Goal: Task Accomplishment & Management: Manage account settings

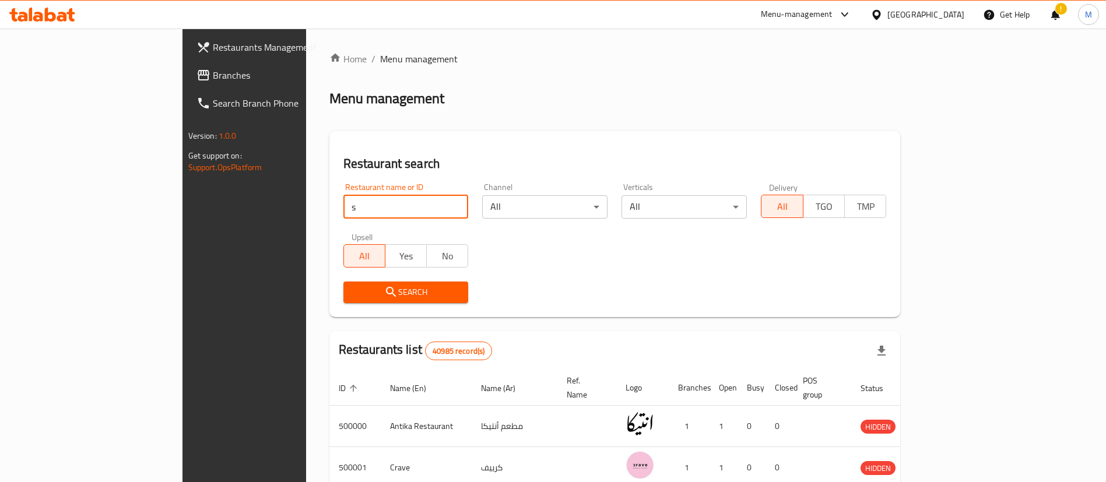
click at [347, 214] on input "s" at bounding box center [405, 206] width 125 height 23
type input "starbucks"
click button "Search" at bounding box center [405, 293] width 125 height 22
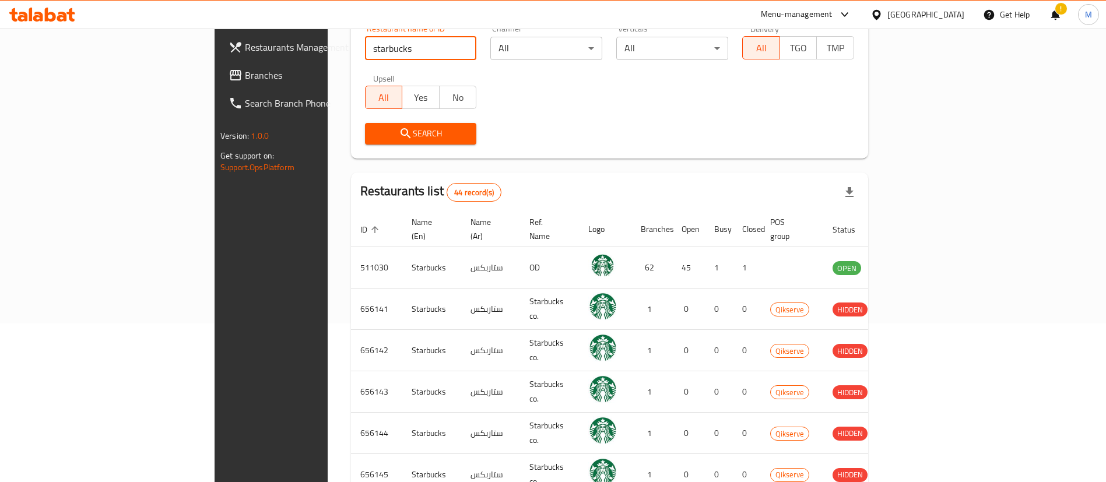
scroll to position [164, 0]
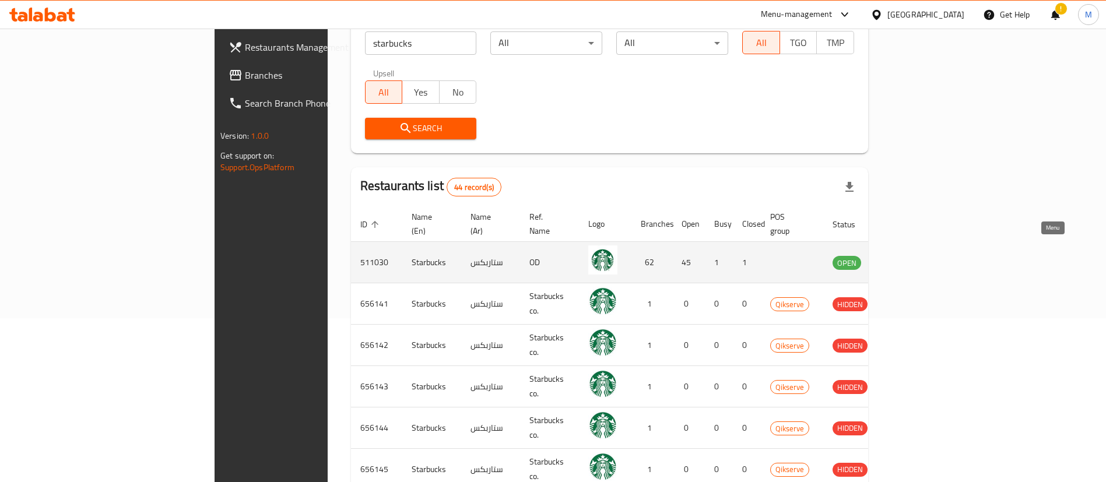
click at [908, 255] on icon "enhanced table" at bounding box center [901, 262] width 14 height 14
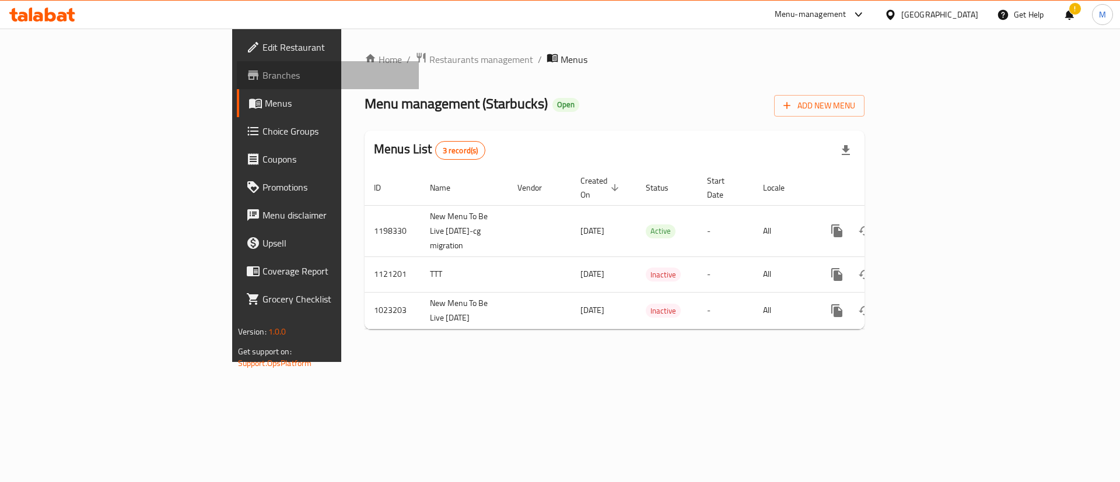
click at [262, 78] on span "Branches" at bounding box center [336, 75] width 148 height 14
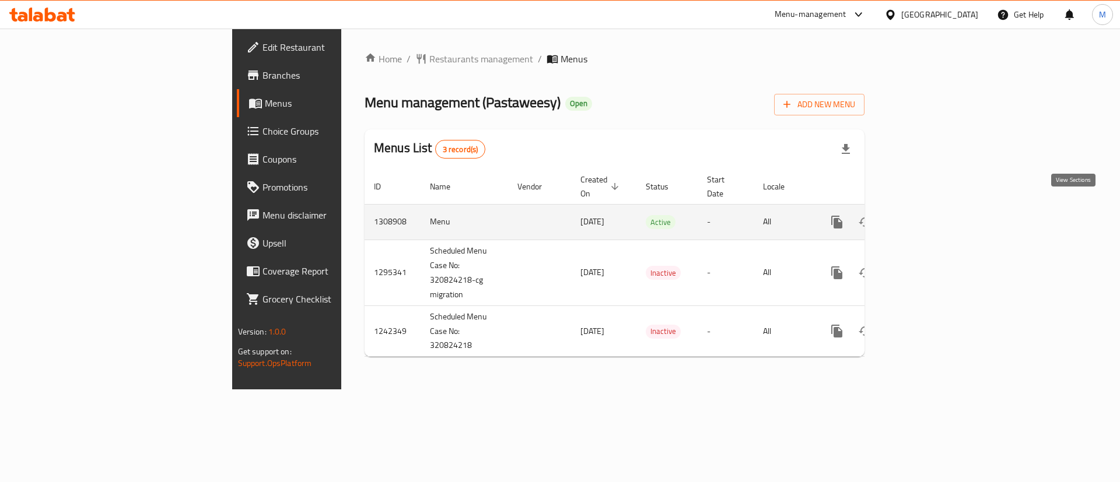
click at [928, 215] on icon "enhanced table" at bounding box center [921, 222] width 14 height 14
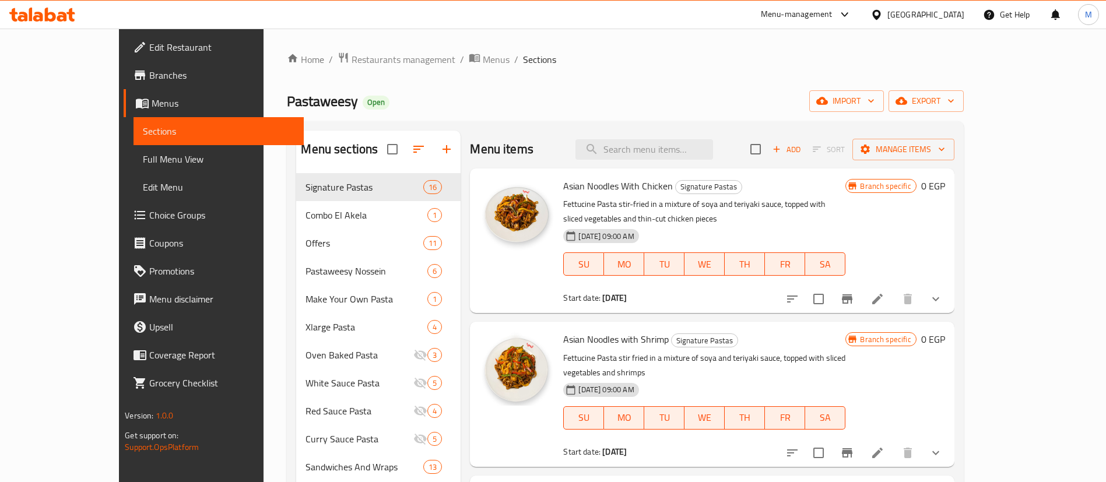
click at [574, 131] on div "Menu items Add Sort Manage items" at bounding box center [712, 150] width 484 height 38
click at [352, 56] on span "Restaurants management" at bounding box center [404, 59] width 104 height 14
click at [149, 79] on span "Branches" at bounding box center [221, 75] width 145 height 14
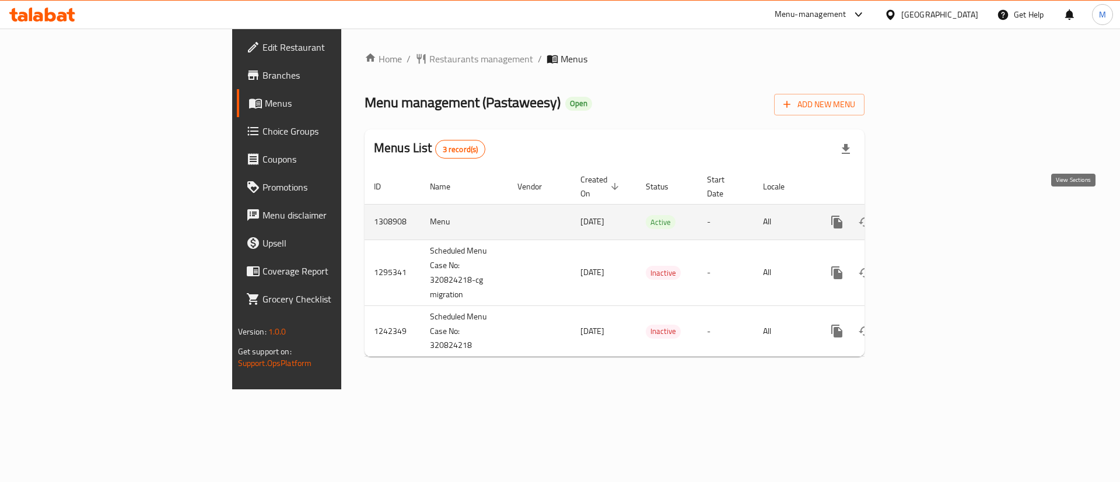
click at [928, 215] on icon "enhanced table" at bounding box center [921, 222] width 14 height 14
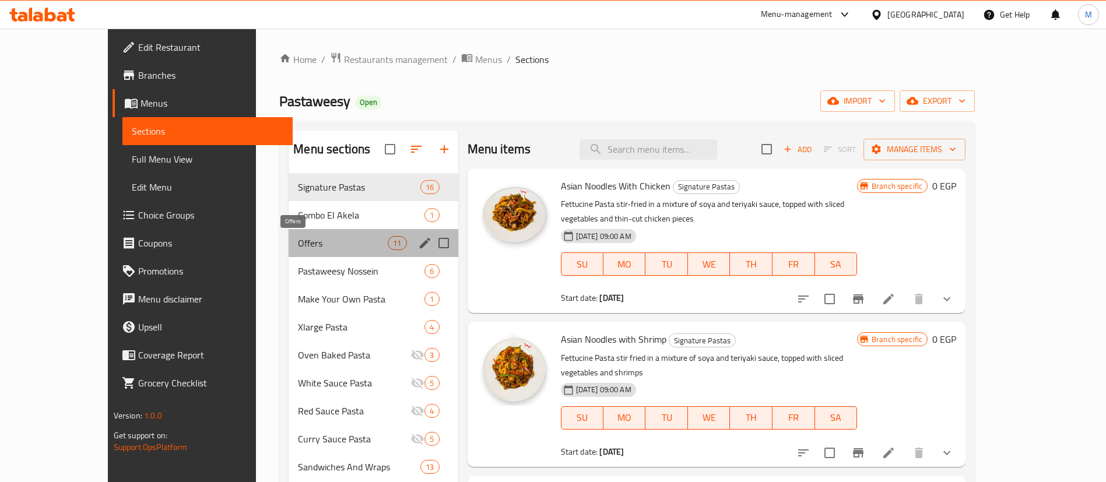
click at [313, 243] on span "Offers" at bounding box center [343, 243] width 90 height 14
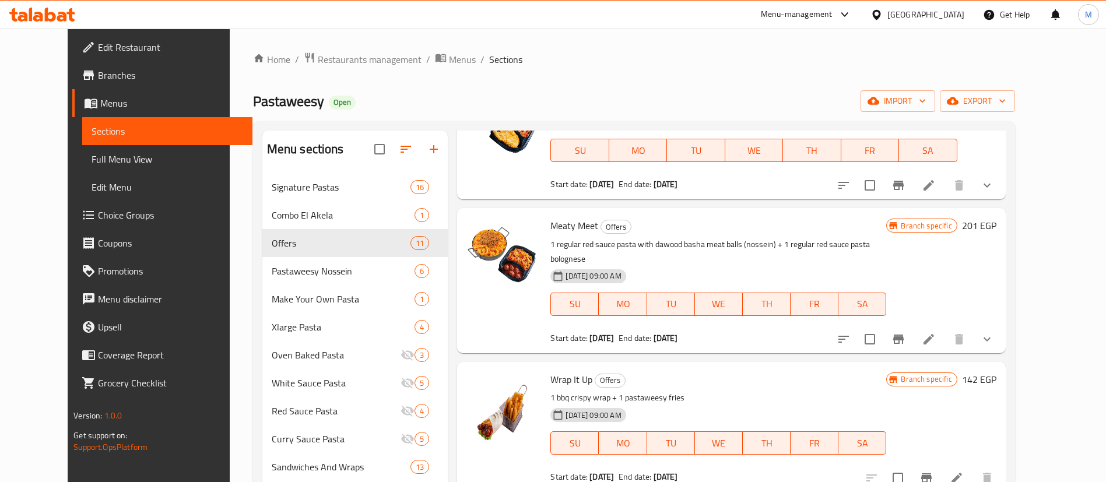
scroll to position [378, 0]
click at [991, 336] on icon "show more" at bounding box center [987, 338] width 7 height 4
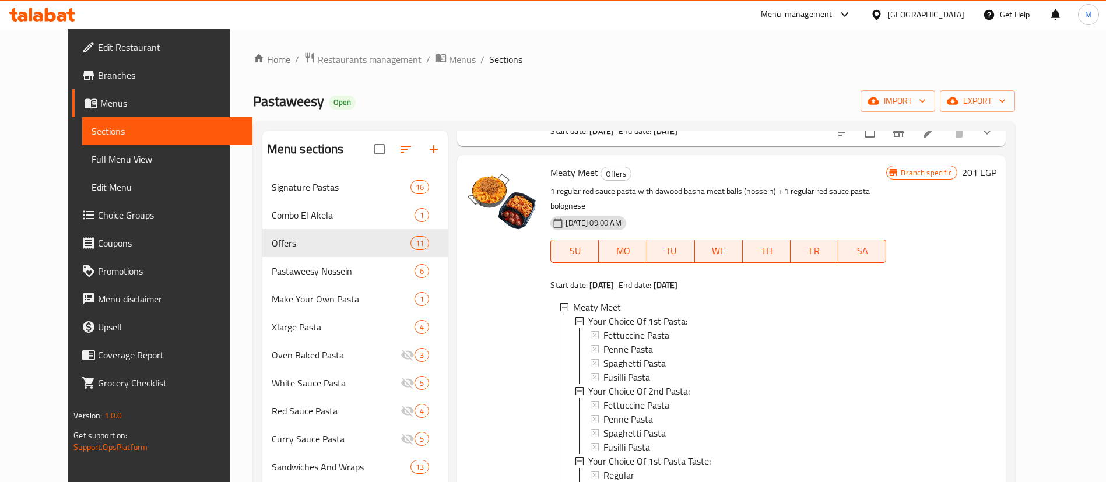
scroll to position [429, 0]
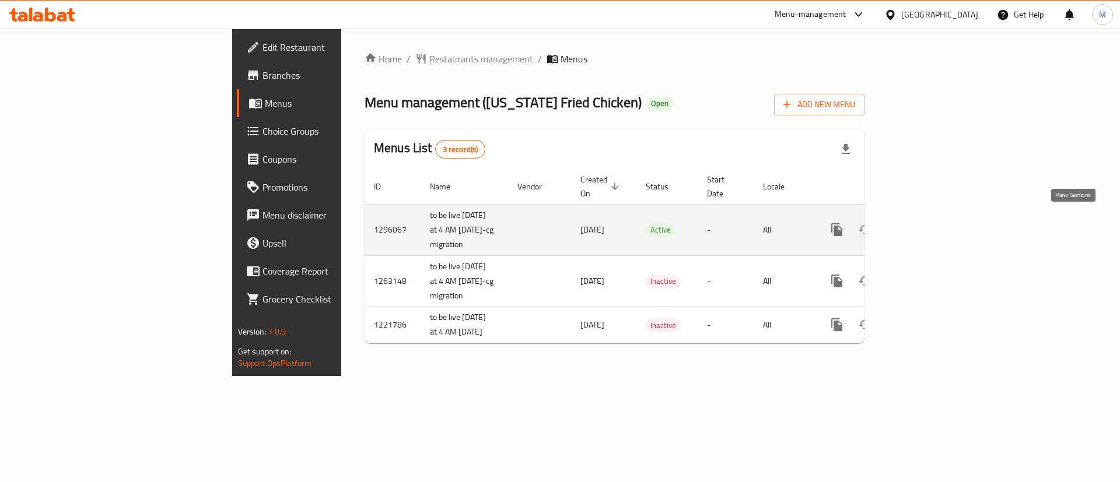
click at [935, 216] on link "enhanced table" at bounding box center [921, 230] width 28 height 28
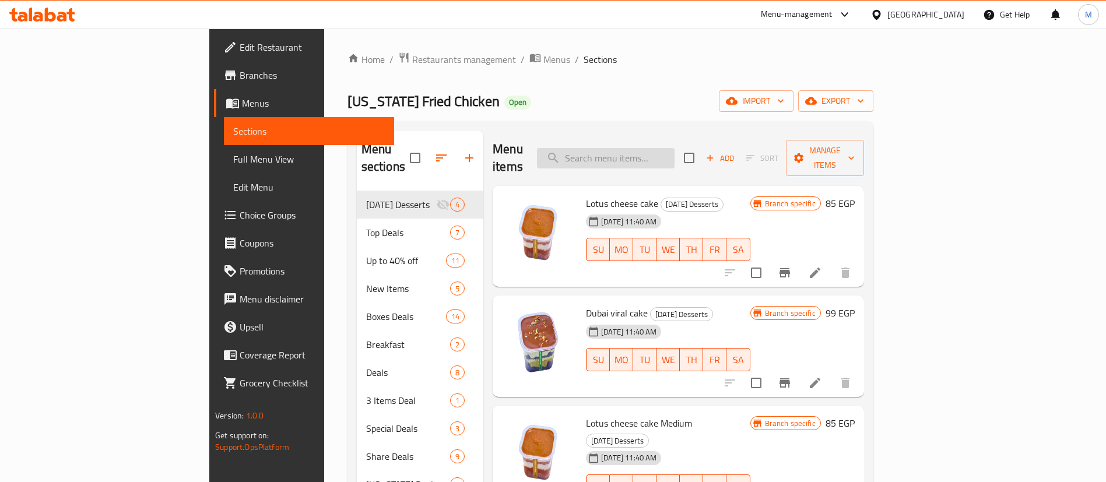
click at [675, 159] on input "search" at bounding box center [606, 158] width 138 height 20
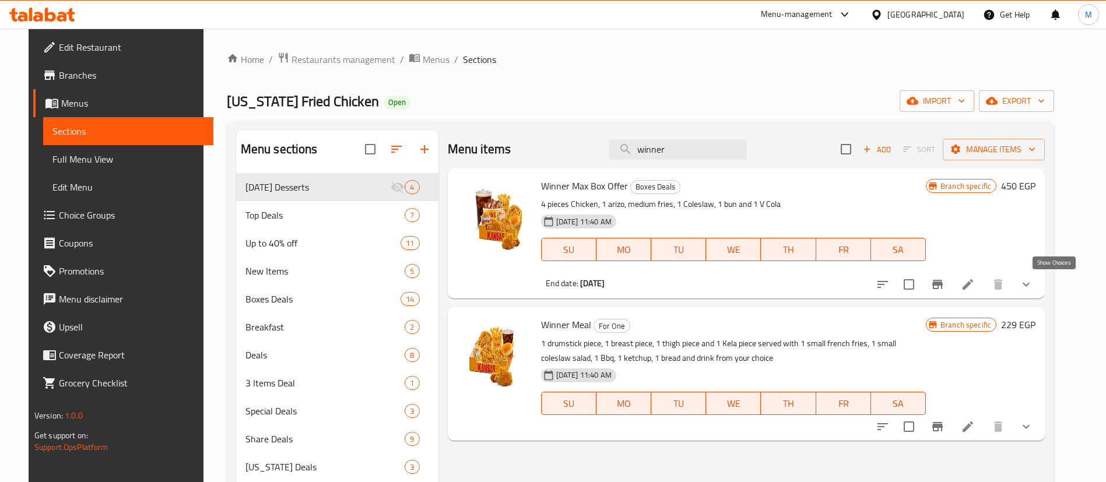
type input "winner"
click at [1033, 290] on icon "show more" at bounding box center [1026, 285] width 14 height 14
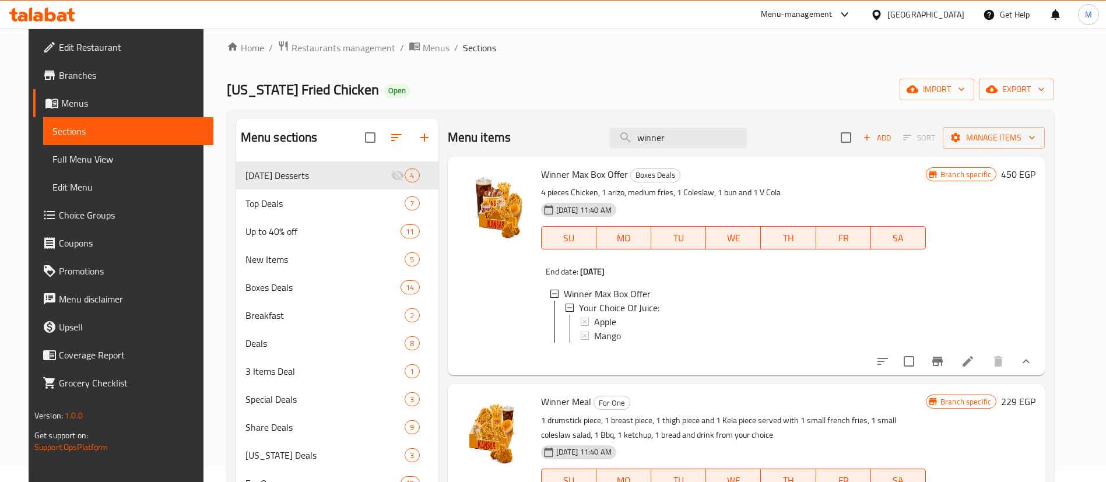
scroll to position [163, 0]
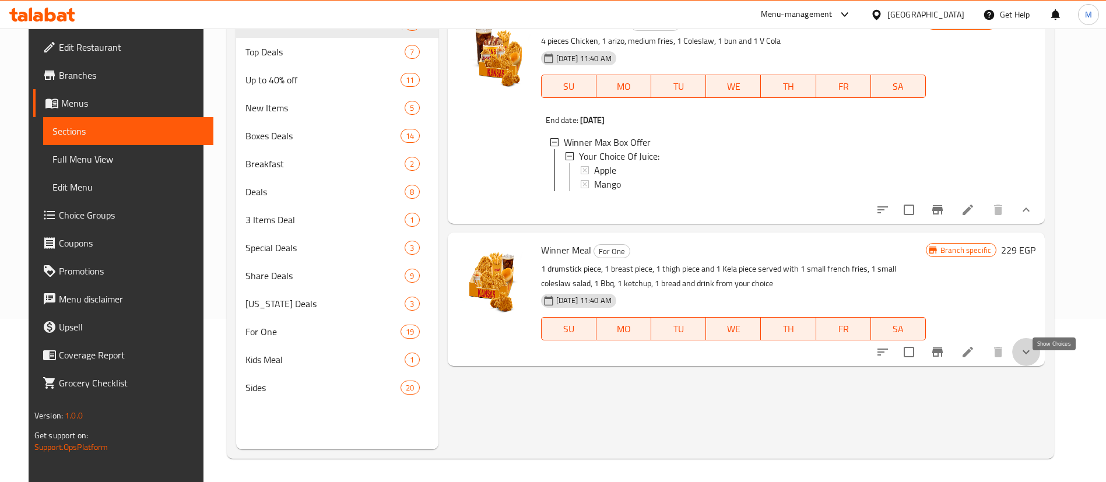
click at [1033, 359] on icon "show more" at bounding box center [1026, 352] width 14 height 14
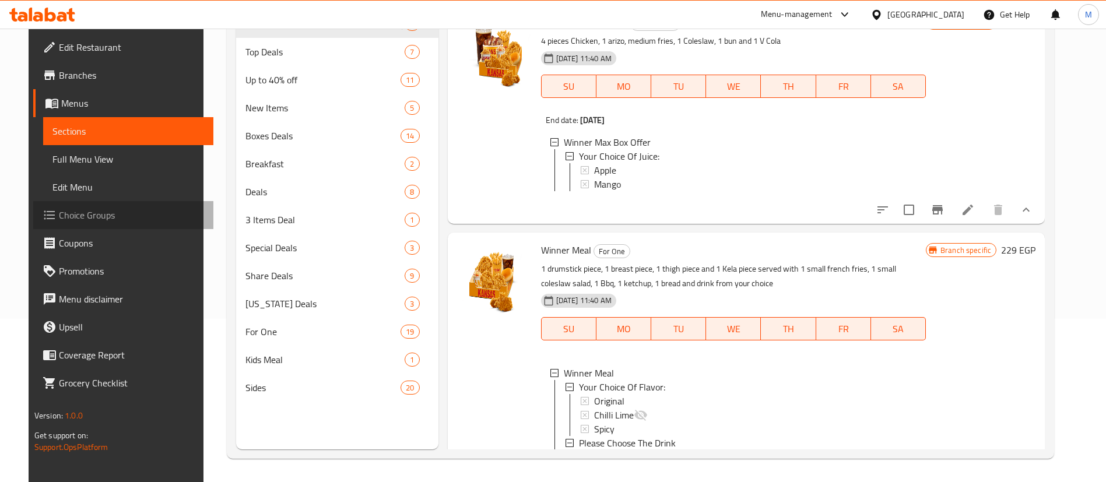
click at [83, 214] on span "Choice Groups" at bounding box center [131, 215] width 145 height 14
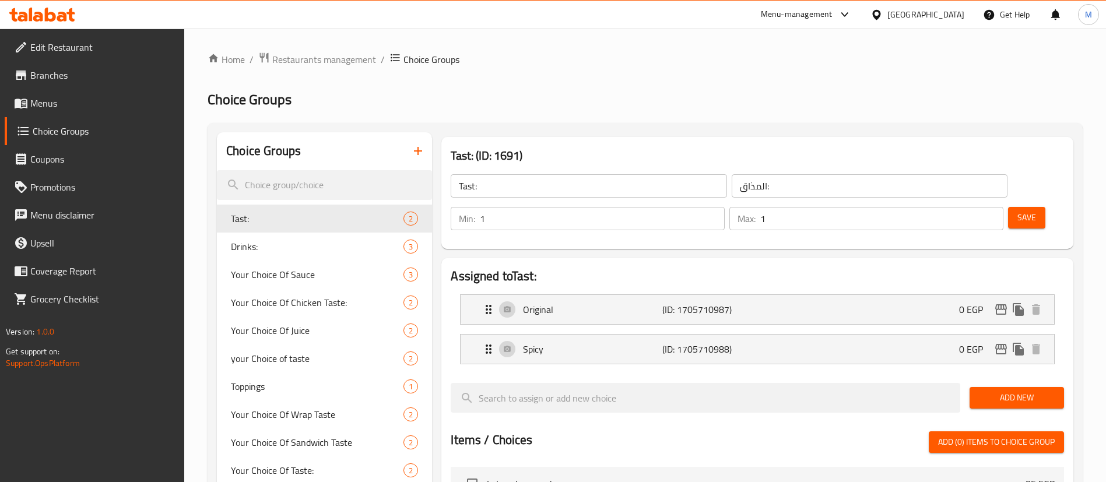
click at [340, 194] on input "search" at bounding box center [324, 185] width 215 height 30
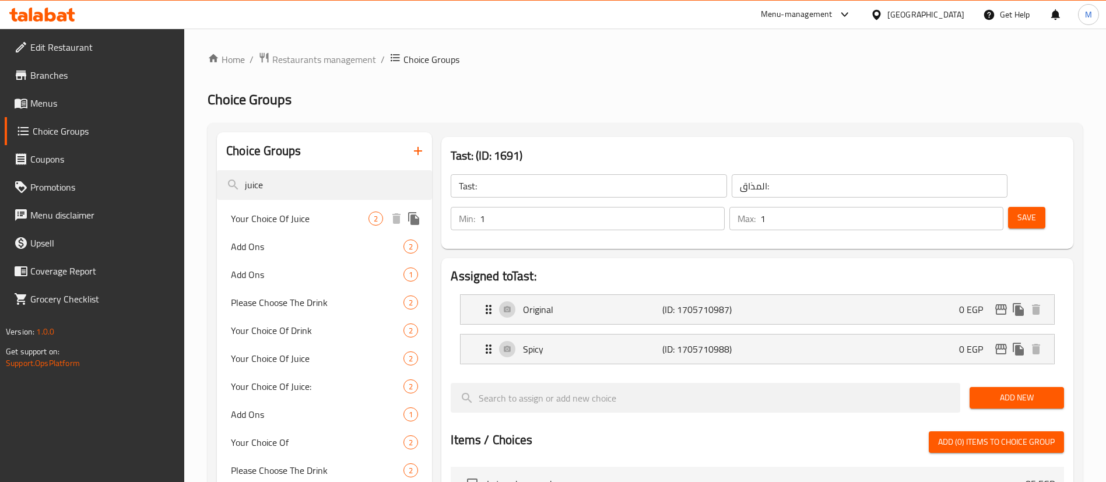
type input "juice"
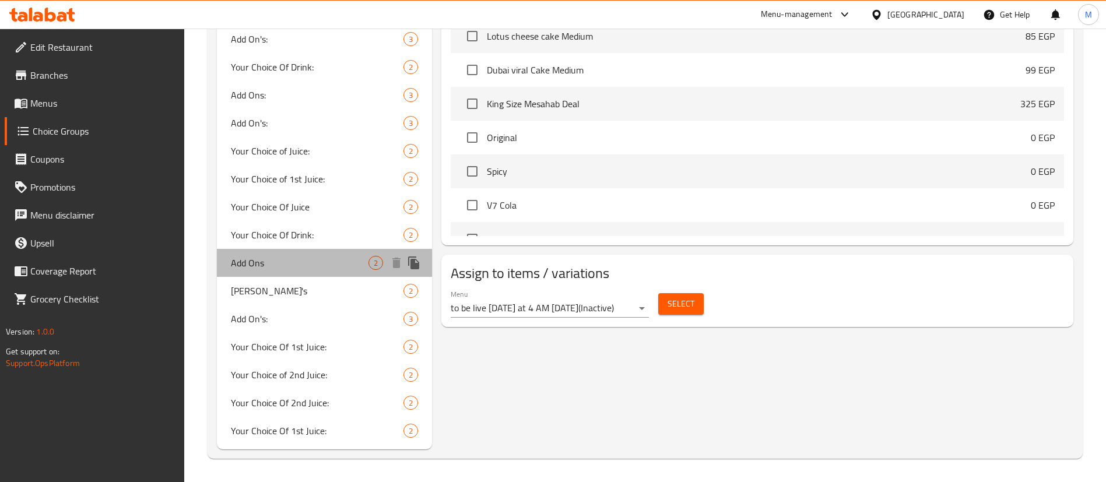
click at [280, 274] on div "Add Ons 2" at bounding box center [324, 263] width 215 height 28
type input "Add Ons"
type input "إضافات"
type input "0"
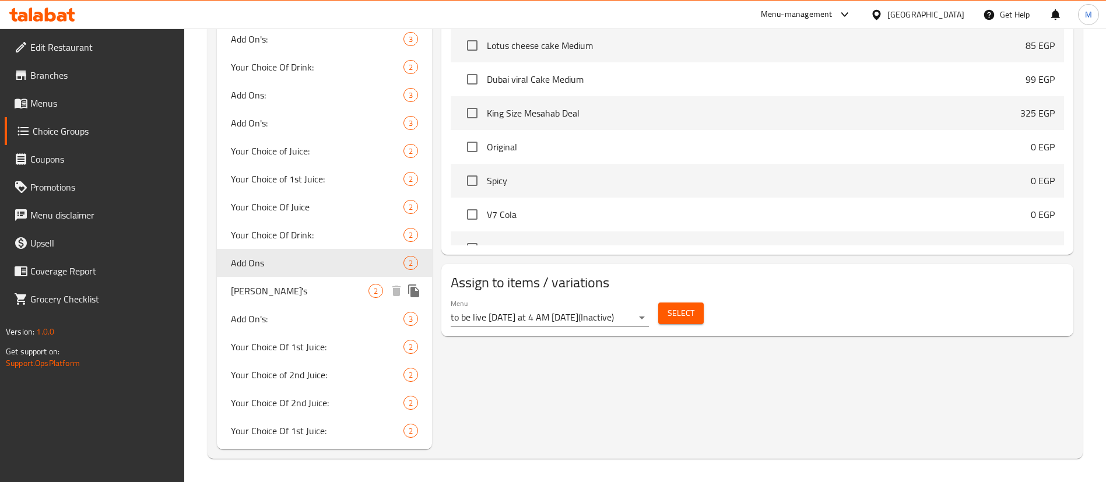
scroll to position [0, 0]
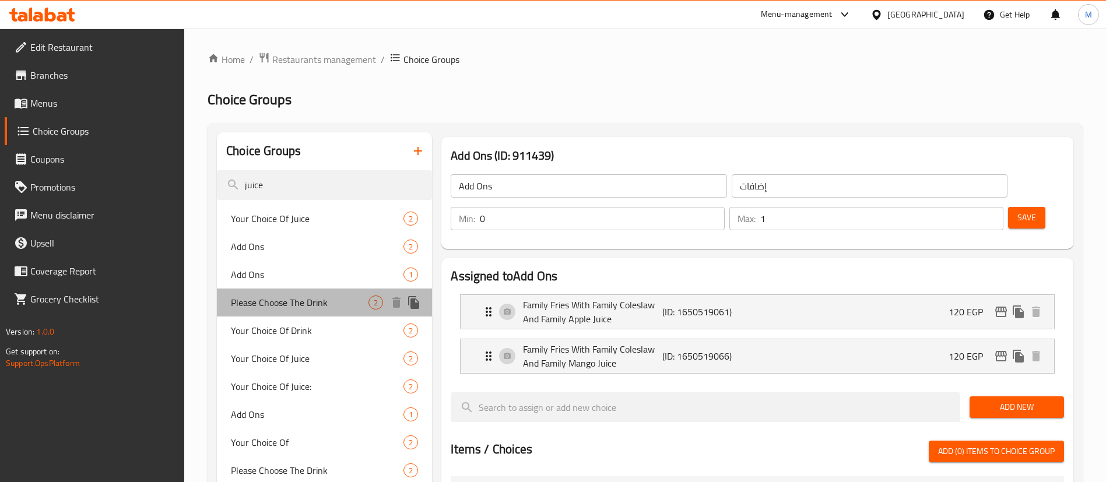
click at [290, 296] on span "Please Choose The Drink" at bounding box center [300, 303] width 138 height 14
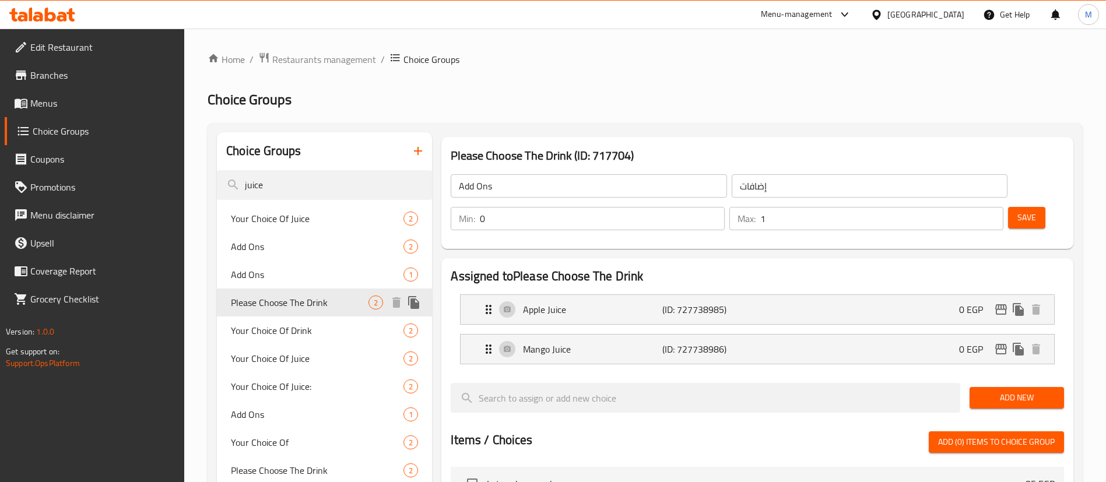
type input "Please Choose The Drink"
type input "برجاء إختيار المشروب"
type input "1"
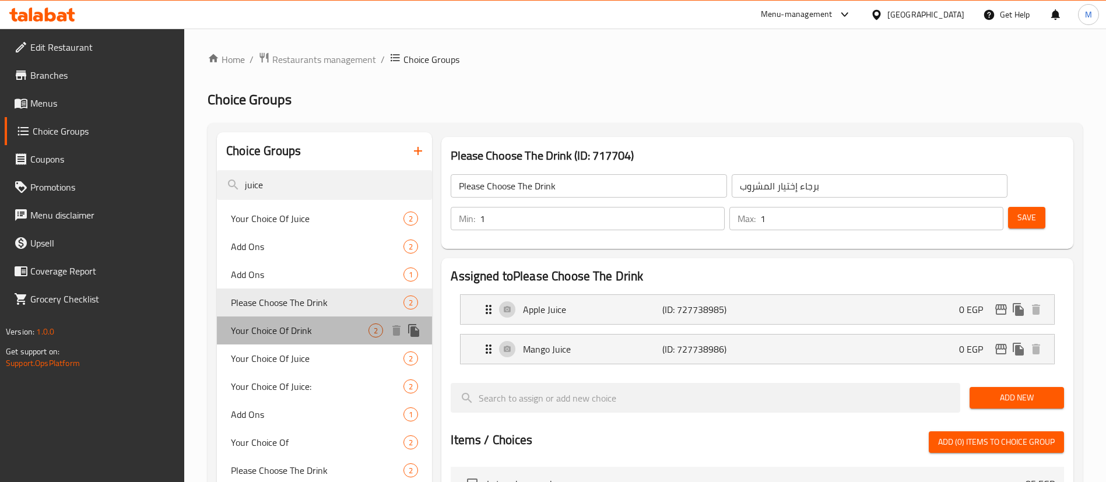
click at [291, 324] on span "Your Choice Of Drink" at bounding box center [300, 331] width 138 height 14
type input "Your Choice Of Drink"
type input "إختيارك من المشروب"
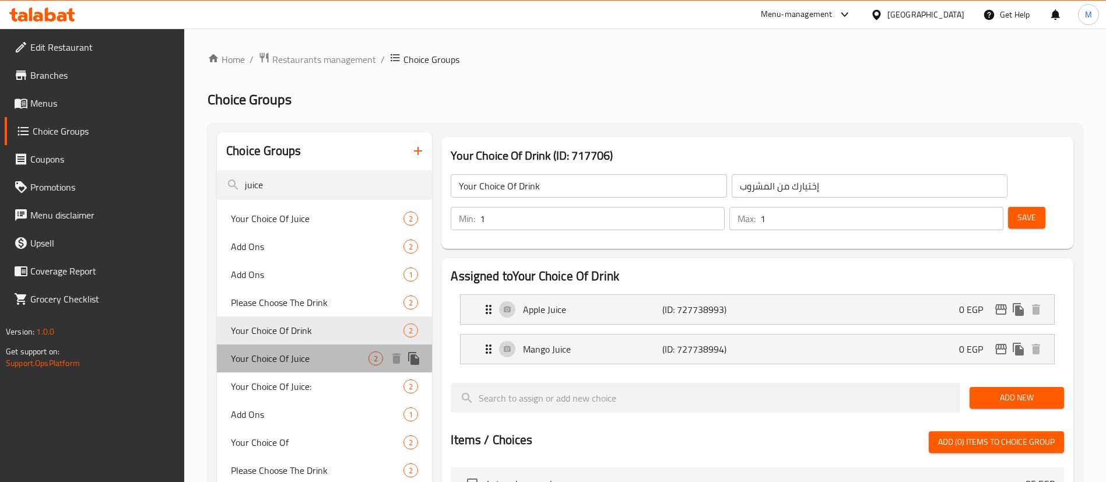
click at [291, 345] on div "Your Choice Of Juice 2" at bounding box center [324, 359] width 215 height 28
type input "Your Choice Of Juice"
type input "إختيارك من العصير"
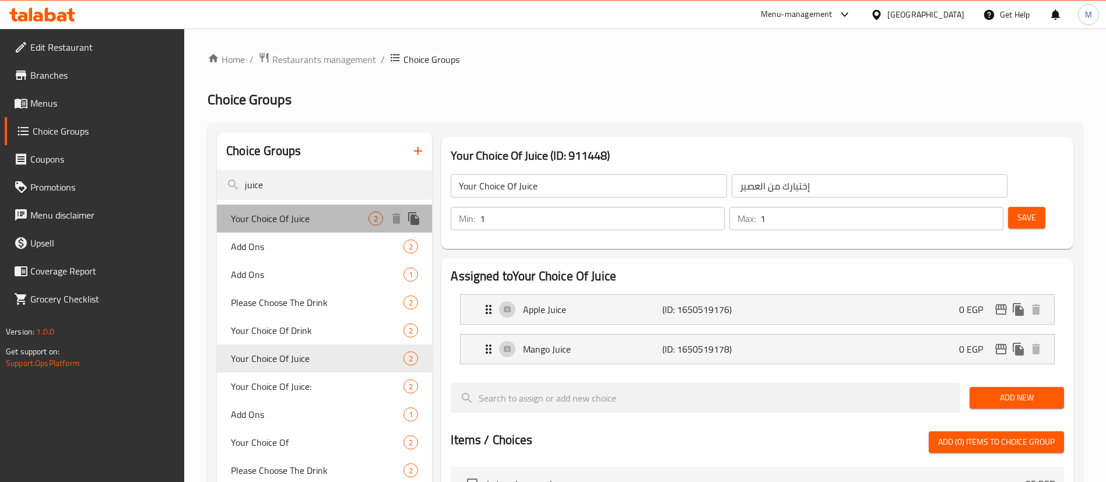
click at [350, 223] on span "Your Choice Of Juice" at bounding box center [300, 219] width 138 height 14
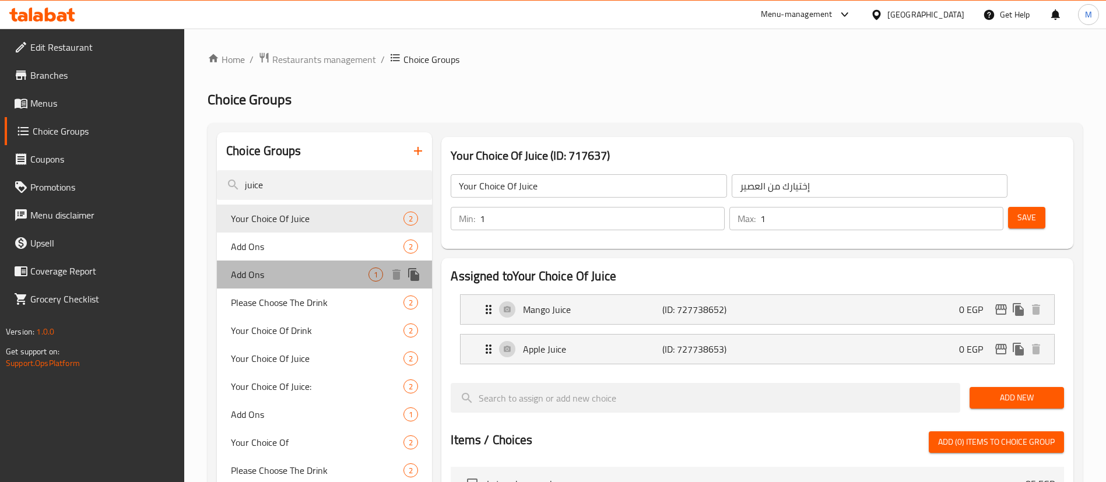
click at [345, 270] on span "Add Ons" at bounding box center [300, 275] width 138 height 14
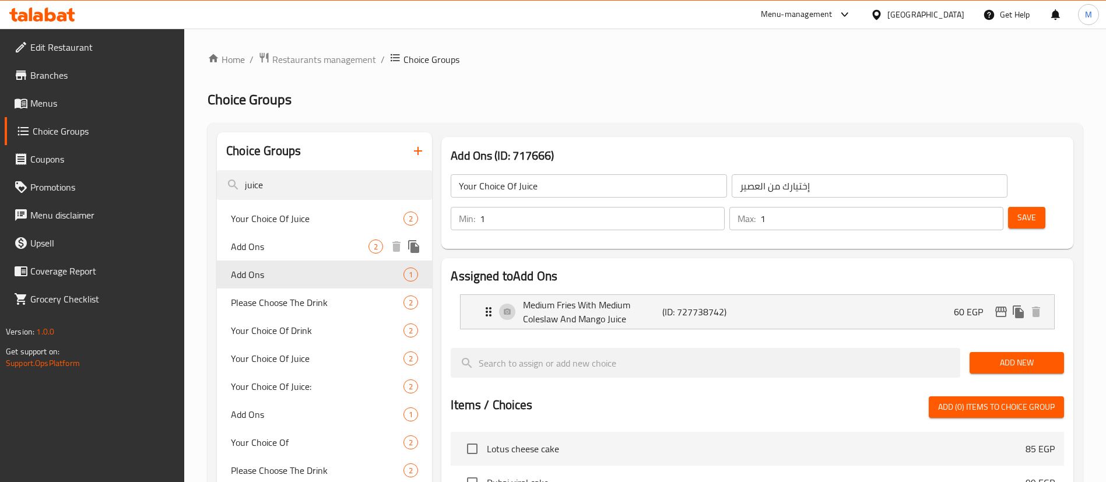
type input "Add Ons"
type input "إضافات"
type input "0"
click at [346, 244] on span "Add Ons" at bounding box center [300, 247] width 138 height 14
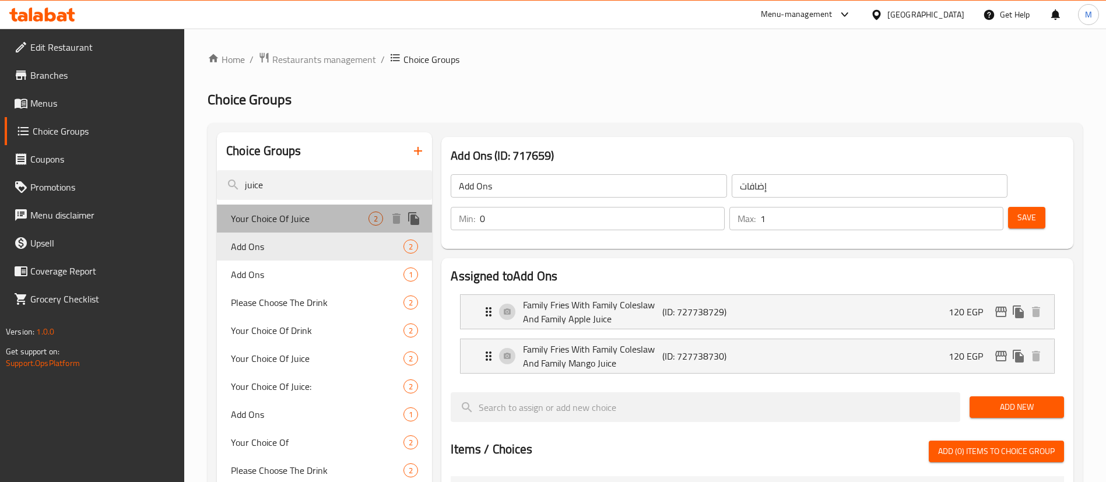
click at [357, 206] on div "Your Choice Of Juice 2" at bounding box center [324, 219] width 215 height 28
type input "Your Choice Of Juice"
type input "إختيارك من العصير"
type input "1"
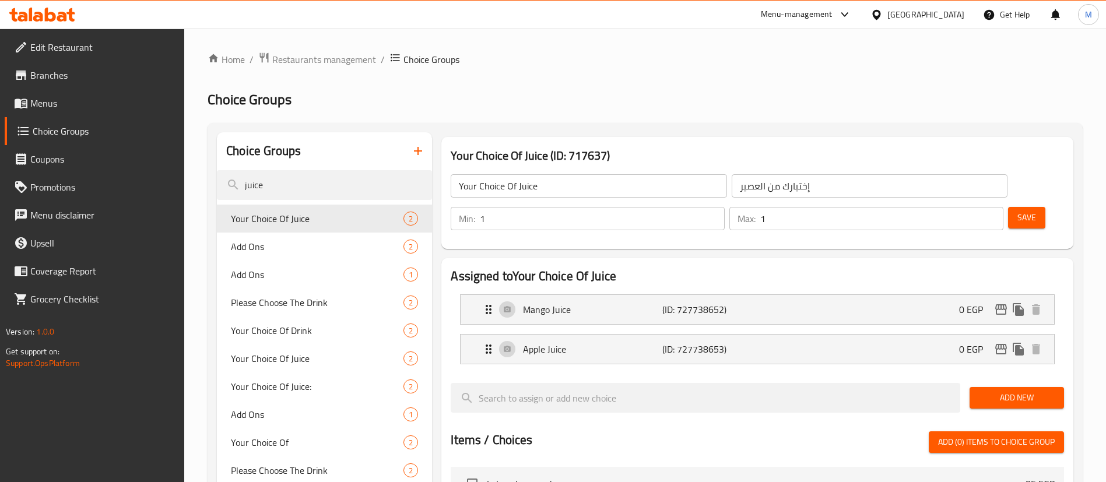
click at [358, 104] on h2 "Choice Groups" at bounding box center [645, 99] width 875 height 19
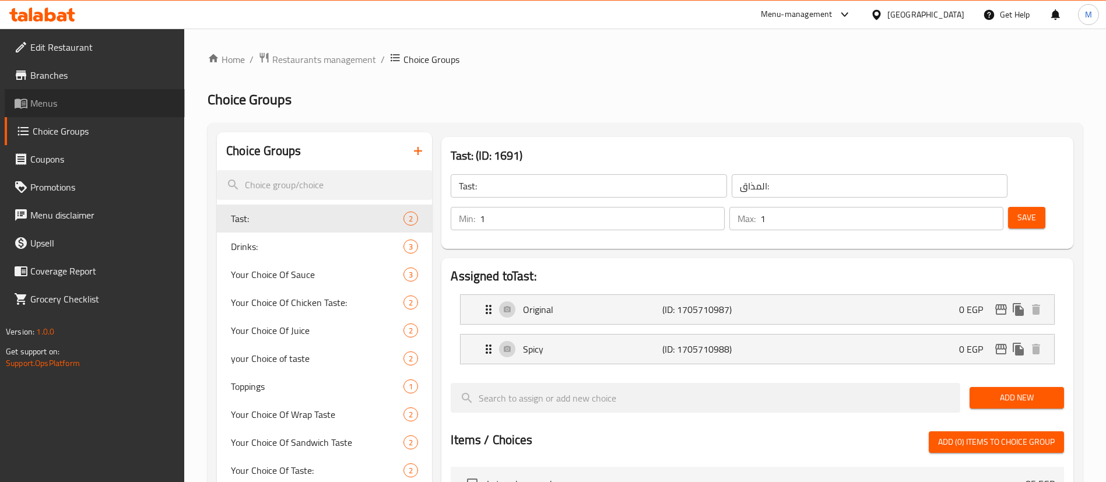
click at [75, 106] on span "Menus" at bounding box center [102, 103] width 145 height 14
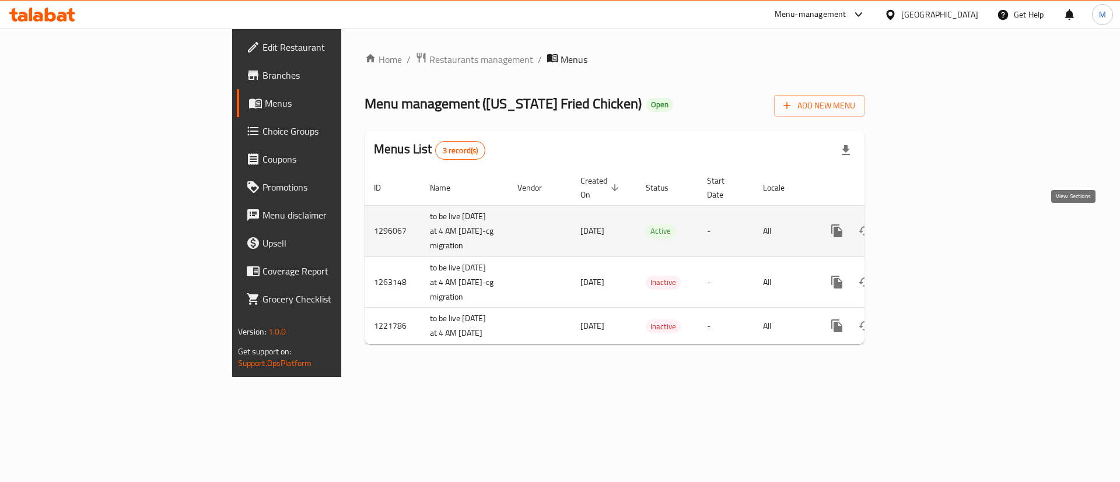
click at [928, 232] on icon "enhanced table" at bounding box center [921, 231] width 14 height 14
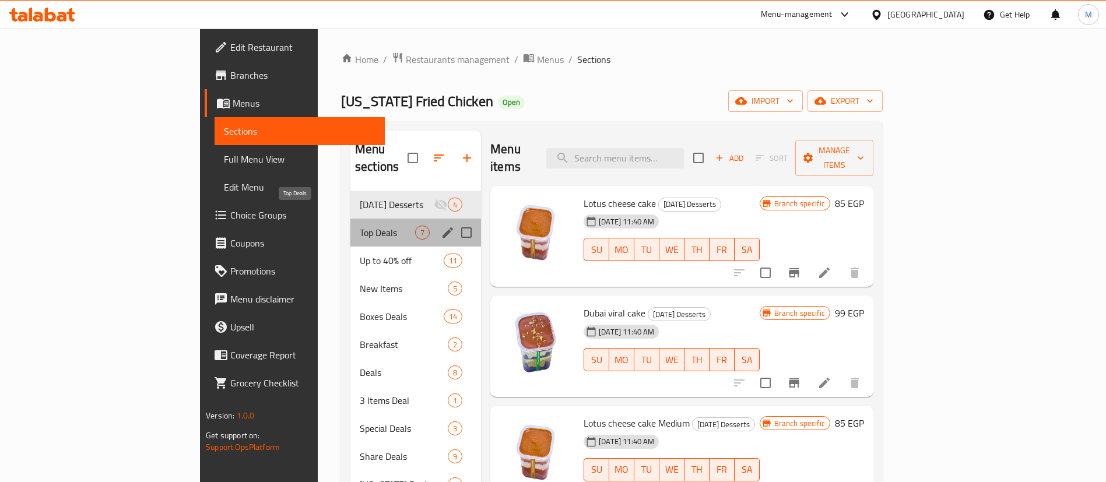
click at [360, 226] on span "Top Deals" at bounding box center [387, 233] width 55 height 14
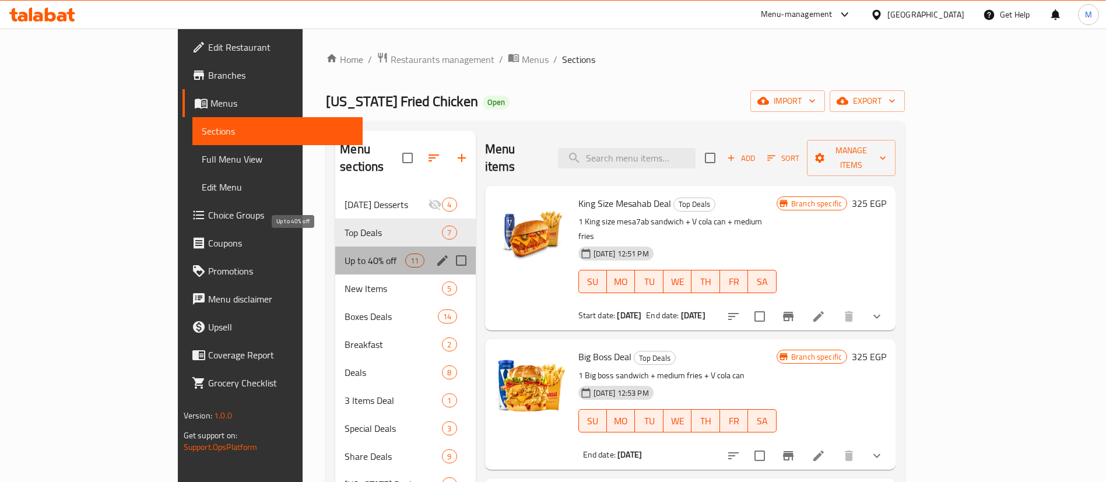
click at [345, 254] on span "Up to 40% off" at bounding box center [375, 261] width 61 height 14
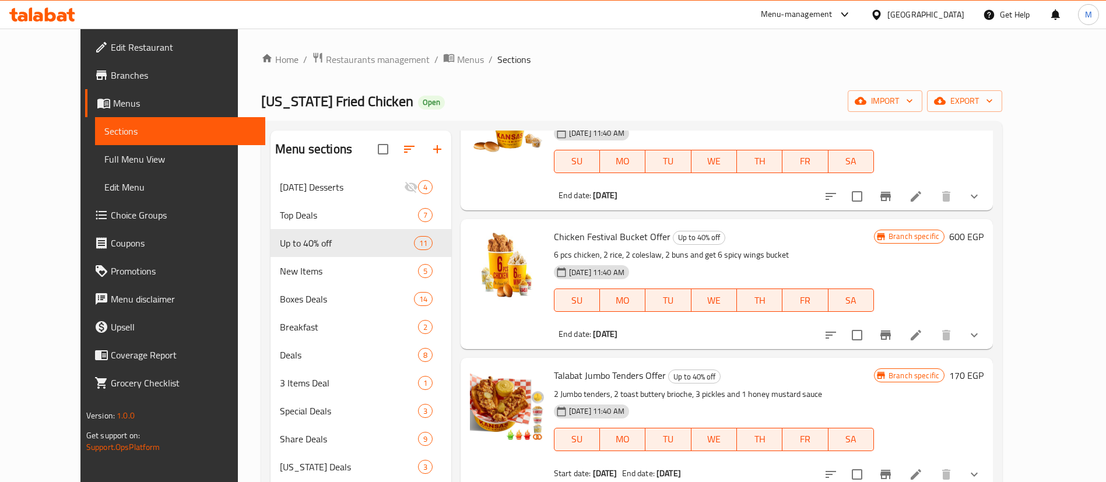
scroll to position [163, 0]
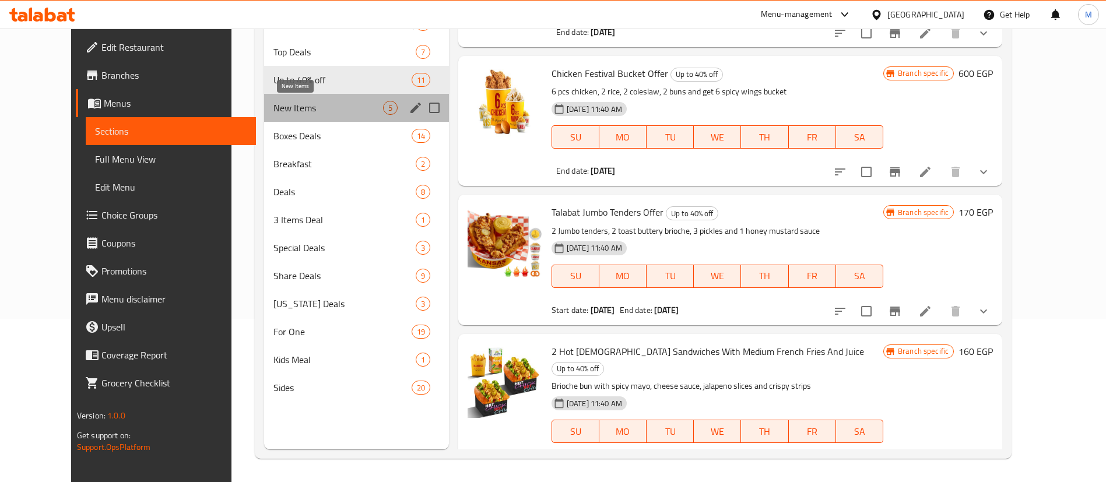
click at [324, 110] on span "New Items" at bounding box center [328, 108] width 109 height 14
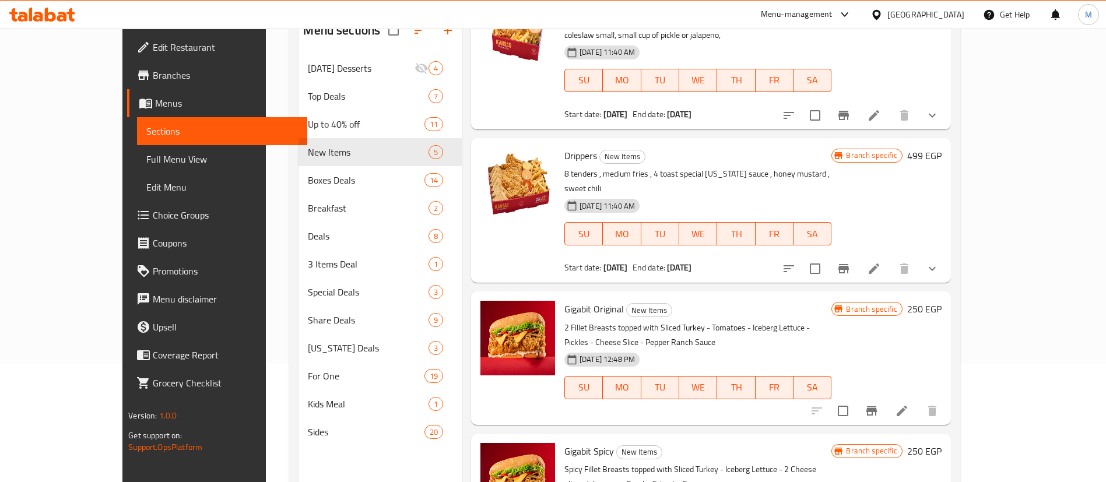
scroll to position [163, 0]
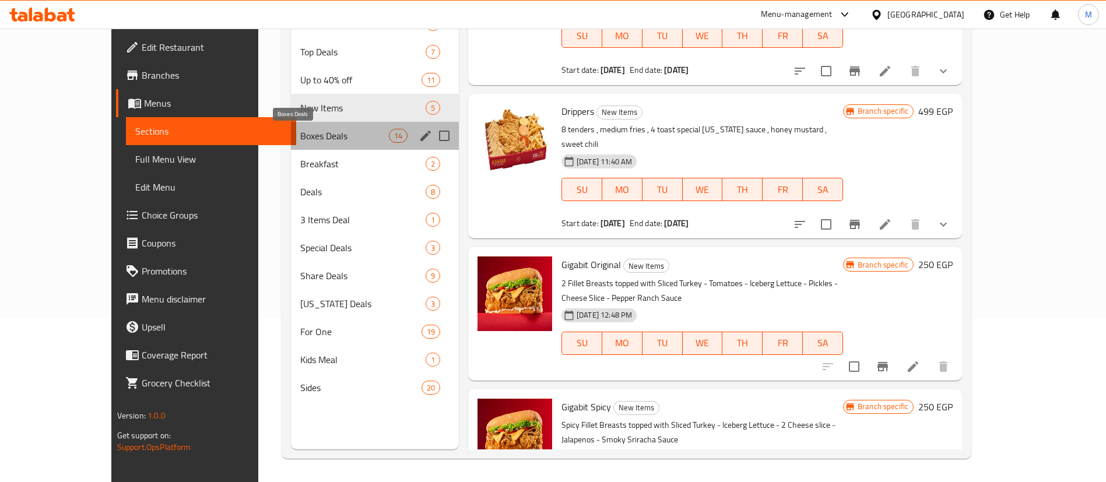
click at [314, 140] on span "Boxes Deals" at bounding box center [344, 136] width 88 height 14
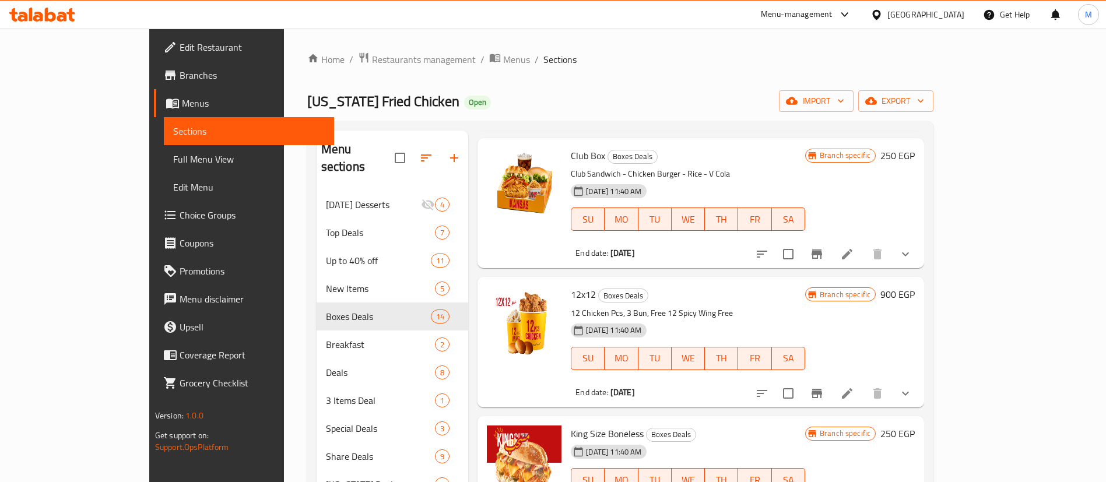
scroll to position [1204, 0]
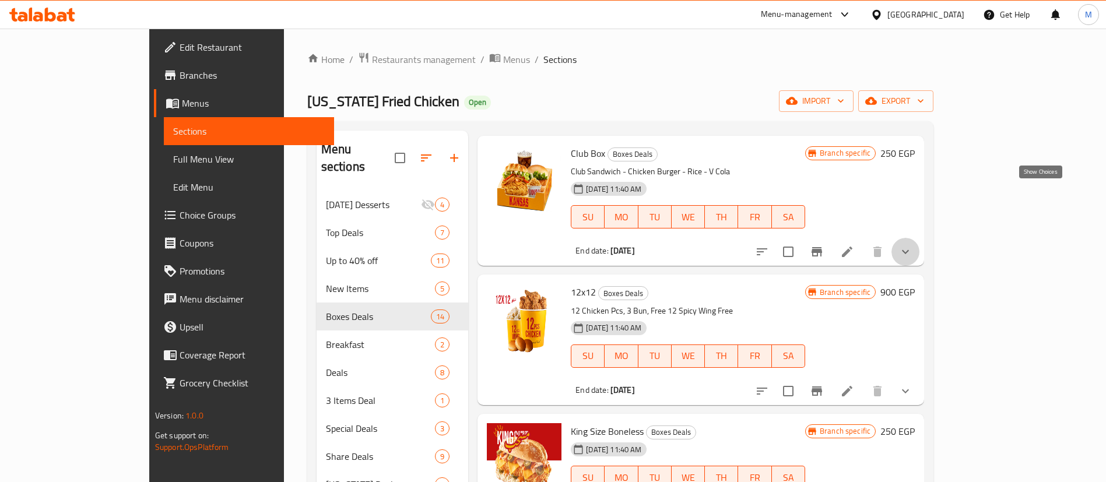
click at [913, 245] on icon "show more" at bounding box center [906, 252] width 14 height 14
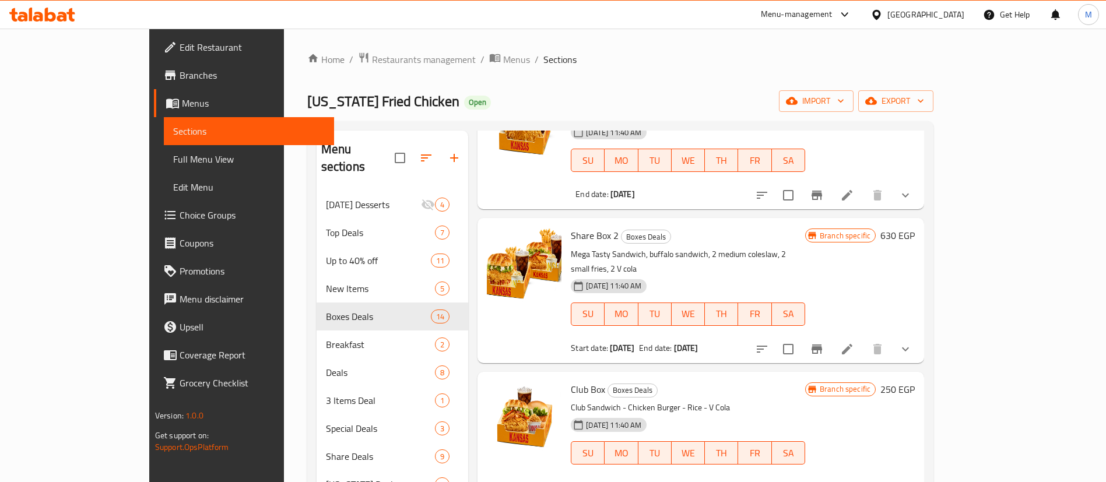
scroll to position [967, 0]
click at [913, 343] on icon "show more" at bounding box center [906, 350] width 14 height 14
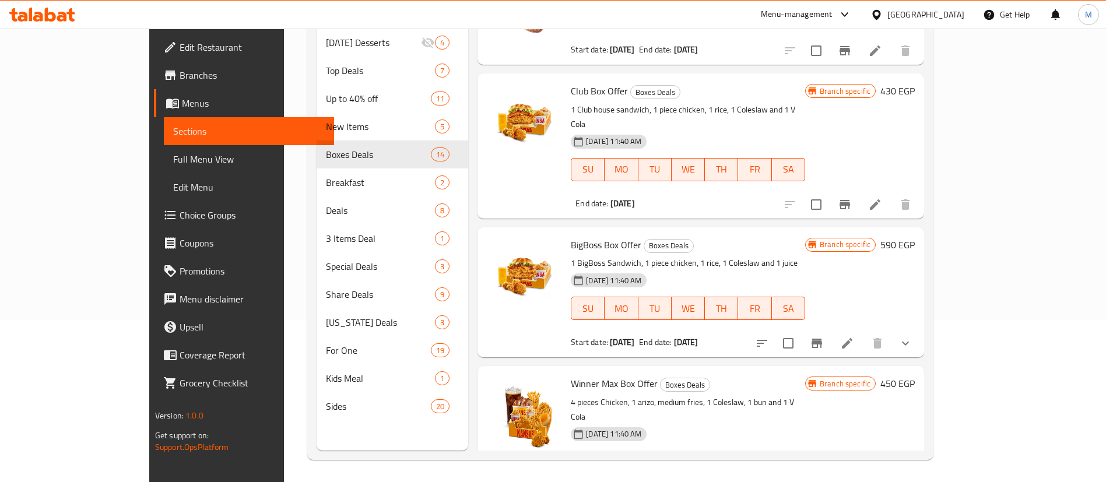
scroll to position [163, 0]
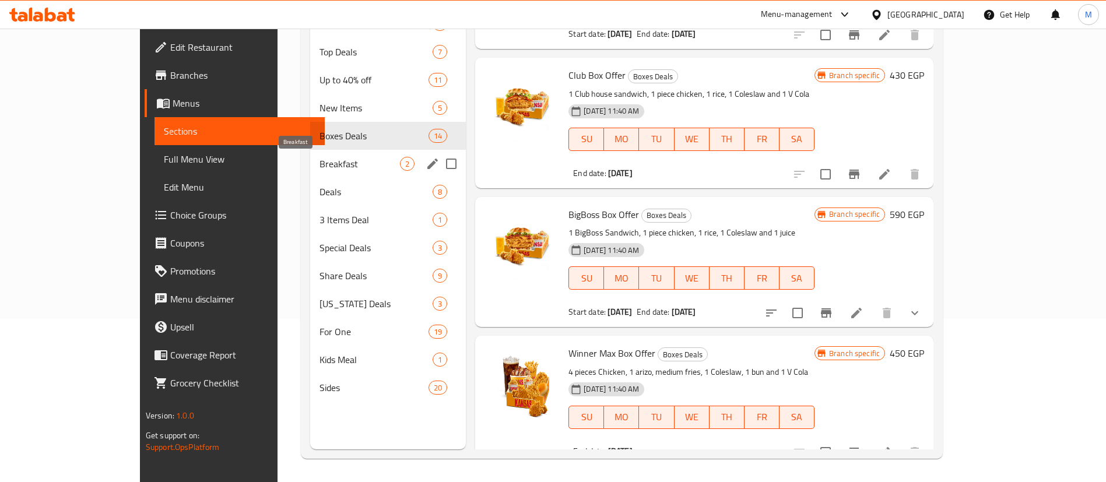
click at [332, 167] on span "Breakfast" at bounding box center [360, 164] width 80 height 14
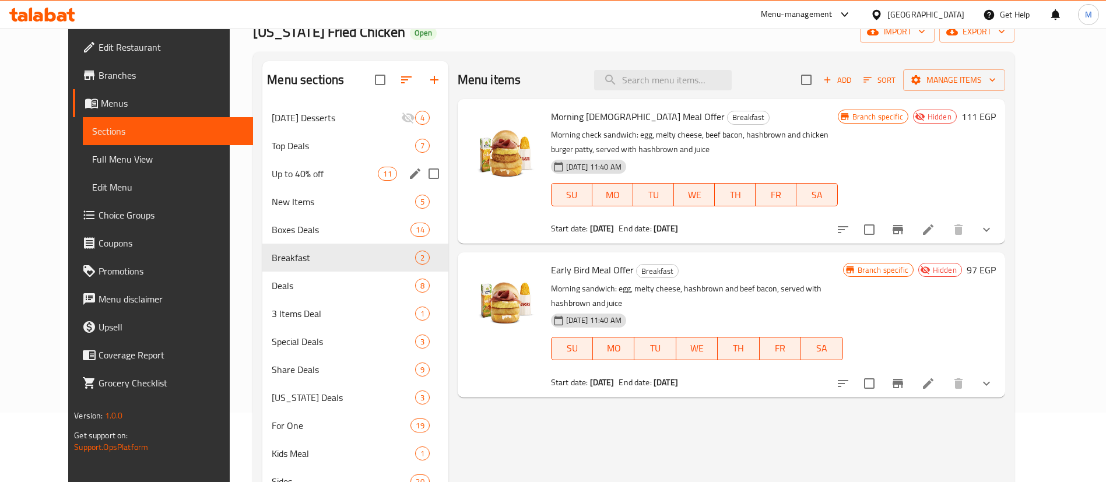
scroll to position [70, 0]
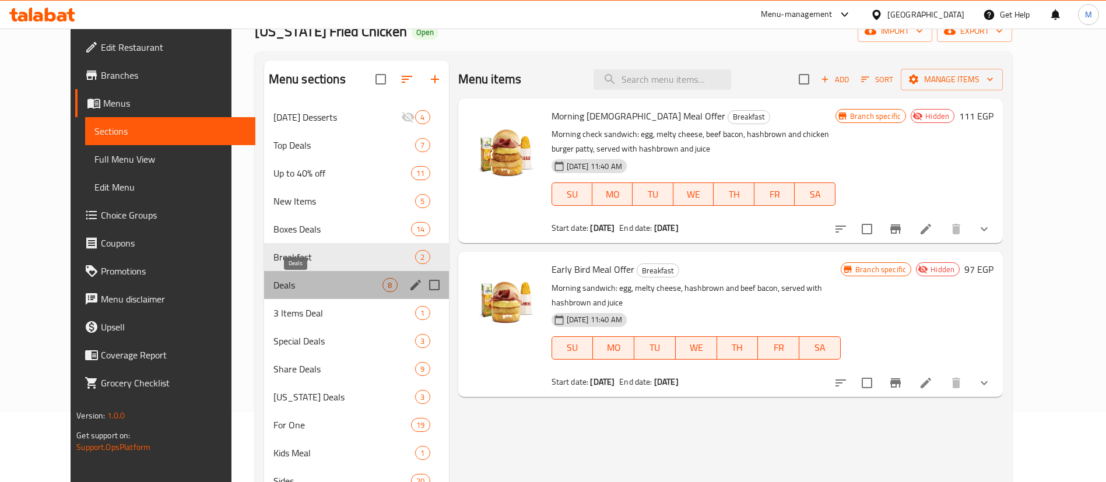
click at [314, 290] on span "Deals" at bounding box center [329, 285] width 110 height 14
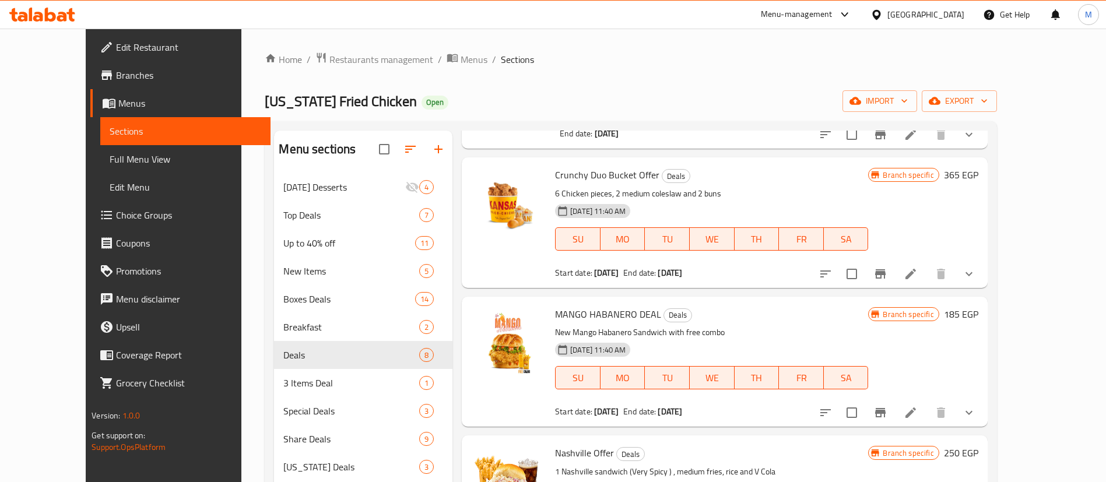
scroll to position [169, 0]
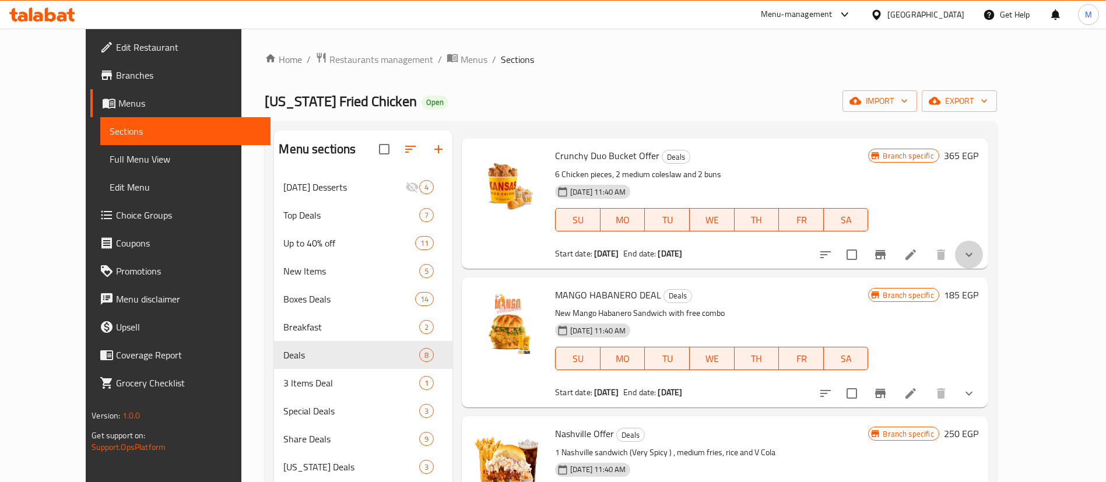
click at [983, 248] on button "show more" at bounding box center [969, 255] width 28 height 28
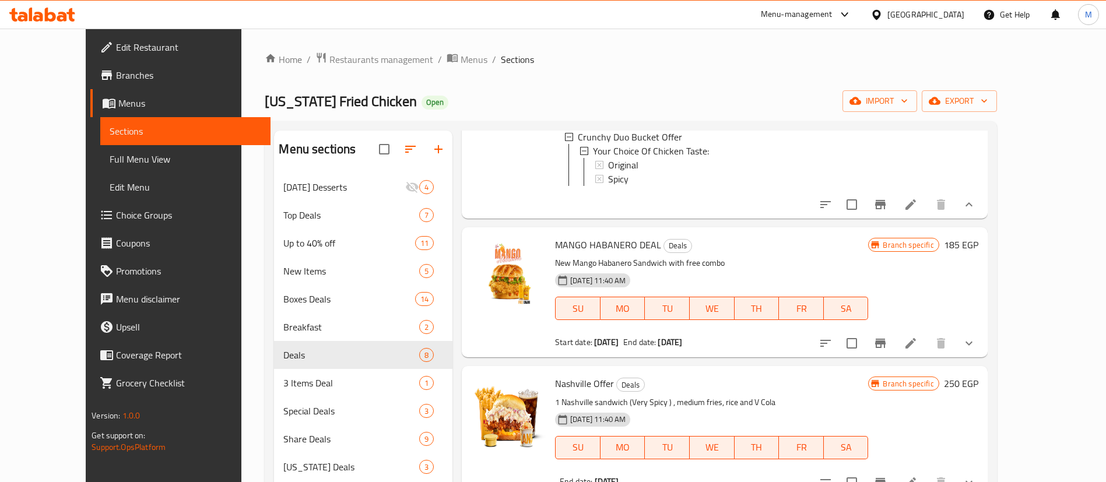
scroll to position [309, 0]
click at [976, 349] on icon "show more" at bounding box center [969, 342] width 14 height 14
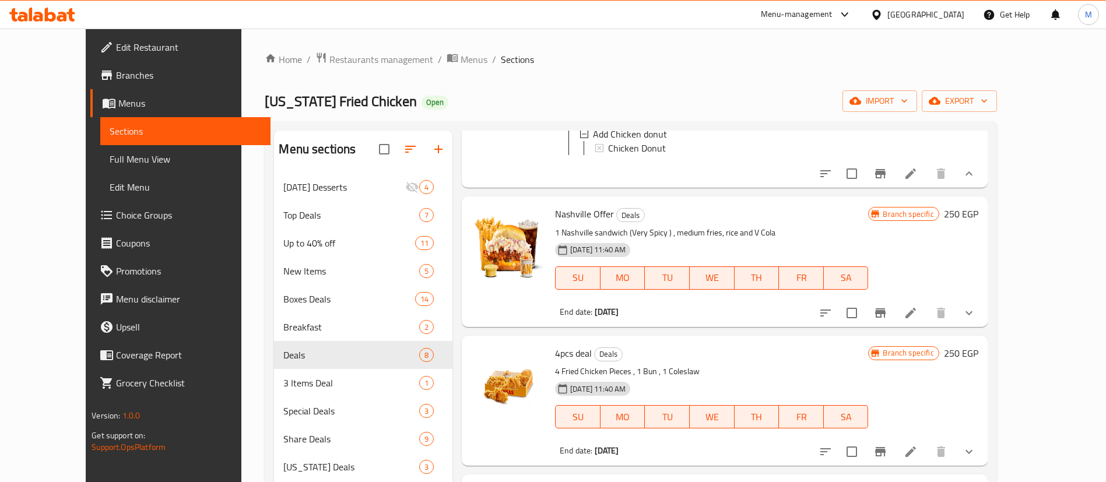
scroll to position [553, 0]
click at [976, 320] on icon "show more" at bounding box center [969, 313] width 14 height 14
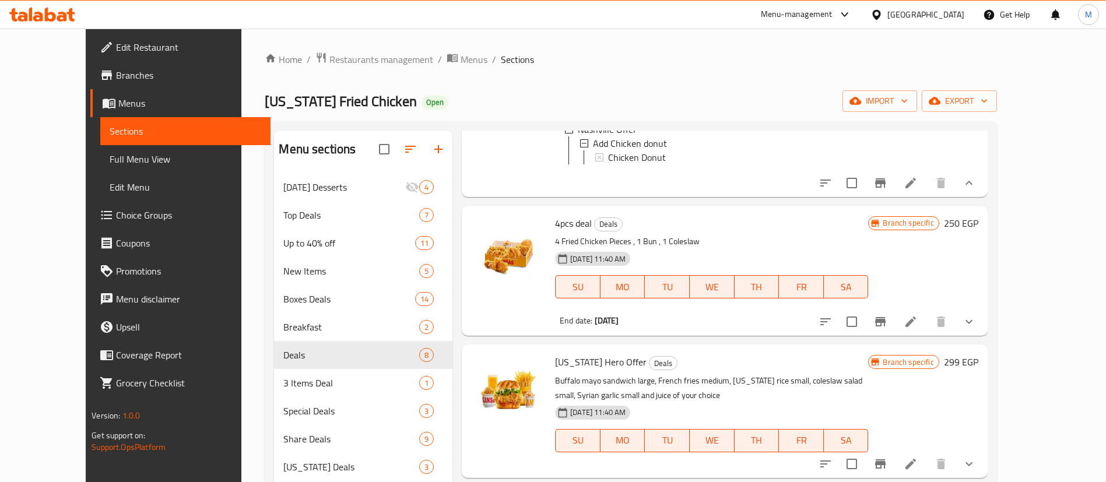
scroll to position [758, 0]
click at [976, 328] on icon "show more" at bounding box center [969, 321] width 14 height 14
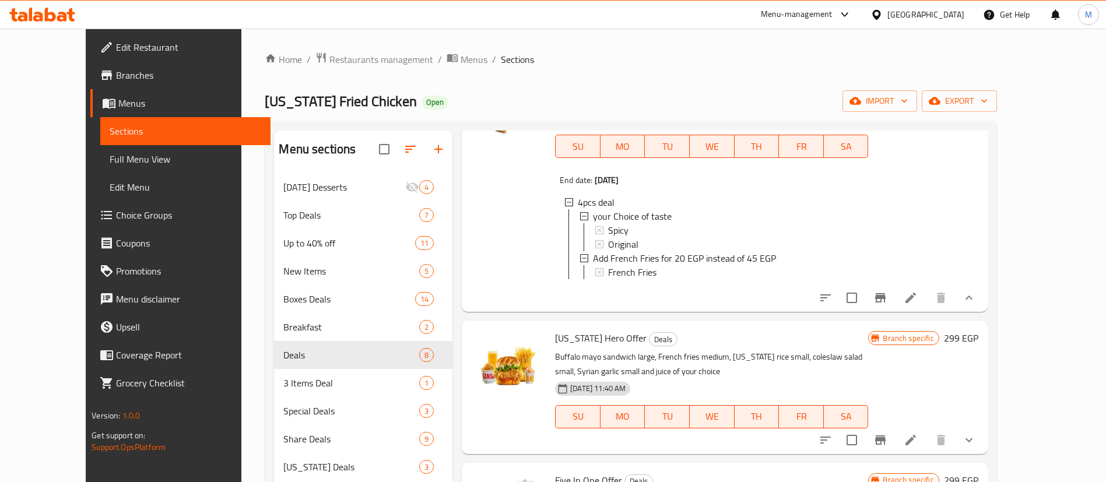
scroll to position [1071, 0]
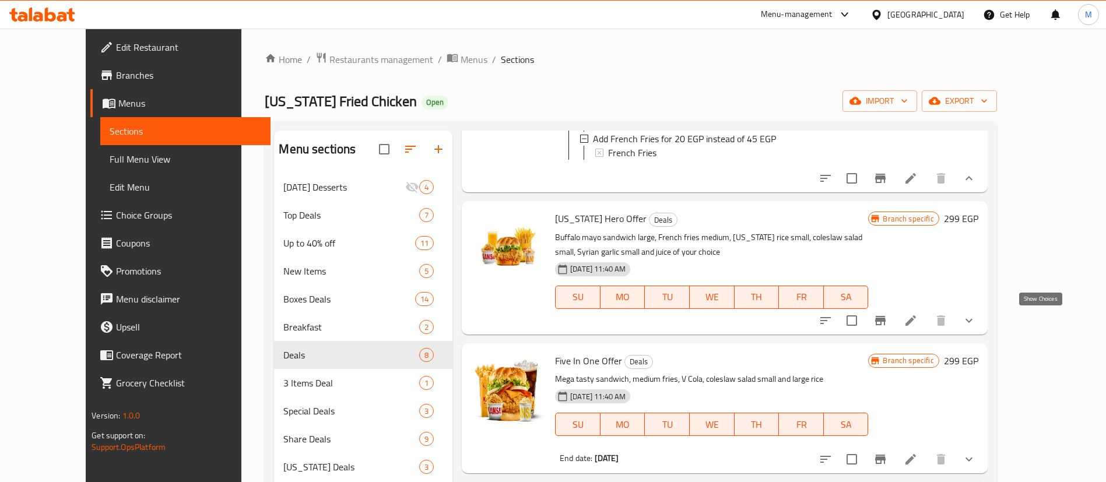
click at [976, 326] on icon "show more" at bounding box center [969, 321] width 14 height 14
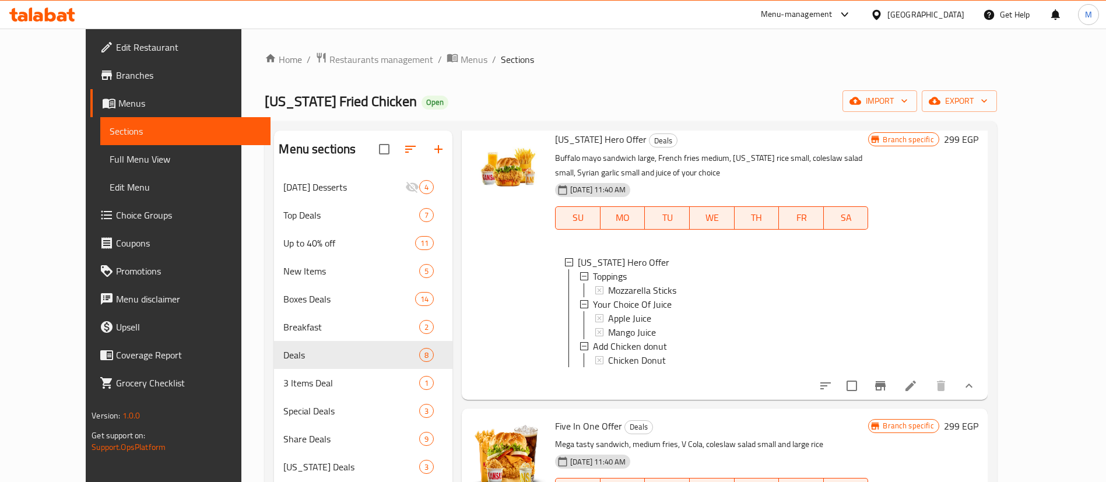
scroll to position [1097, 0]
click at [918, 392] on icon at bounding box center [911, 385] width 14 height 14
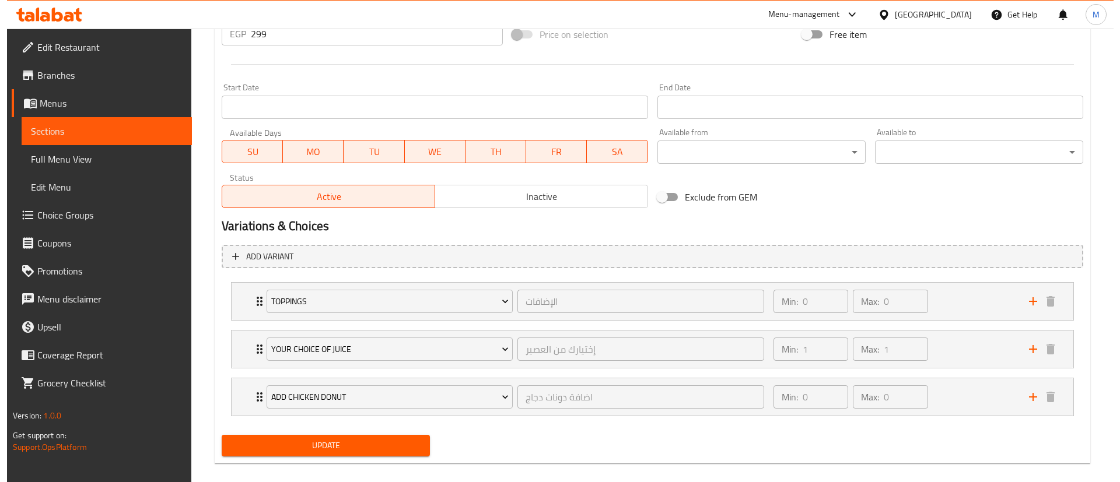
scroll to position [474, 0]
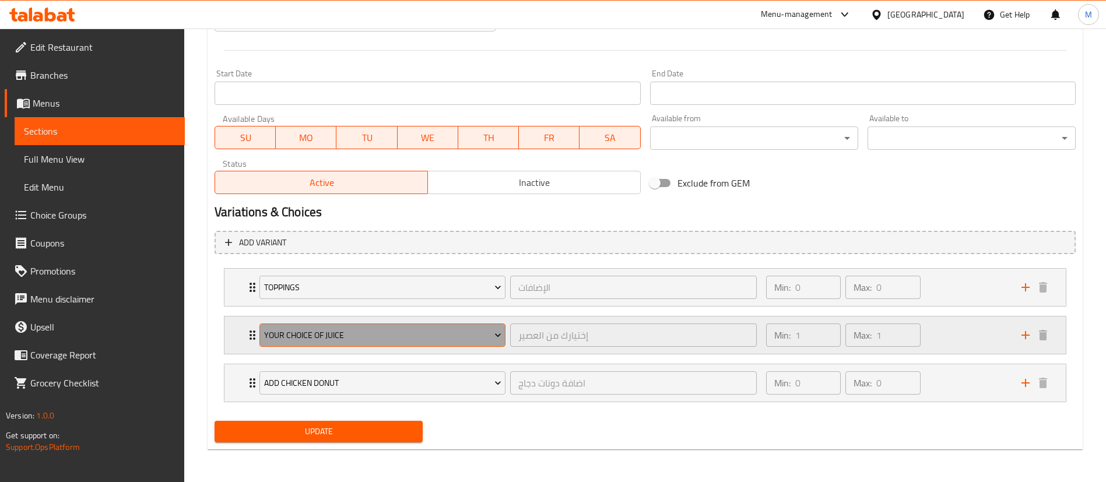
click at [312, 343] on button "Your Choice Of Juice" at bounding box center [383, 335] width 246 height 23
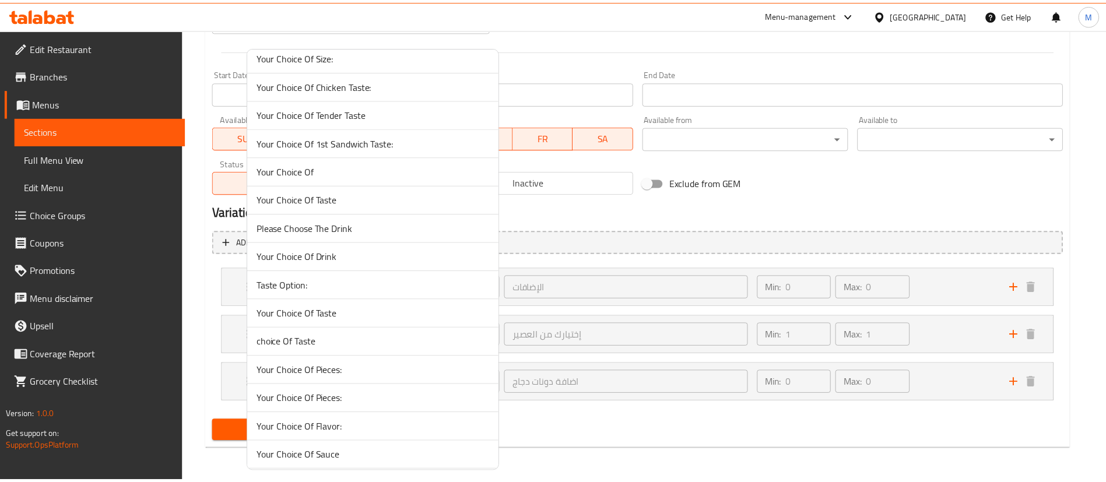
scroll to position [2664, 0]
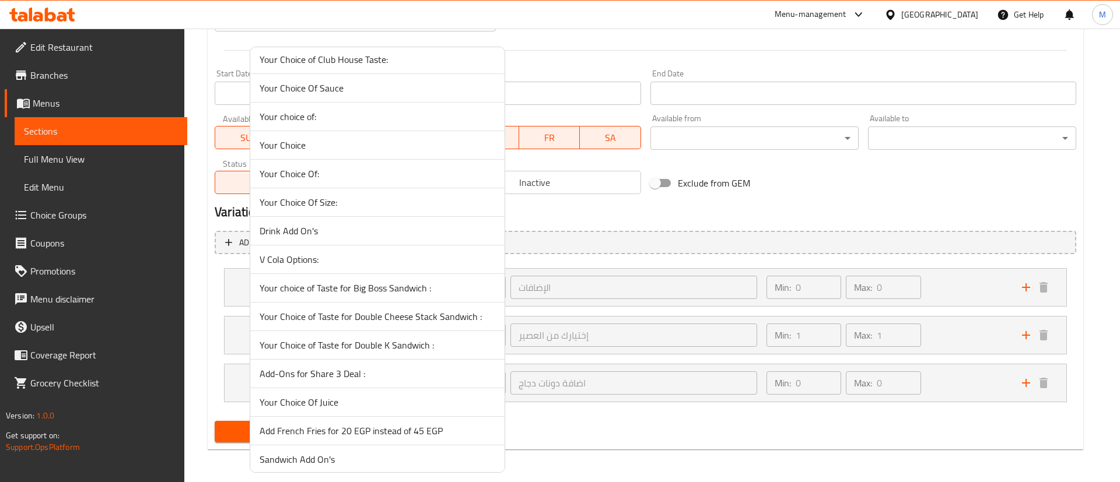
click at [303, 263] on span "V Cola Options:" at bounding box center [378, 260] width 236 height 14
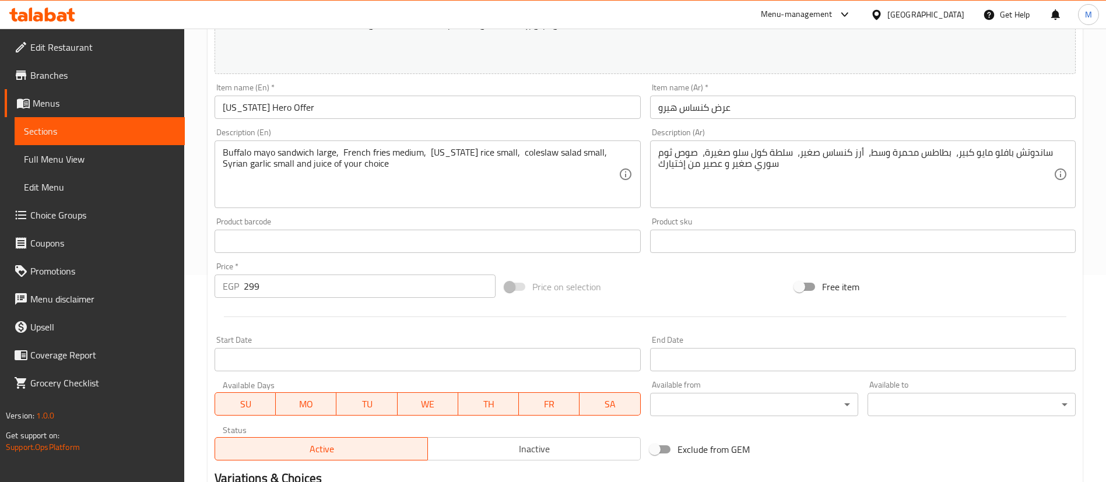
scroll to position [206, 0]
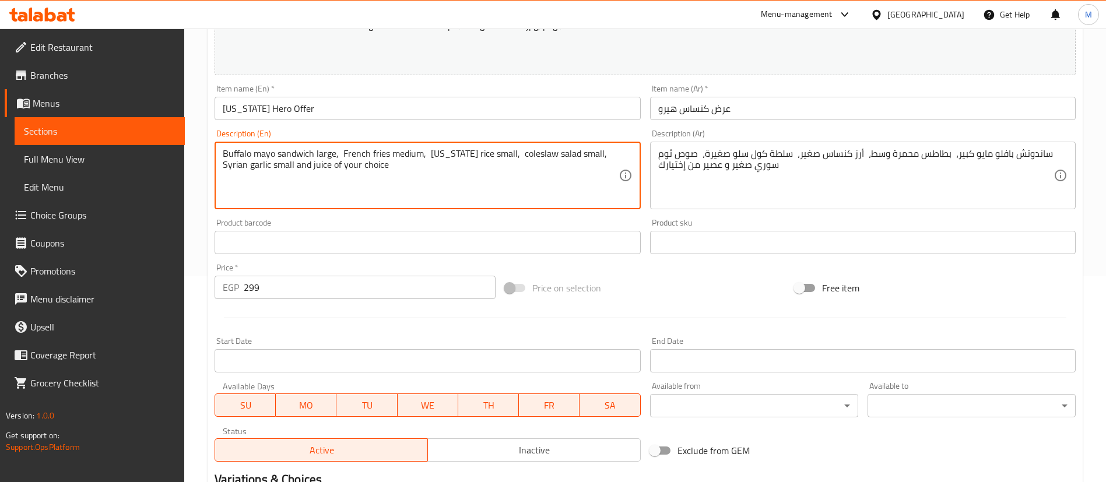
click at [290, 167] on textarea "Buffalo mayo sandwich large, French fries medium, Kansas rice small, coleslaw s…" at bounding box center [420, 175] width 395 height 55
type textarea "Buffalo mayo sandwich large, French fries medium, [US_STATE] rice small, colesl…"
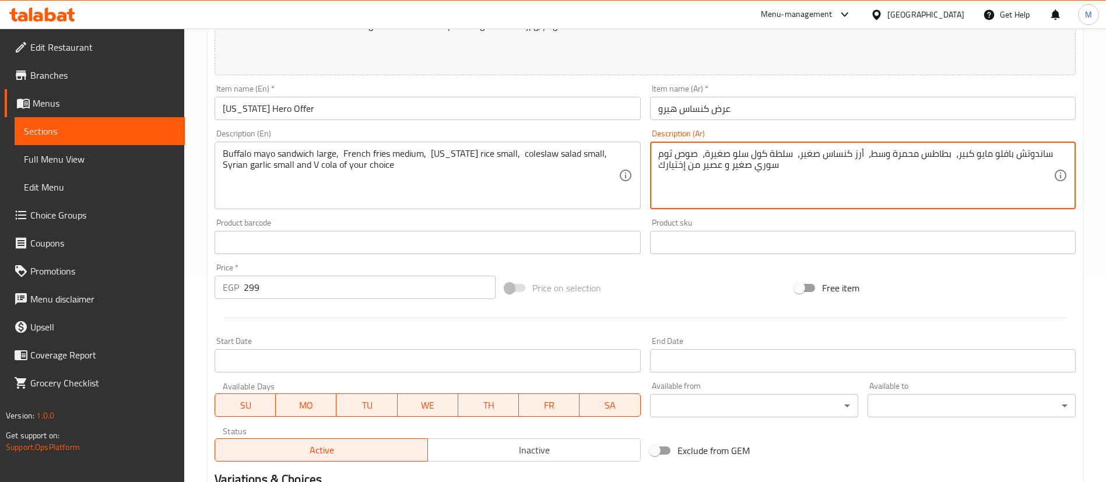
click at [711, 163] on textarea "ساندوتش بافلو مايو كبير، بطاطس محمرة وسط، أرز كنساس صغير، سلطة كول سلو صغيرة، ص…" at bounding box center [855, 175] width 395 height 55
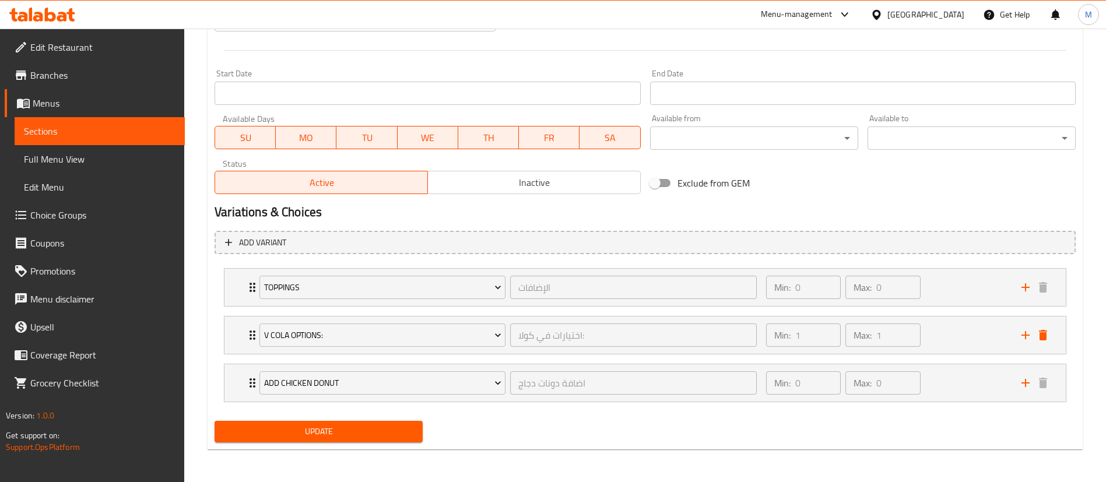
type textarea "ساندوتش بافلو مايو كبير، بطاطس محمرة وسط، أرز كنساس صغير، سلطة كول سلو صغيرة، ص…"
click at [348, 439] on button "Update" at bounding box center [319, 432] width 208 height 22
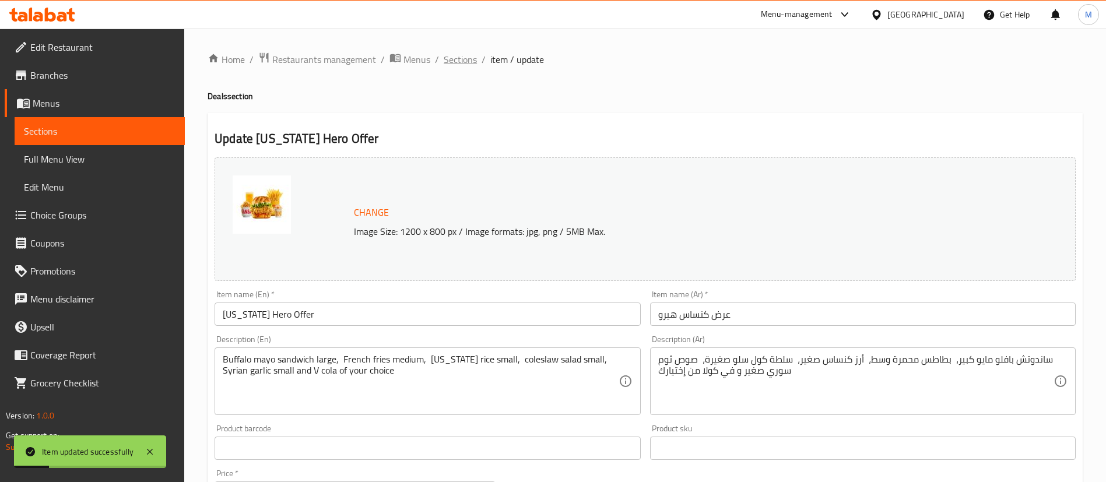
click at [458, 62] on span "Sections" at bounding box center [460, 59] width 33 height 14
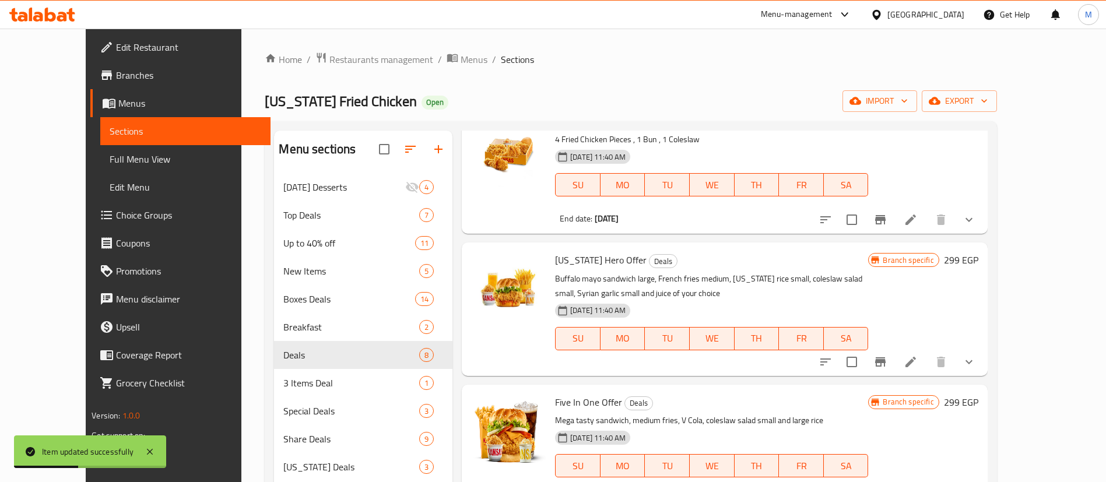
scroll to position [627, 0]
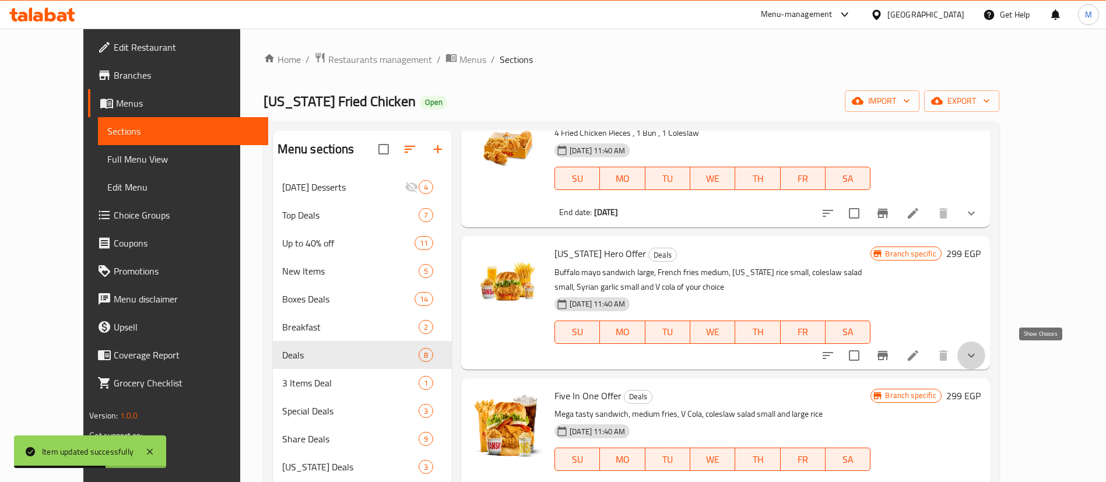
click at [979, 352] on icon "show more" at bounding box center [972, 356] width 14 height 14
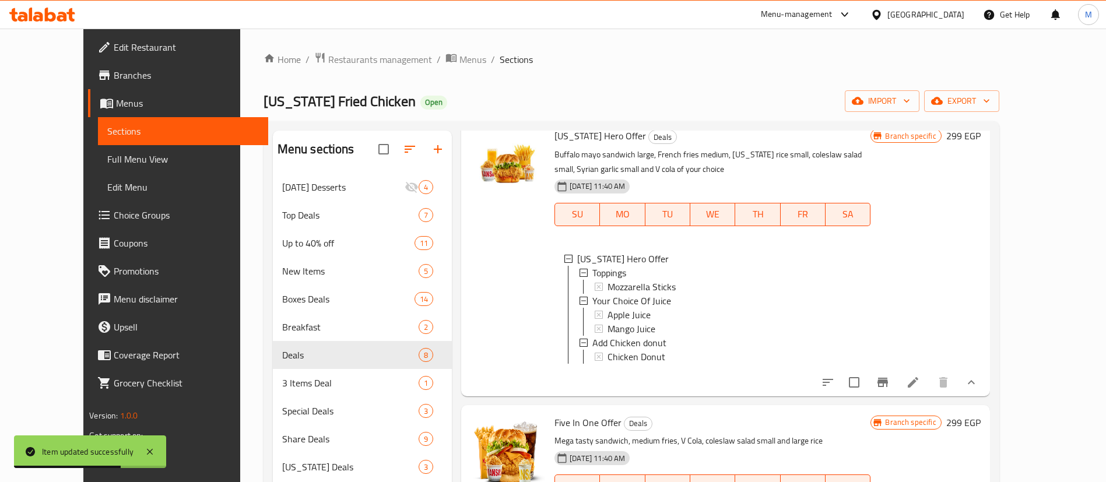
scroll to position [748, 0]
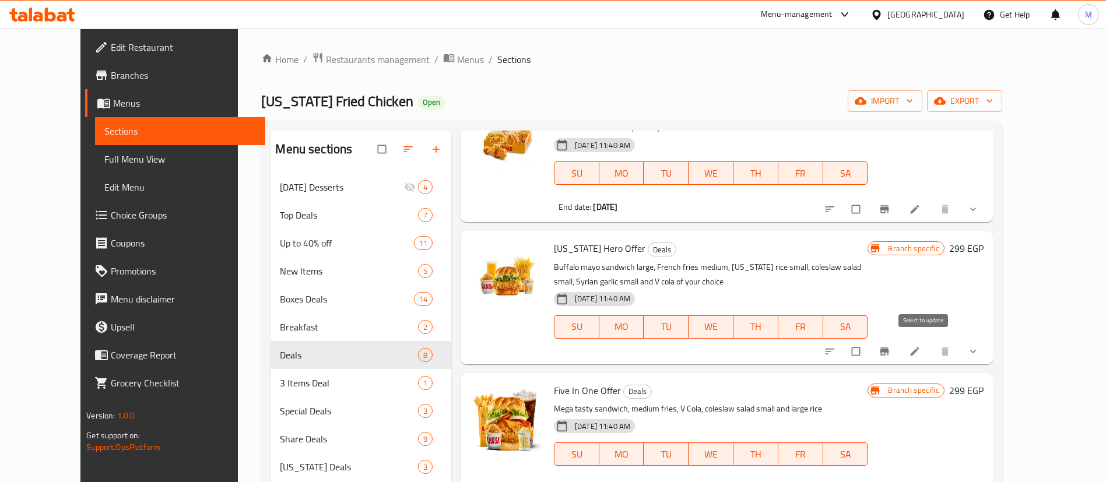
scroll to position [640, 0]
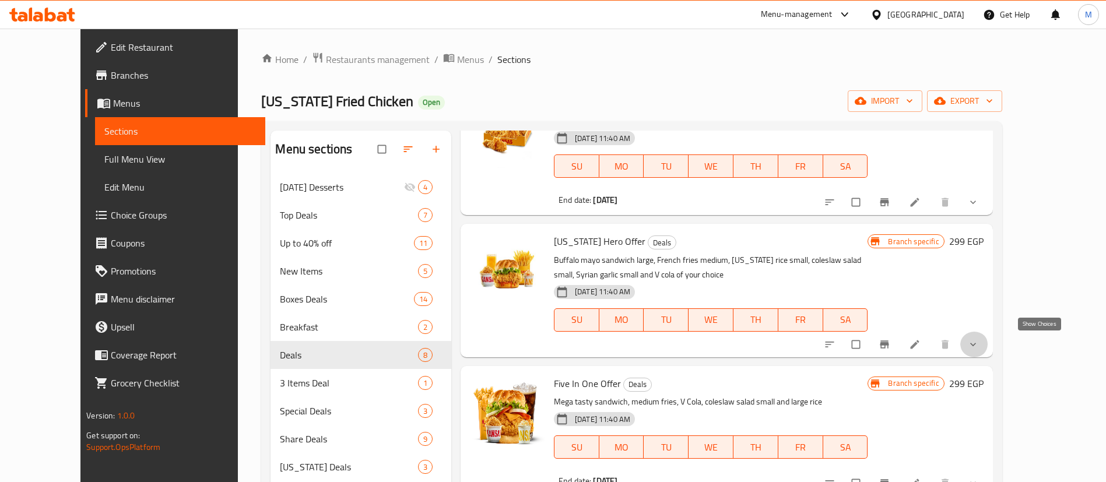
click at [979, 346] on icon "show more" at bounding box center [973, 345] width 12 height 12
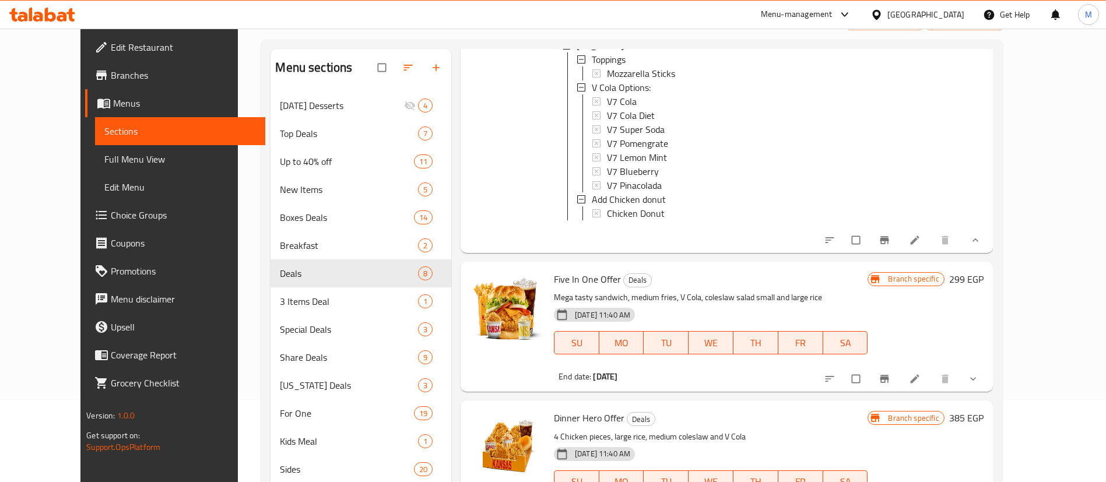
scroll to position [163, 0]
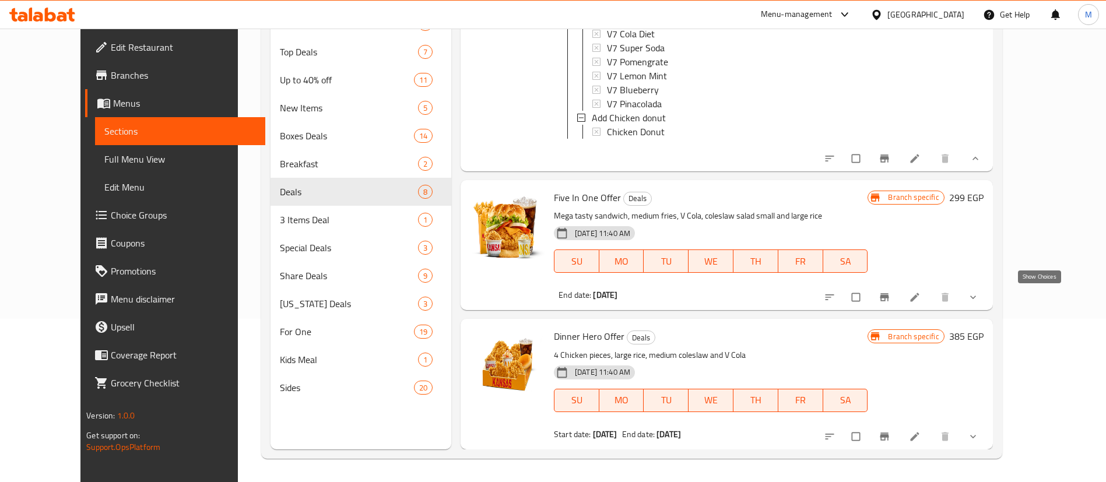
click at [979, 294] on icon "show more" at bounding box center [973, 298] width 12 height 12
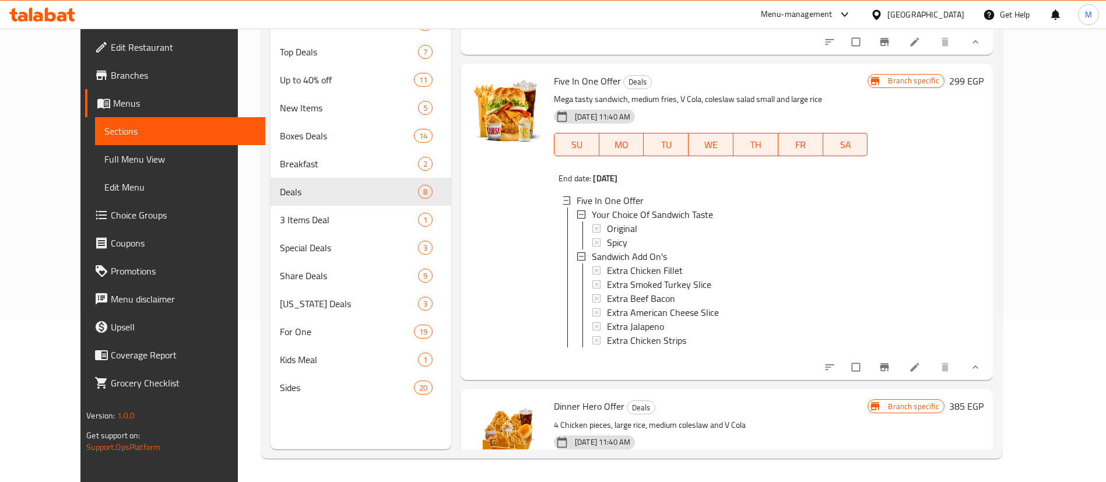
scroll to position [1091, 0]
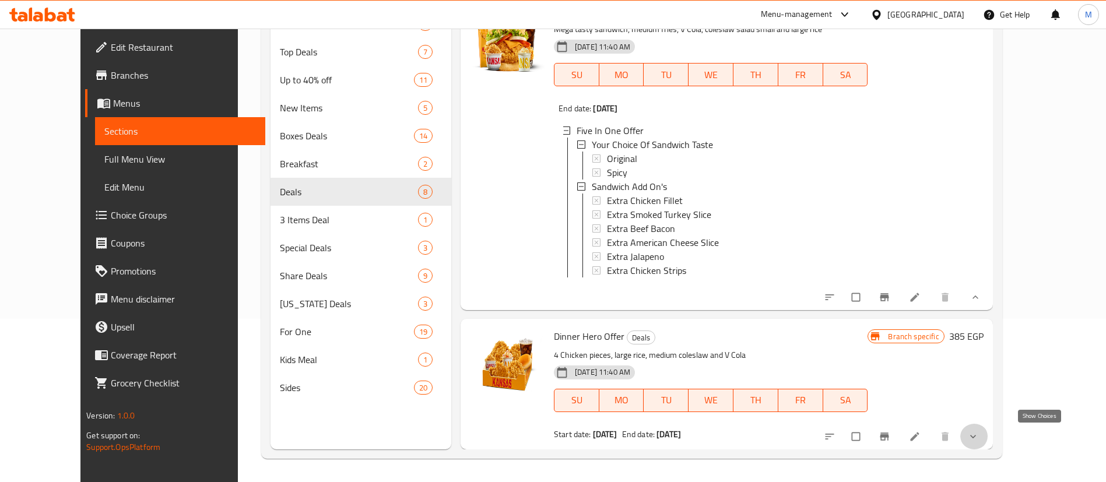
click at [979, 434] on icon "show more" at bounding box center [973, 437] width 12 height 12
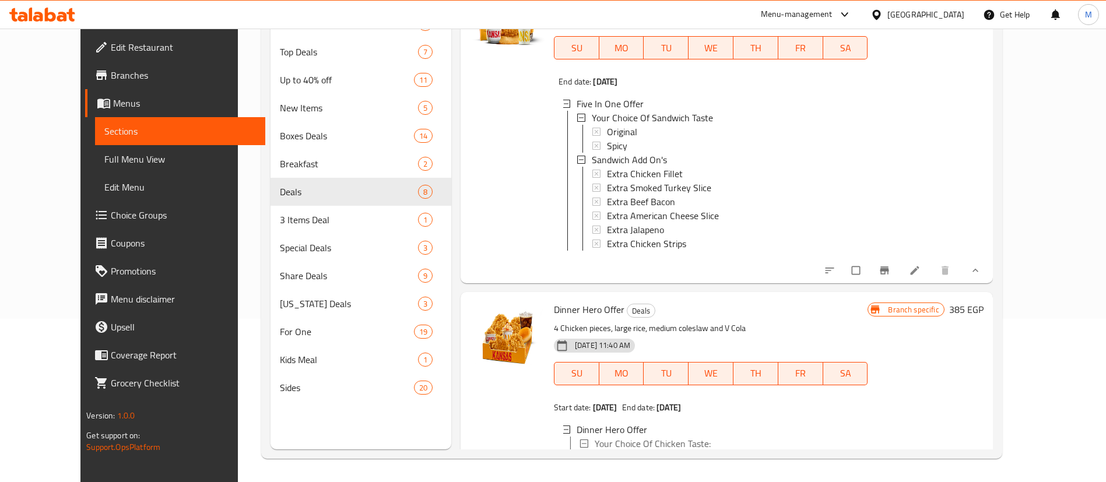
scroll to position [1193, 0]
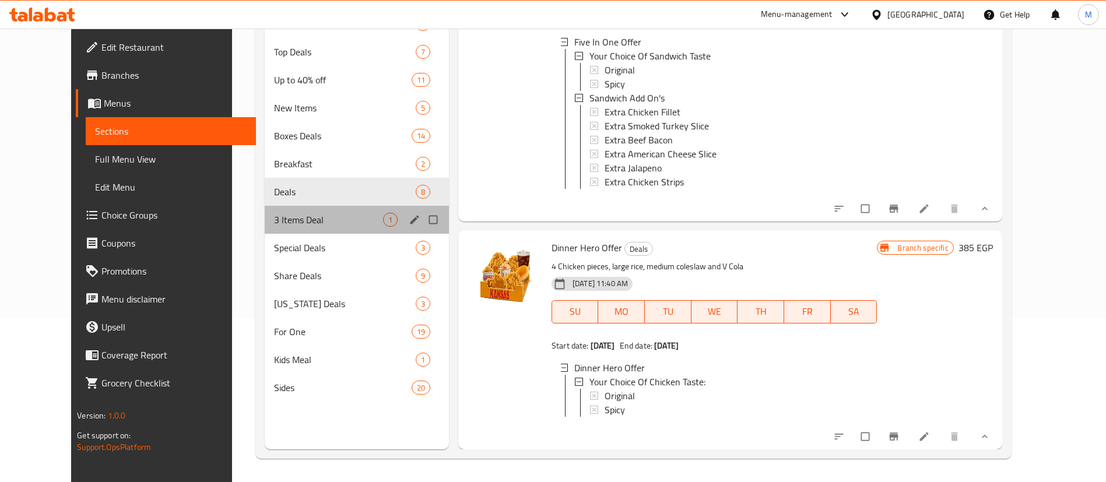
click at [293, 229] on div "3 Items Deal 1" at bounding box center [357, 220] width 184 height 28
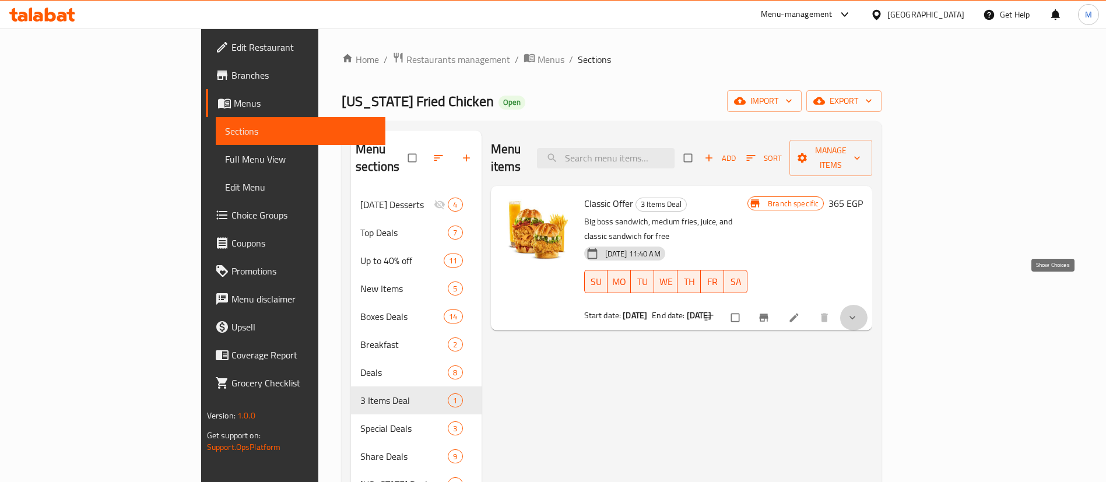
click at [858, 312] on icon "show more" at bounding box center [853, 318] width 12 height 12
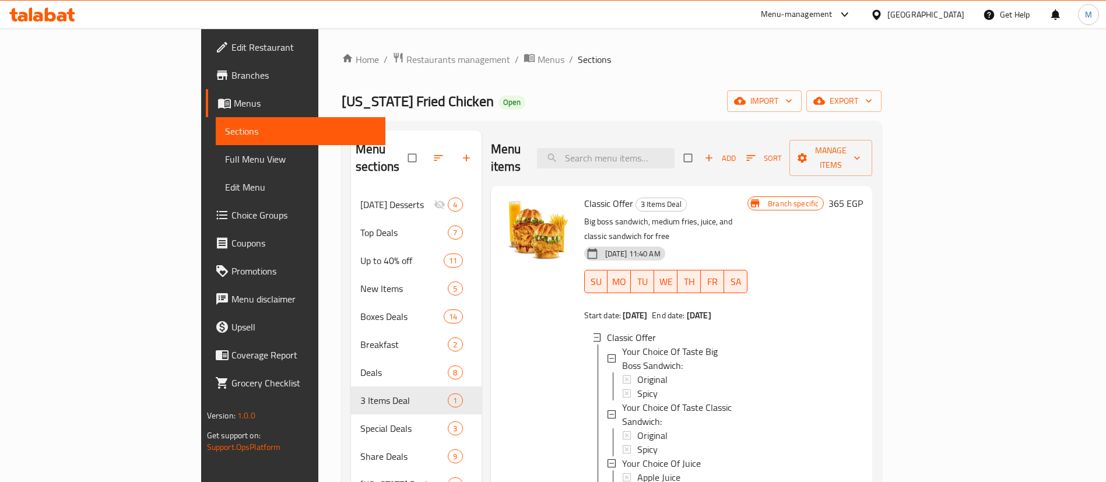
scroll to position [64, 0]
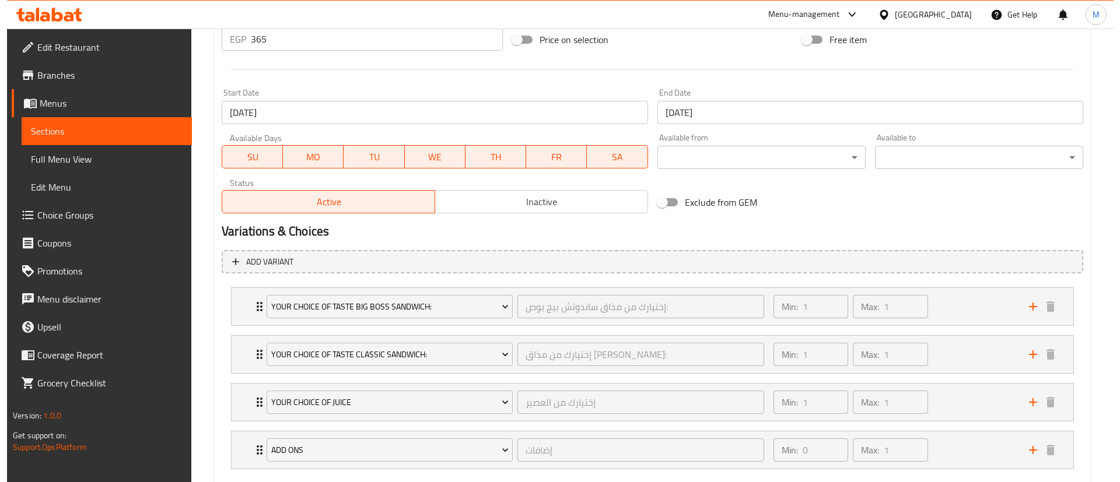
scroll to position [521, 0]
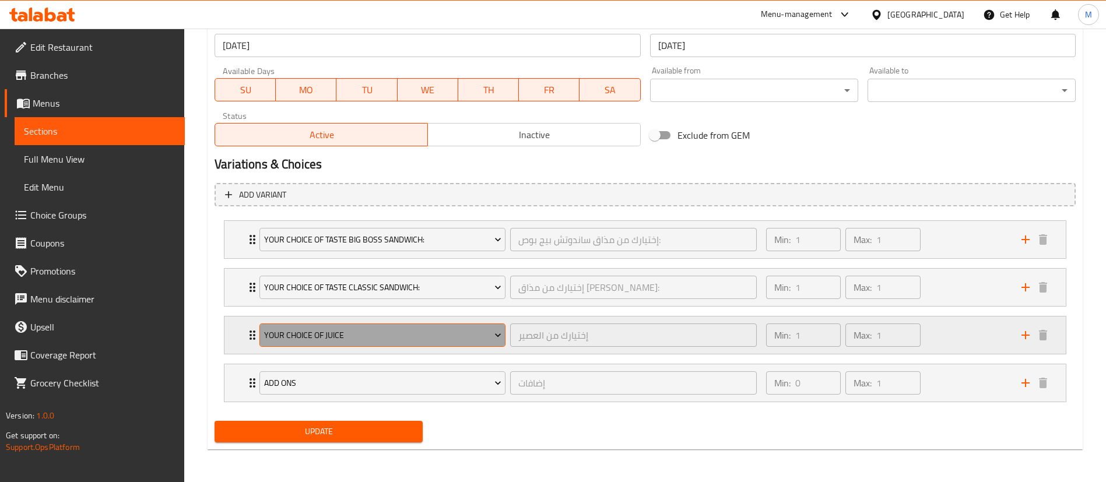
click at [369, 336] on span "Your Choice Of Juice" at bounding box center [382, 335] width 237 height 15
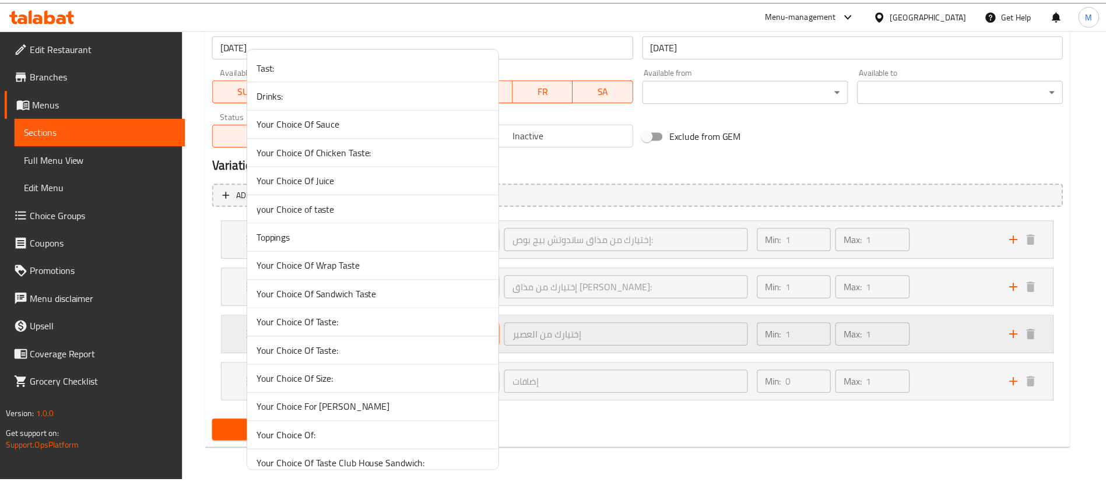
scroll to position [2664, 0]
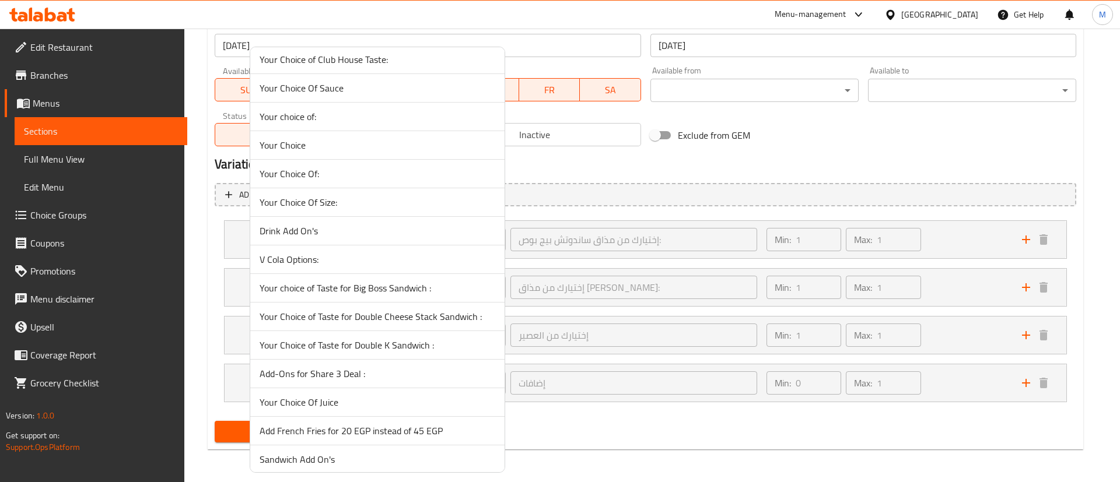
click at [320, 264] on span "V Cola Options:" at bounding box center [378, 260] width 236 height 14
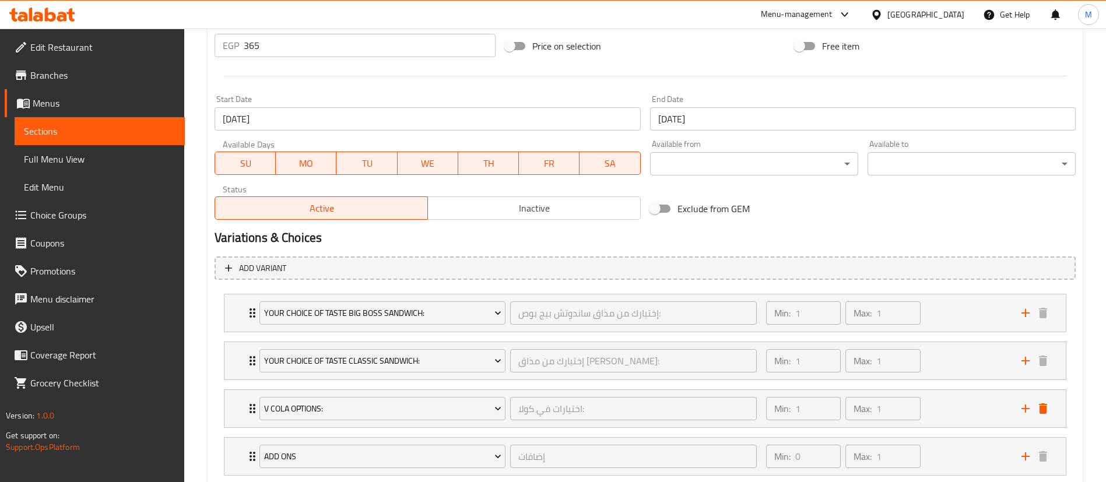
scroll to position [521, 0]
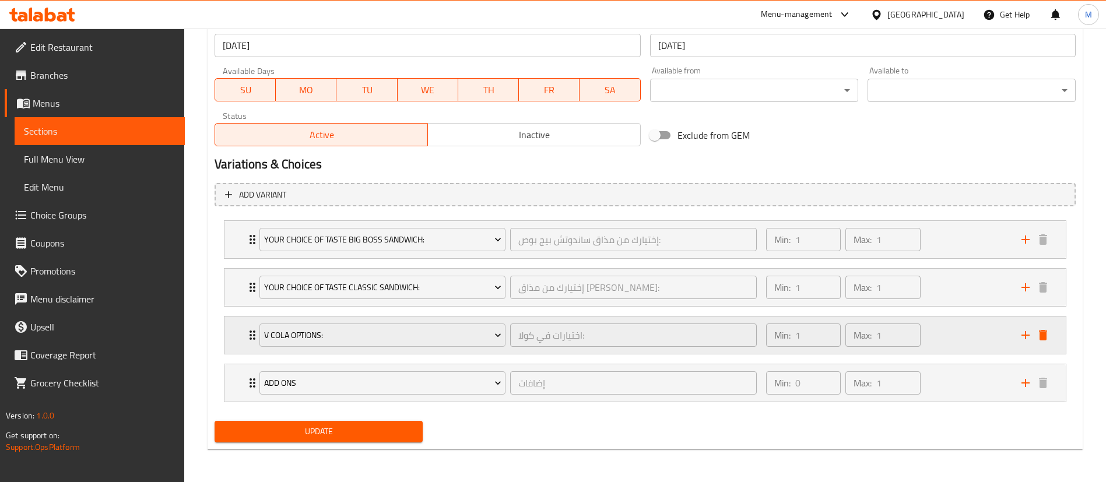
click at [246, 334] on icon "Expand" at bounding box center [253, 335] width 14 height 14
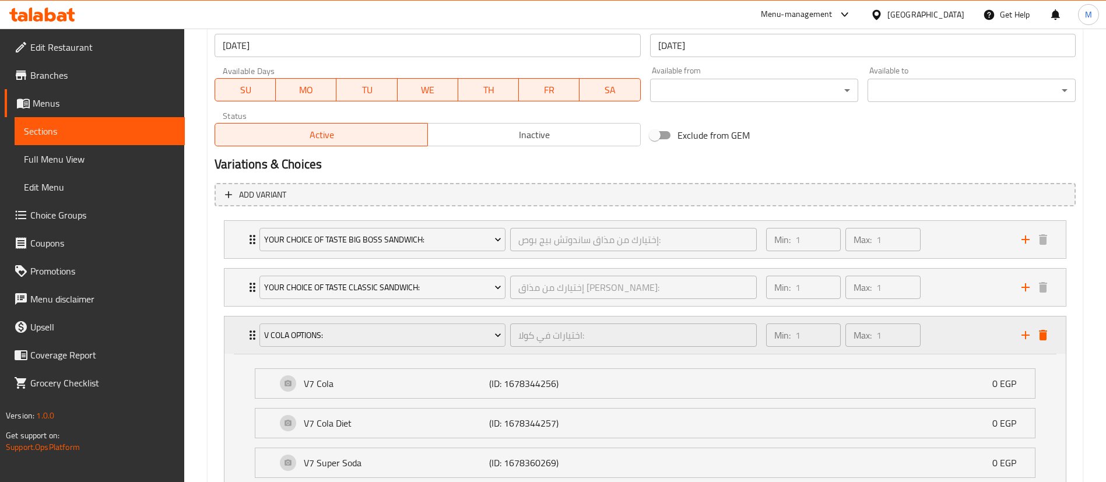
click at [246, 334] on icon "Expand" at bounding box center [253, 335] width 14 height 14
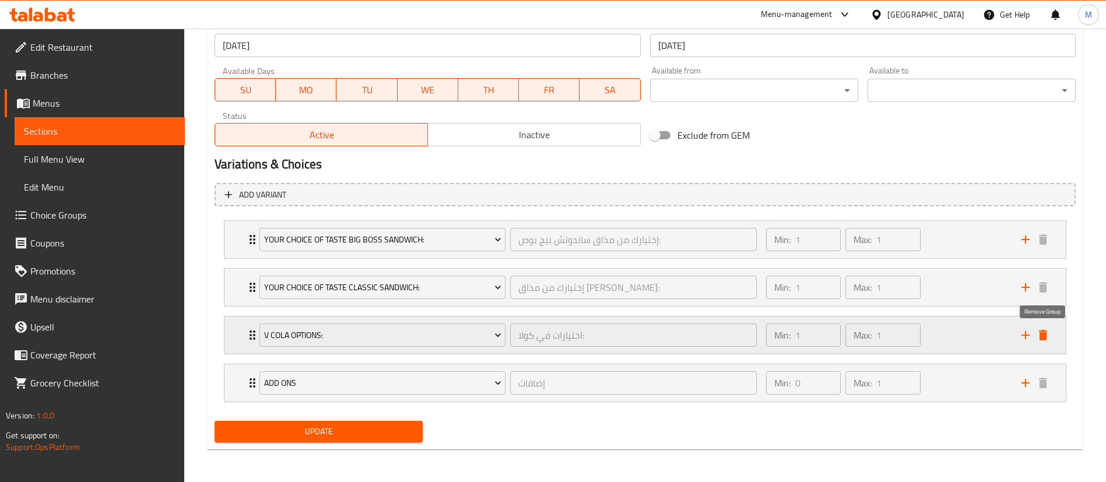
click at [1046, 336] on icon "delete" at bounding box center [1043, 335] width 8 height 10
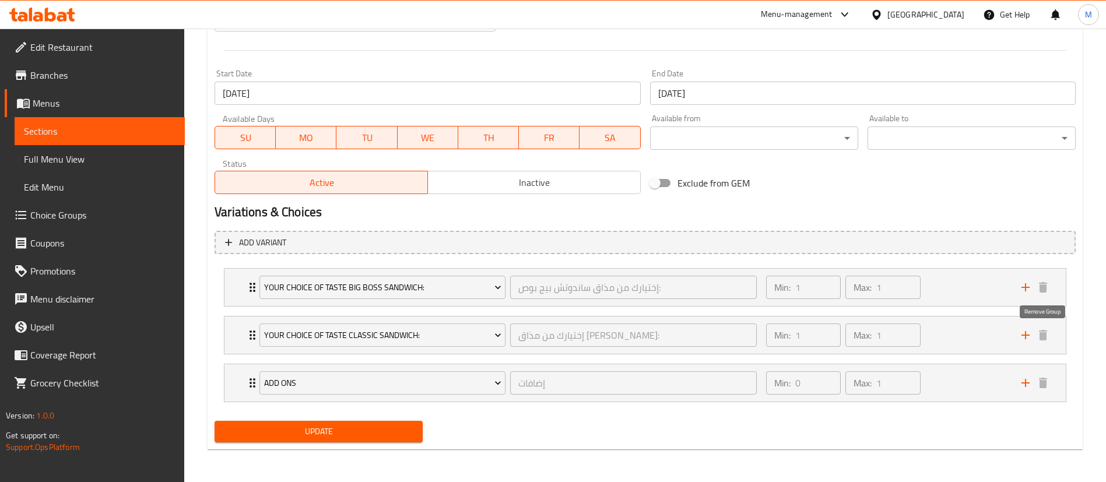
scroll to position [474, 0]
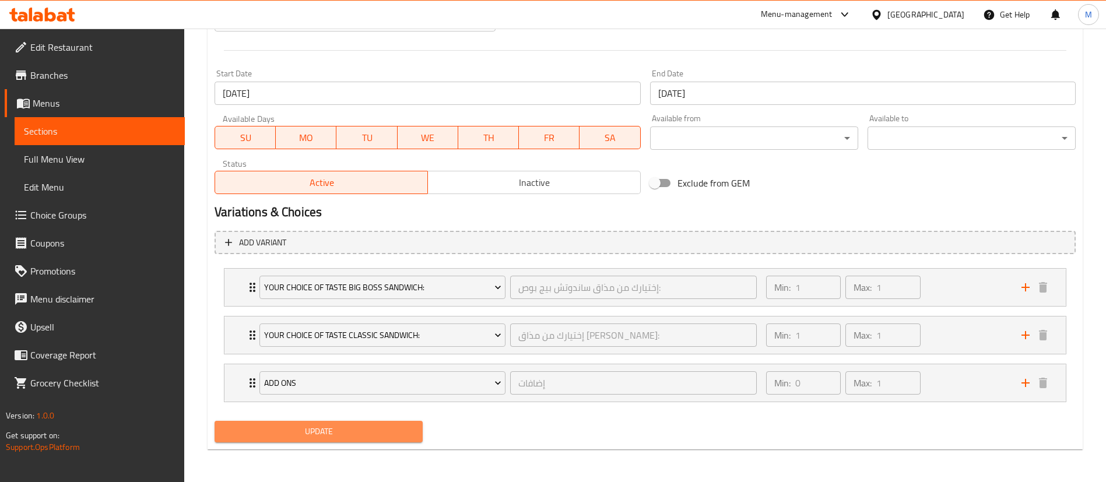
click at [349, 431] on span "Update" at bounding box center [319, 432] width 190 height 15
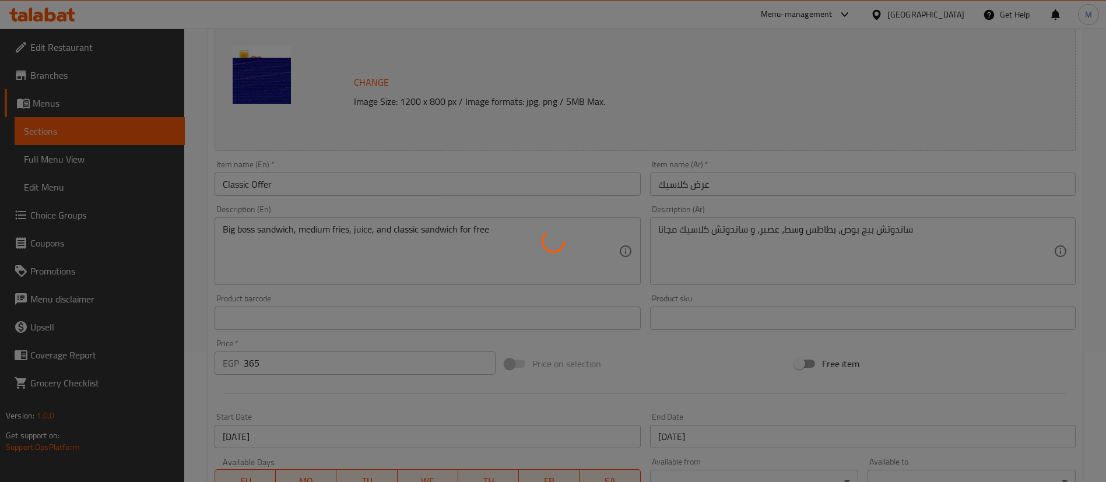
scroll to position [0, 0]
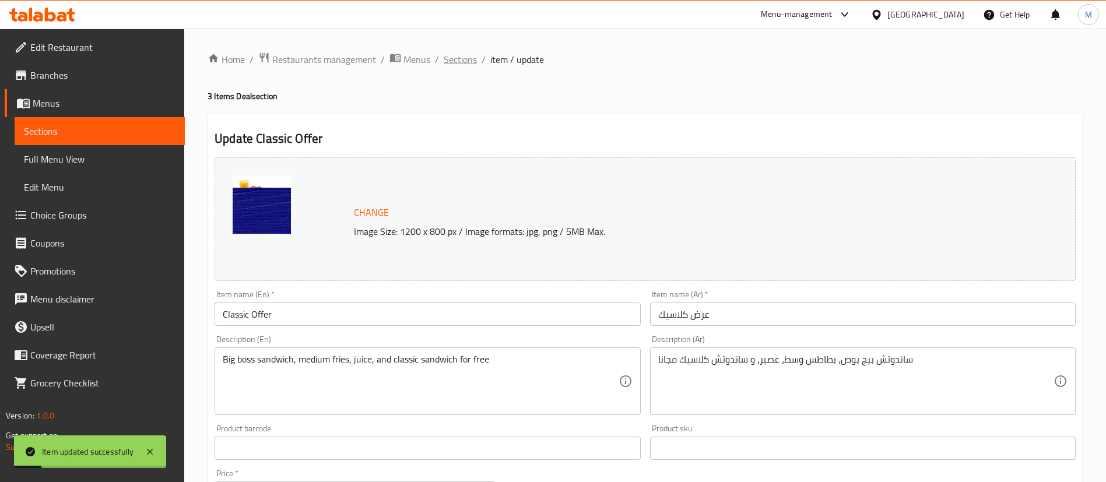
click at [457, 59] on span "Sections" at bounding box center [460, 59] width 33 height 14
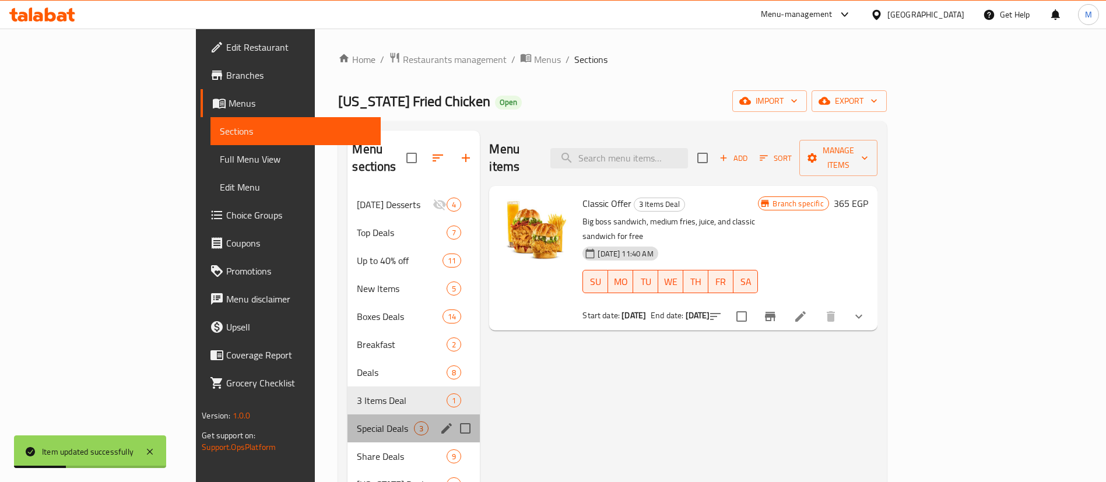
click at [348, 419] on div "Special Deals 3" at bounding box center [414, 429] width 132 height 28
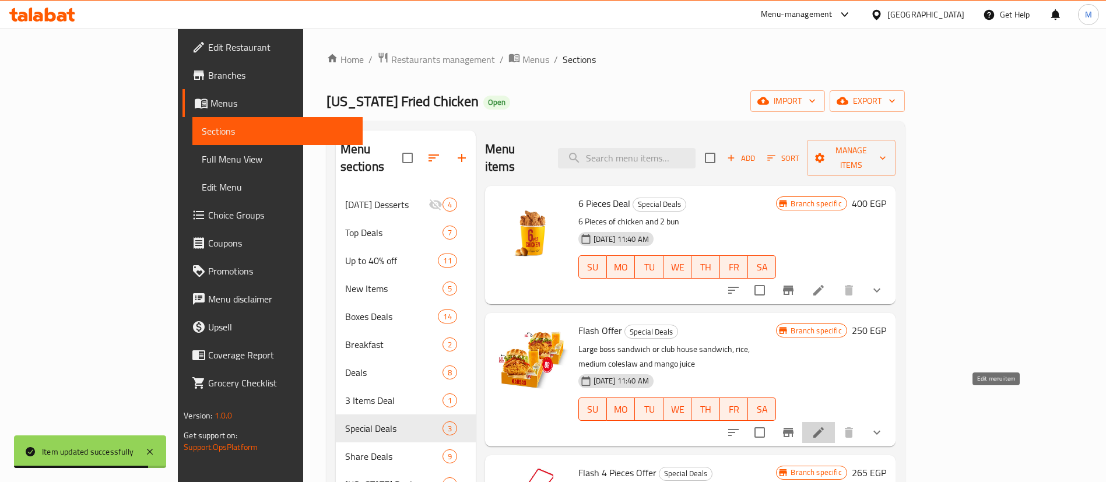
click at [826, 426] on icon at bounding box center [819, 433] width 14 height 14
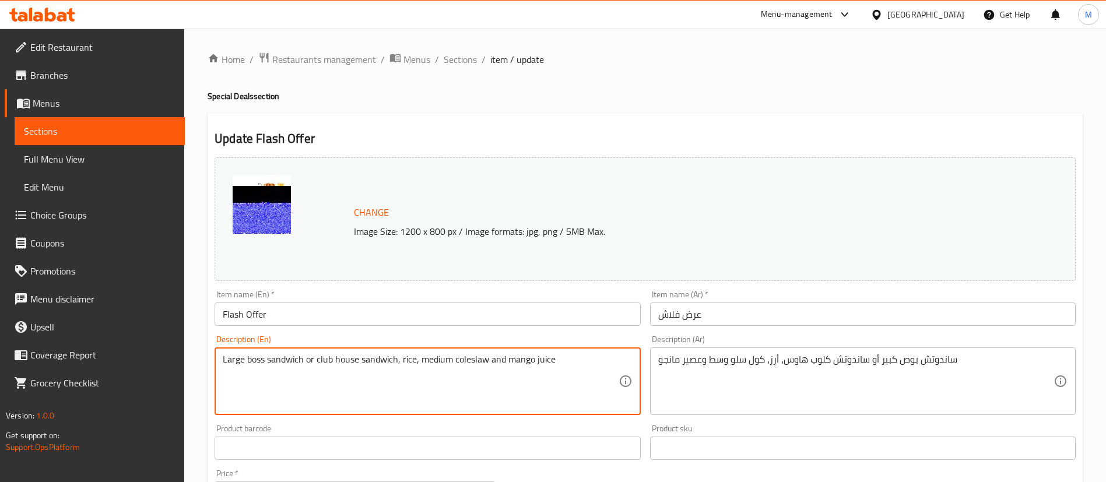
drag, startPoint x: 562, startPoint y: 362, endPoint x: 511, endPoint y: 356, distance: 51.6
click at [512, 358] on textarea "Large boss sandwich or club house sandwich, rice, medium coleslaw and mV Cola" at bounding box center [420, 381] width 395 height 55
type textarea "Large boss sandwich or club house sandwich, rice, medium coleslaw and V Cola"
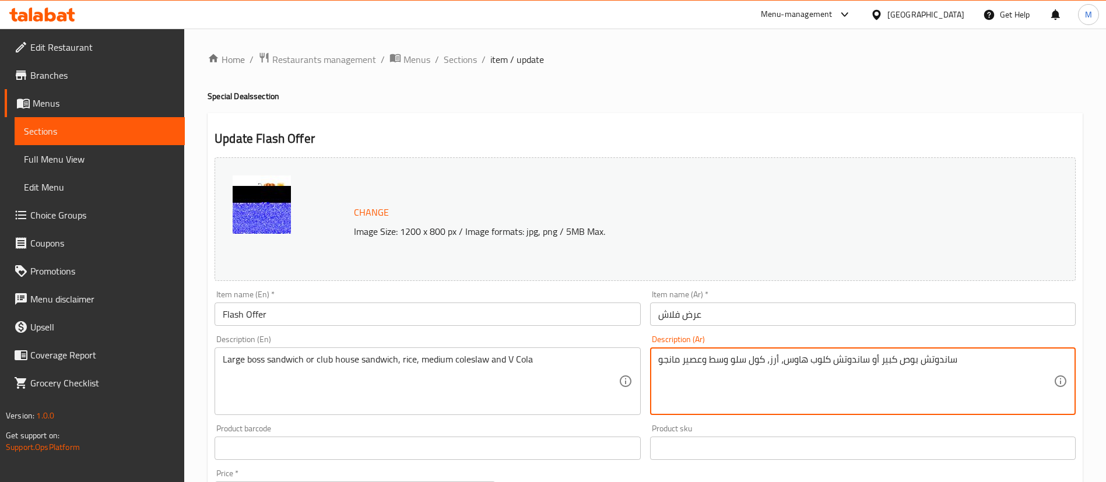
click at [689, 362] on textarea "ساندوتش بوص كبير أو ساندوتش كلوب هاوس، أرز، كول سلو وسط وعصير مانجو" at bounding box center [855, 381] width 395 height 55
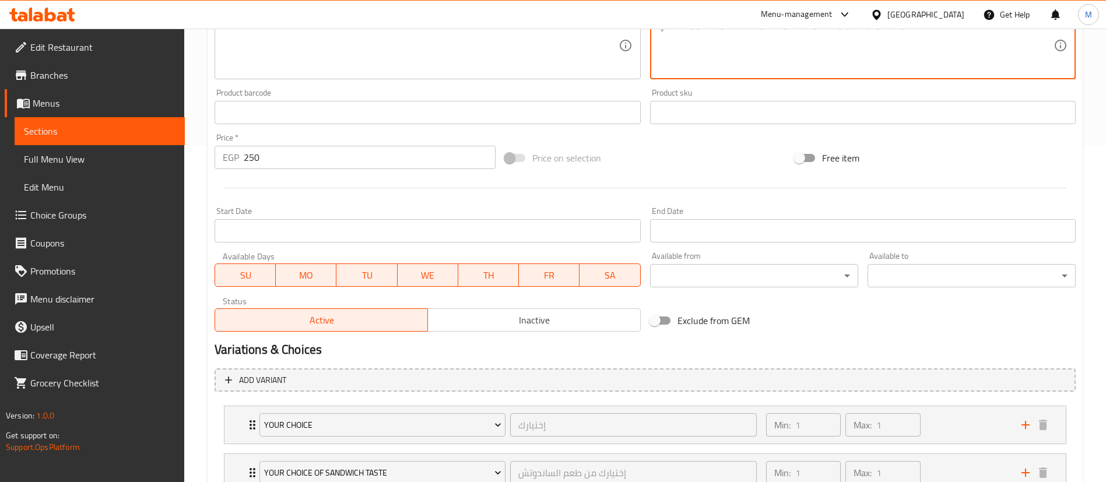
scroll to position [474, 0]
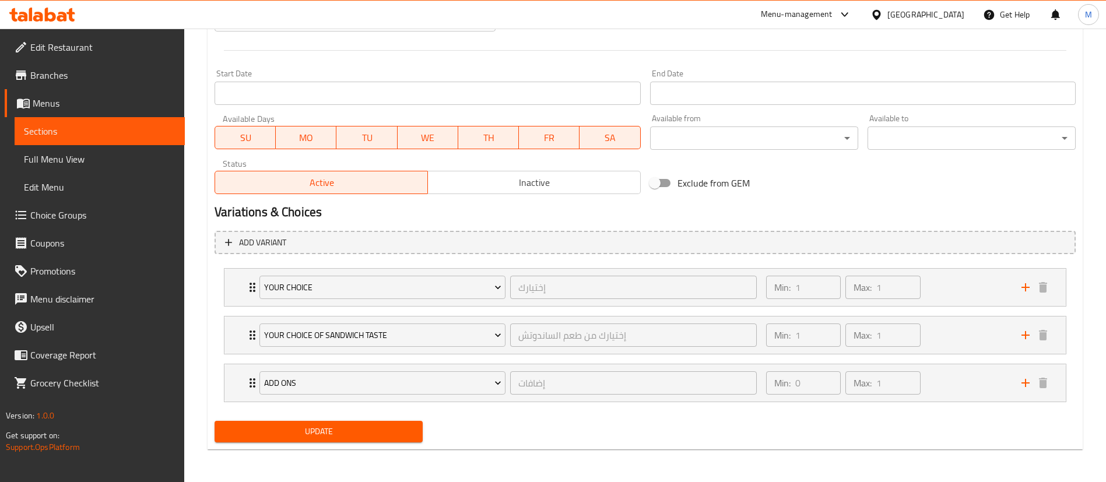
type textarea "ساندوتش بوص كبير أو ساندوتش كلوب هاوس، أرز، كول سلو وسط قي [PERSON_NAME]"
click at [384, 429] on span "Update" at bounding box center [319, 432] width 190 height 15
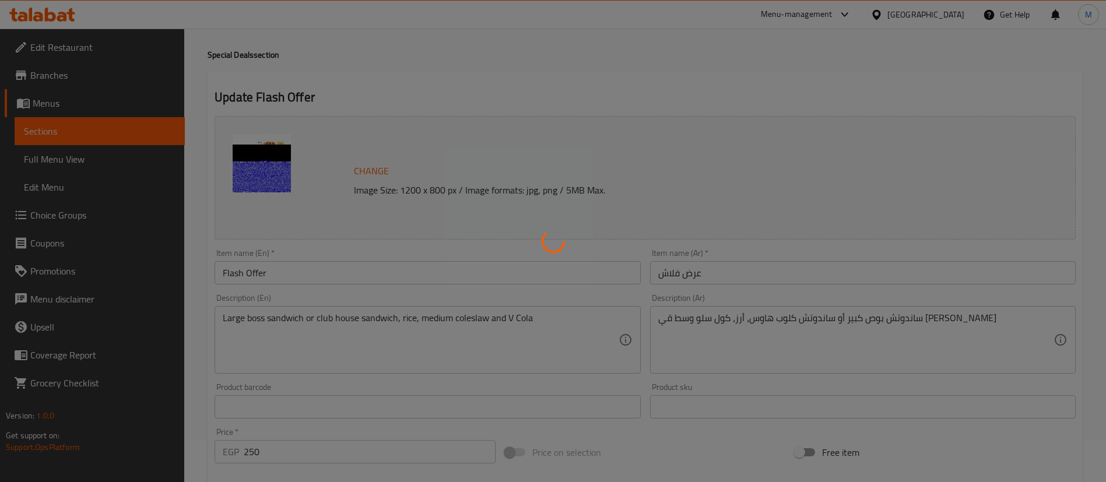
scroll to position [0, 0]
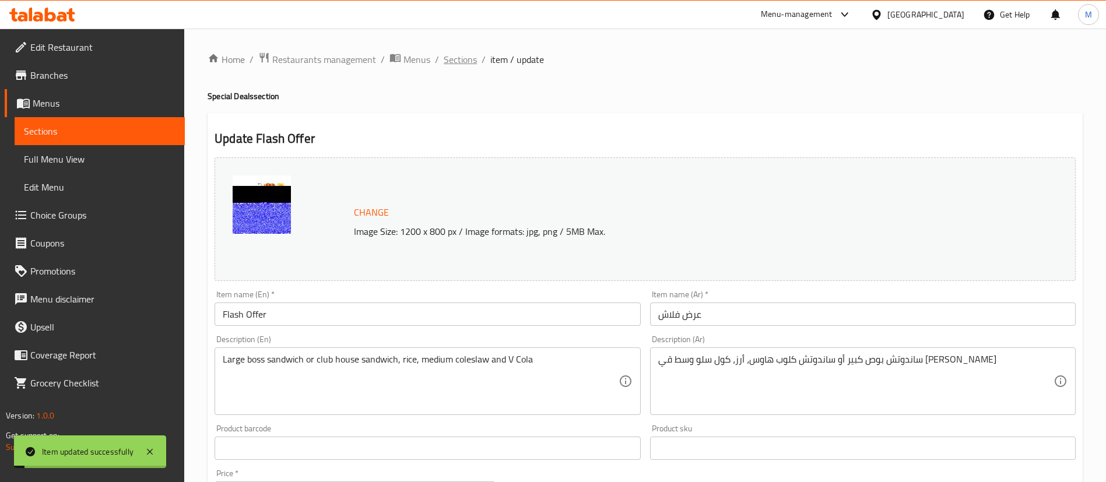
click at [461, 62] on span "Sections" at bounding box center [460, 59] width 33 height 14
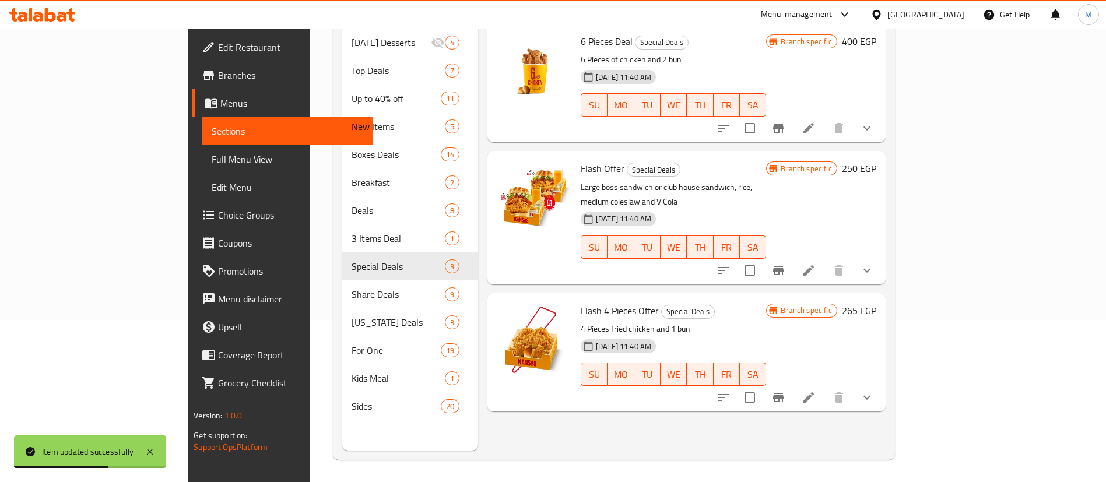
scroll to position [163, 0]
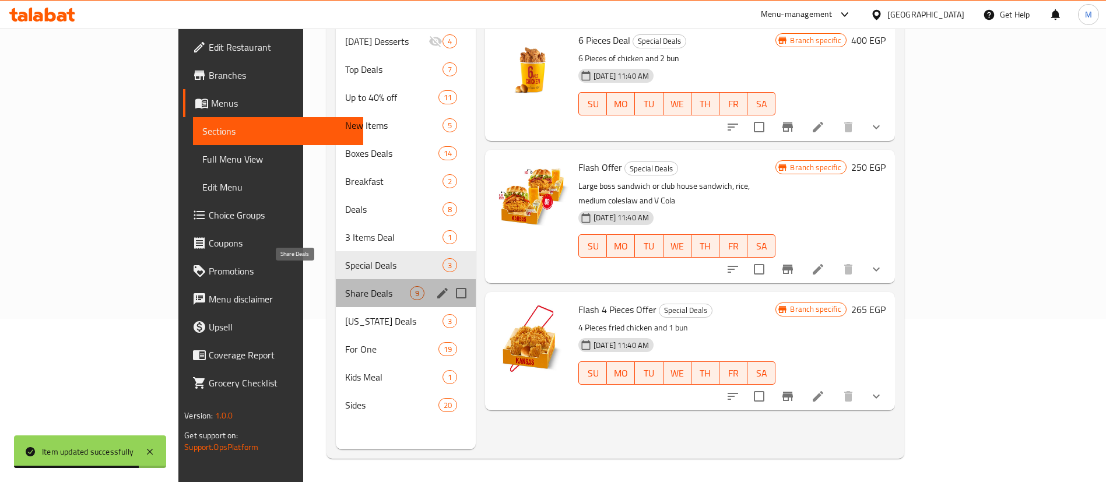
click at [345, 286] on span "Share Deals" at bounding box center [377, 293] width 64 height 14
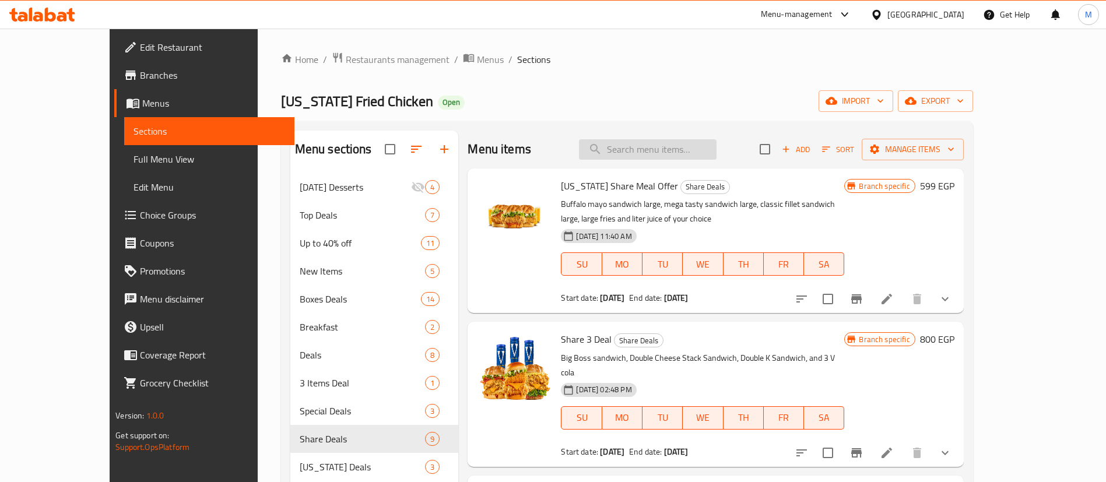
click at [685, 153] on input "search" at bounding box center [648, 149] width 138 height 20
type input "ؤ"
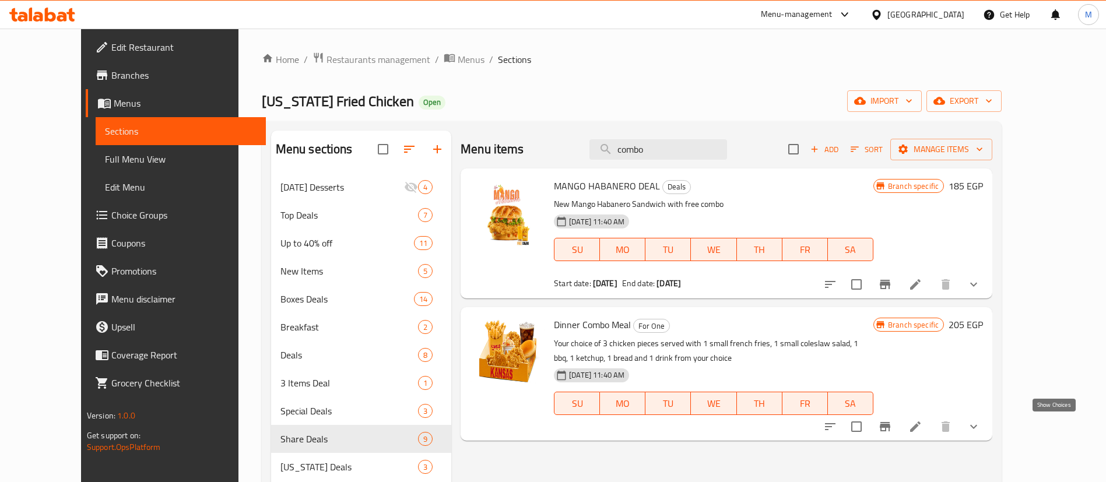
type input "combo"
click at [981, 425] on icon "show more" at bounding box center [974, 427] width 14 height 14
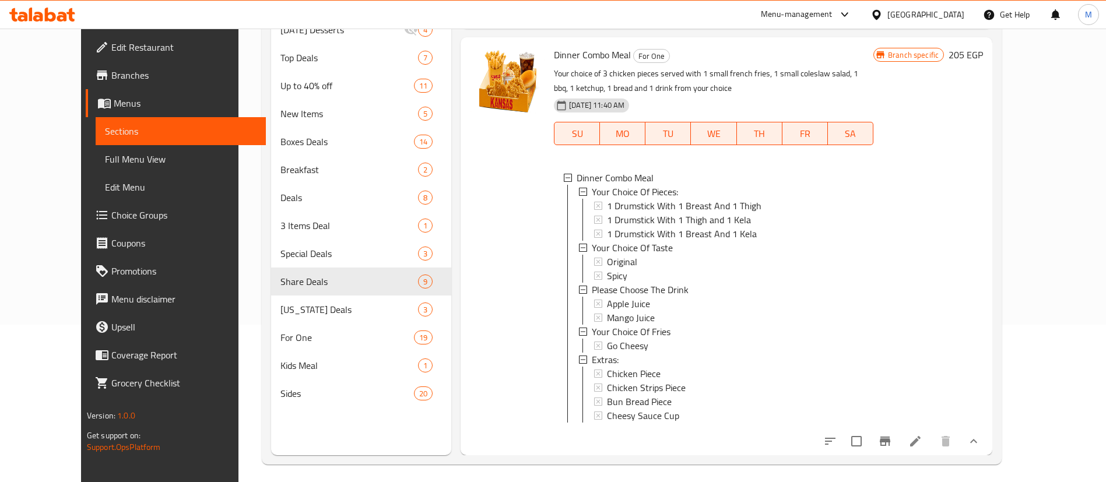
scroll to position [163, 0]
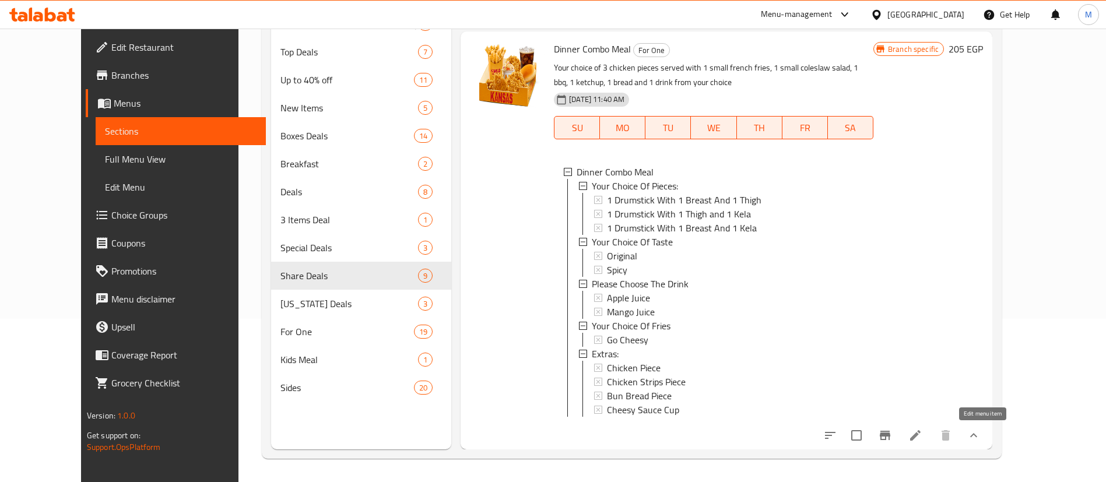
click at [923, 436] on icon at bounding box center [916, 436] width 14 height 14
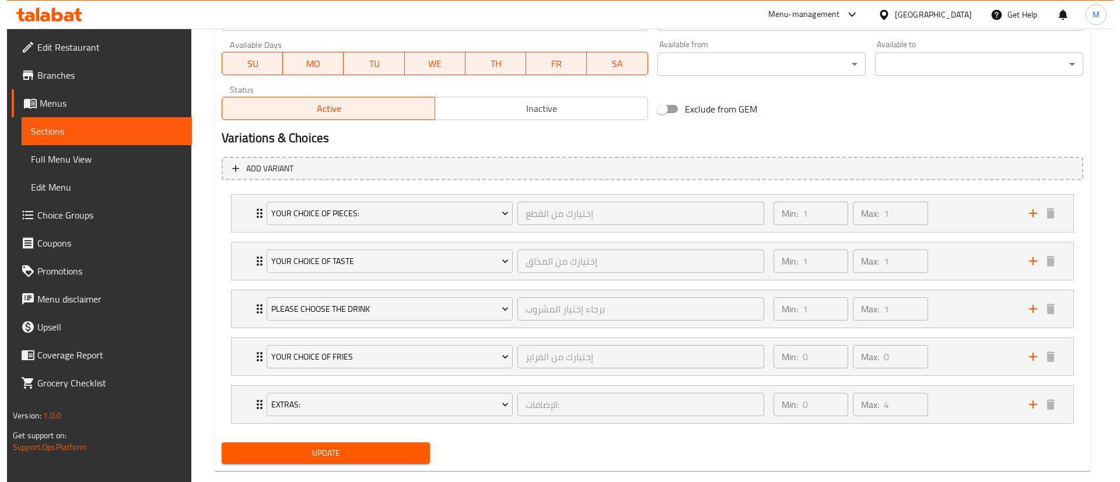
scroll to position [569, 0]
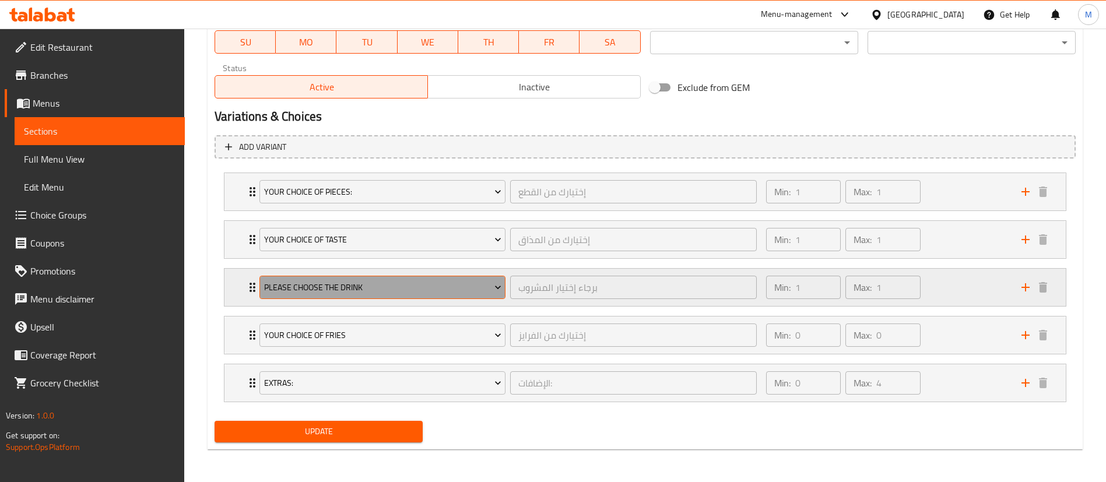
click at [307, 287] on span "Please Choose The Drink" at bounding box center [382, 287] width 237 height 15
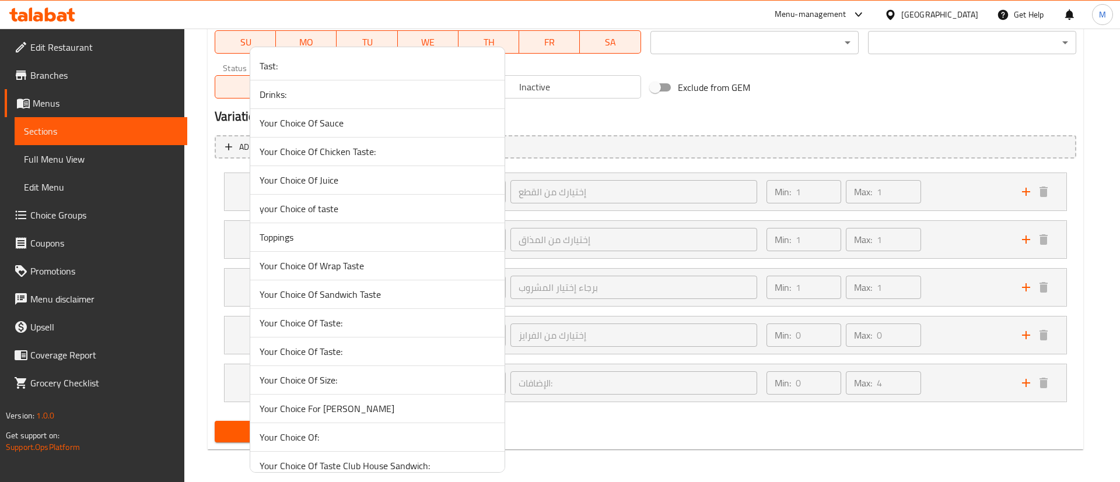
click at [211, 254] on div at bounding box center [560, 241] width 1120 height 482
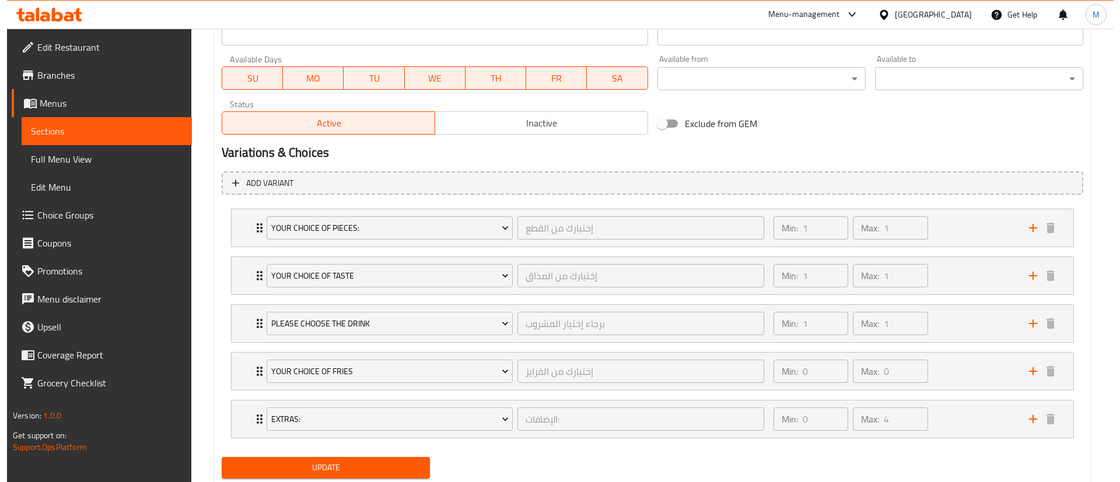
scroll to position [556, 0]
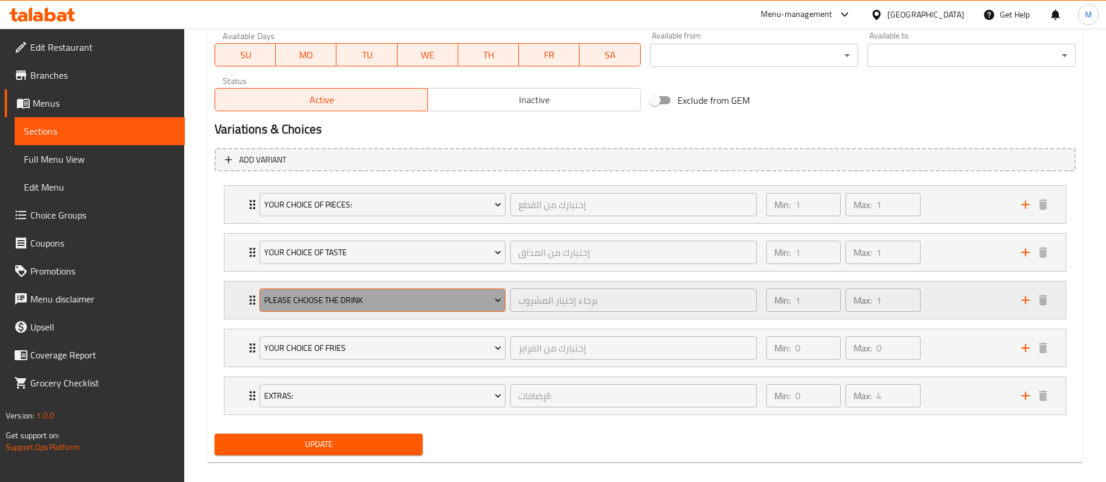
click at [356, 295] on span "Please Choose The Drink" at bounding box center [382, 300] width 237 height 15
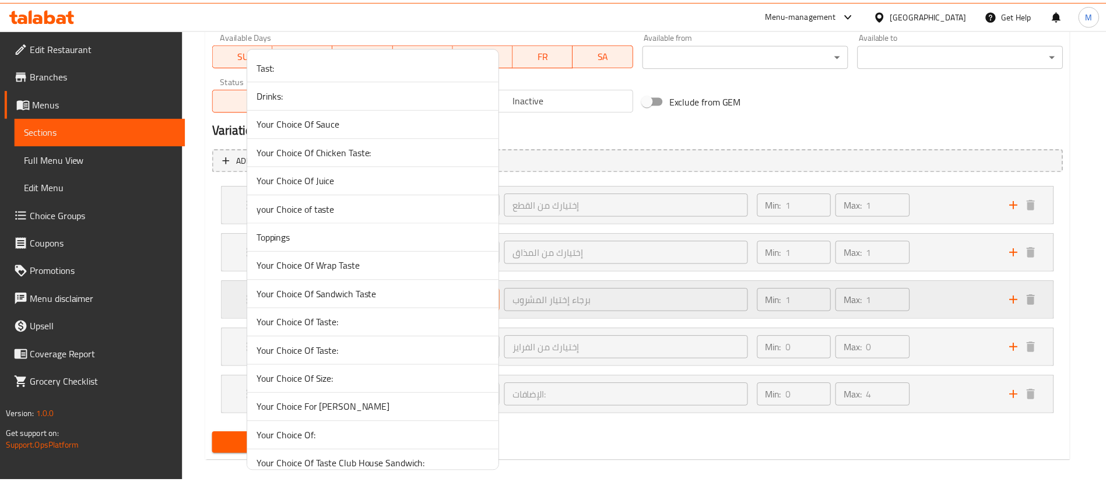
scroll to position [2664, 0]
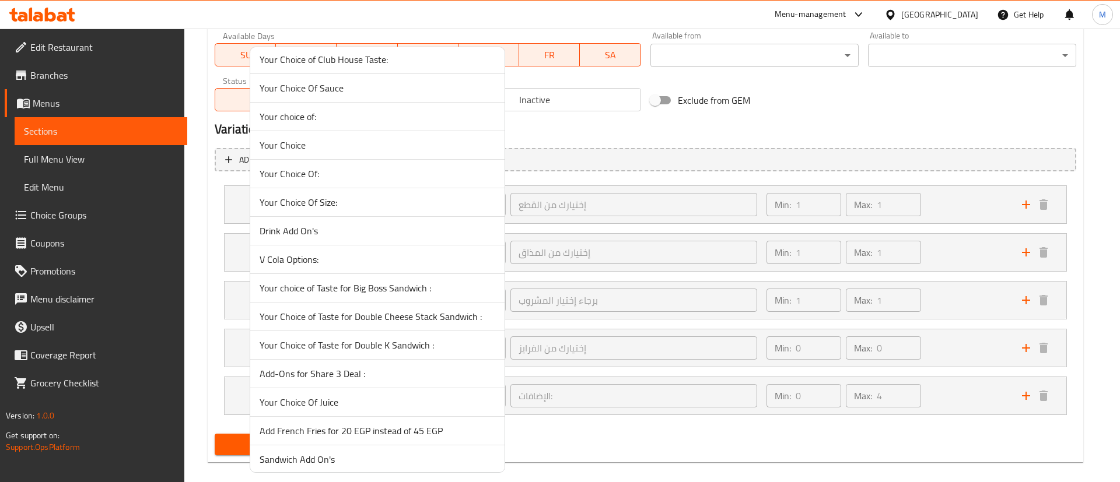
click at [370, 253] on span "V Cola Options:" at bounding box center [378, 260] width 236 height 14
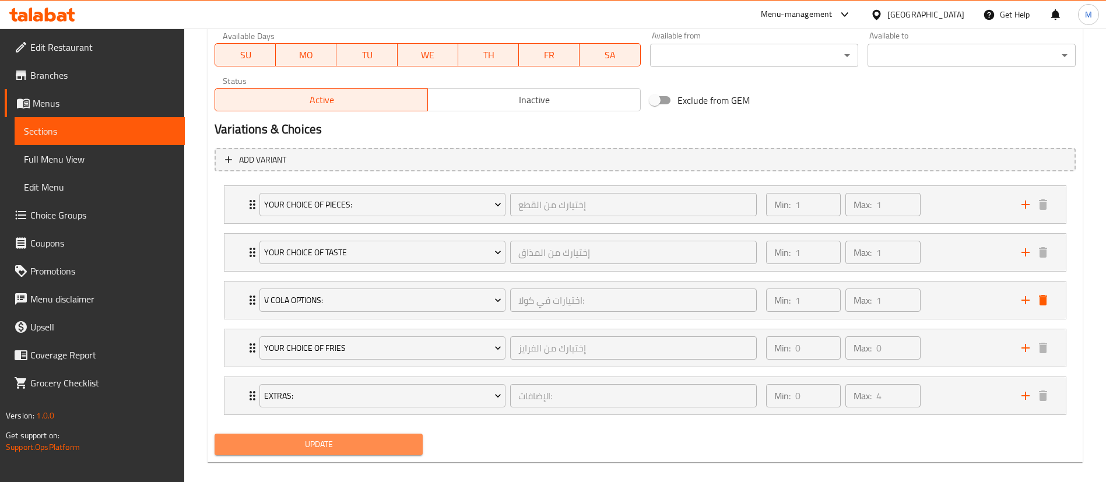
click at [302, 450] on span "Update" at bounding box center [319, 444] width 190 height 15
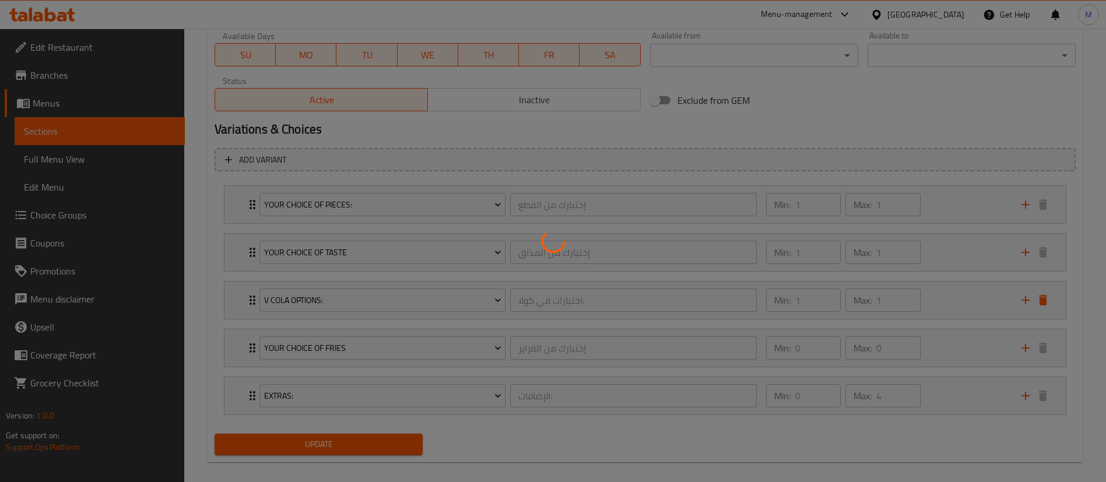
scroll to position [0, 0]
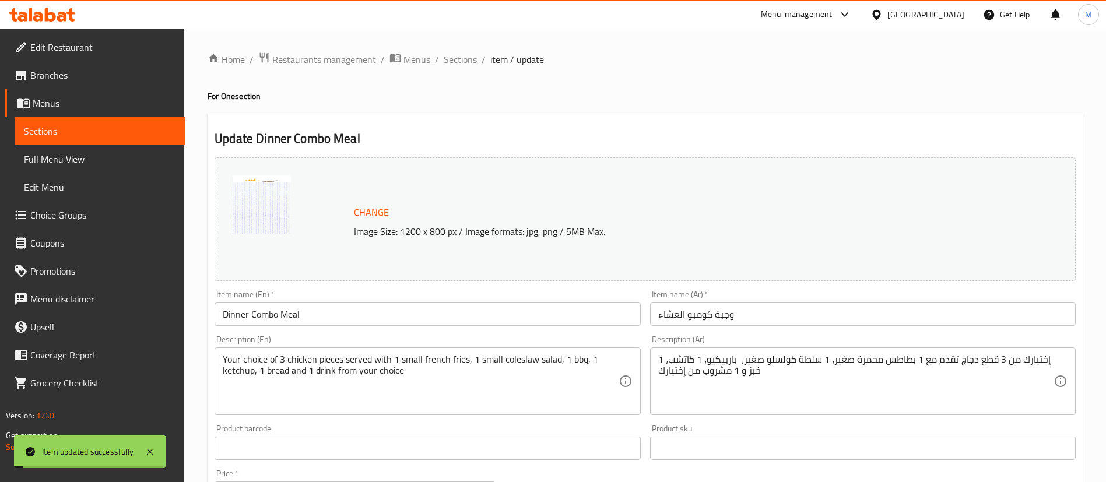
click at [469, 59] on span "Sections" at bounding box center [460, 59] width 33 height 14
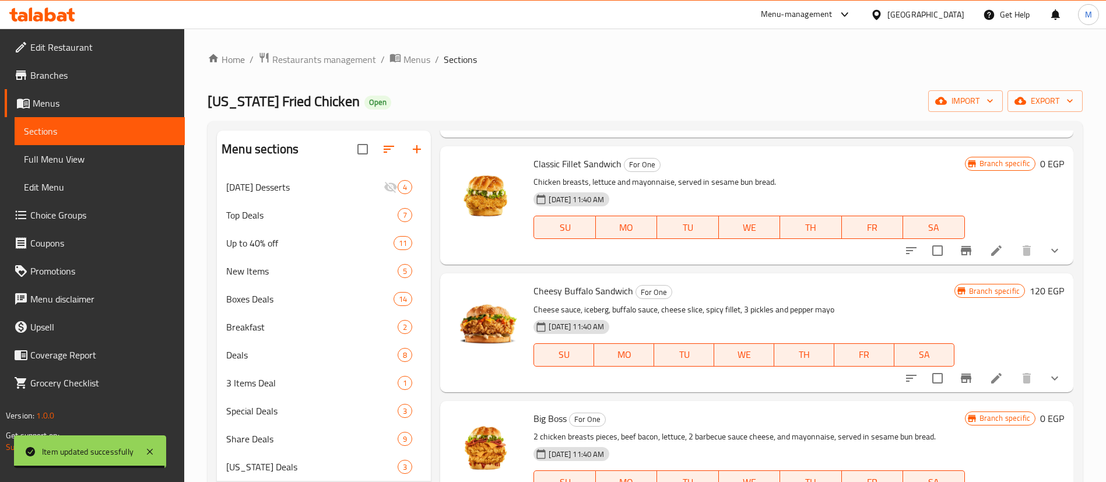
scroll to position [579, 0]
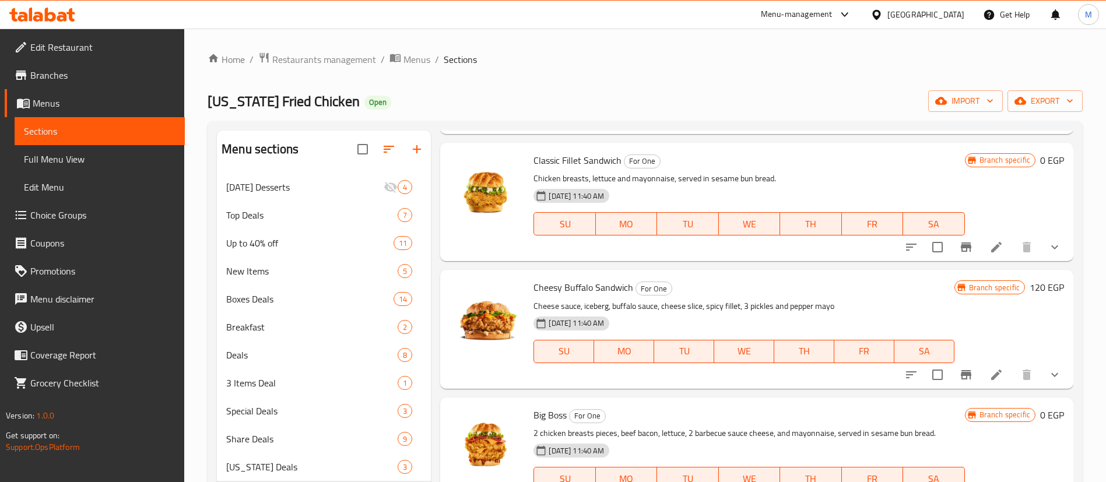
click at [1054, 249] on button "show more" at bounding box center [1055, 247] width 28 height 28
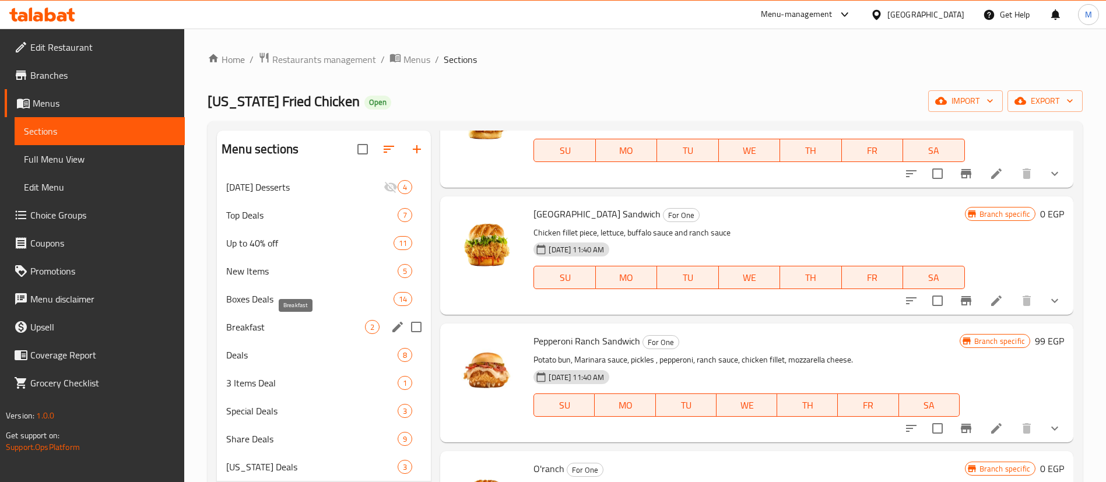
scroll to position [163, 0]
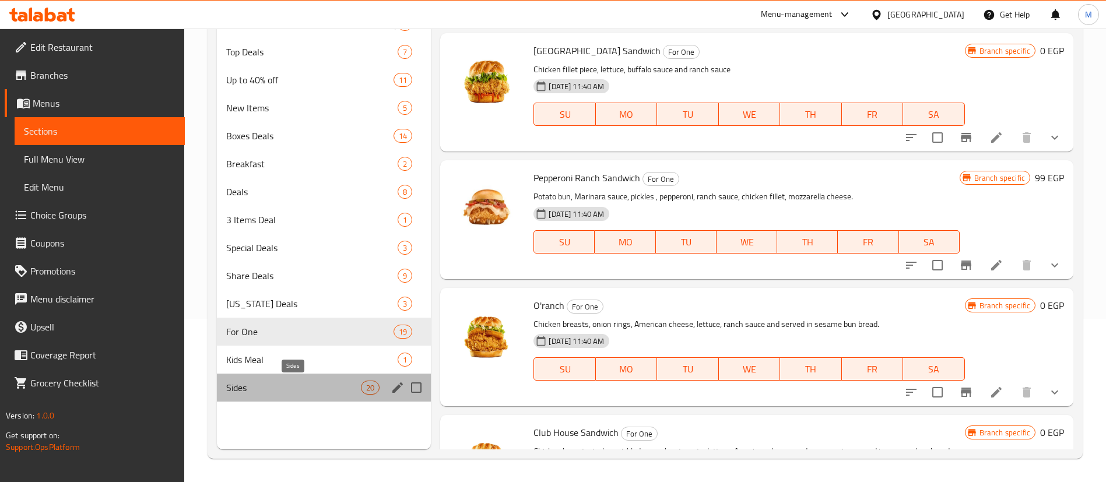
click at [308, 385] on span "Sides" at bounding box center [293, 388] width 135 height 14
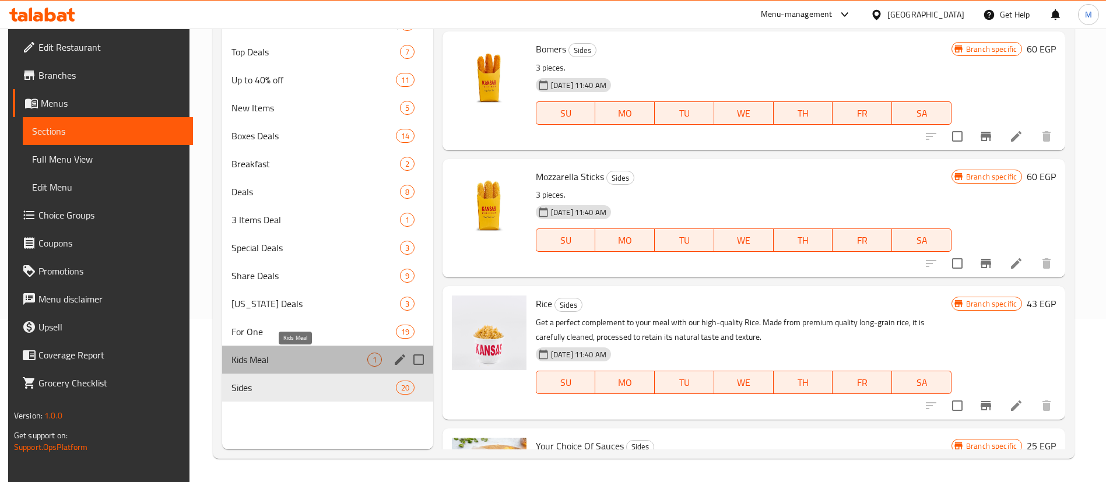
click at [316, 359] on span "Kids Meal" at bounding box center [299, 360] width 135 height 14
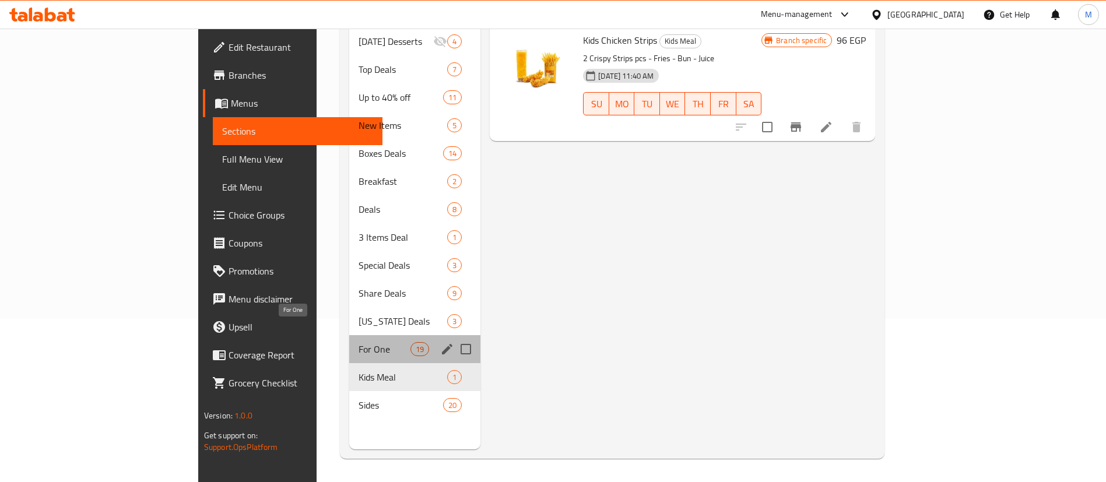
click at [359, 342] on span "For One" at bounding box center [385, 349] width 52 height 14
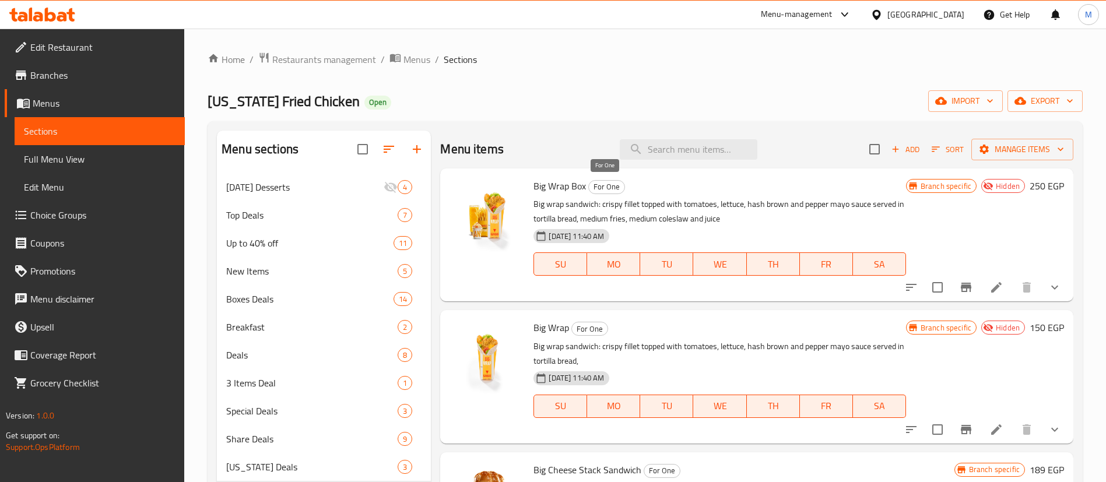
click at [609, 187] on span "For One" at bounding box center [607, 186] width 36 height 13
copy span "For One"
click at [609, 187] on span "For One" at bounding box center [607, 186] width 36 height 13
click at [1048, 282] on icon "show more" at bounding box center [1055, 287] width 14 height 14
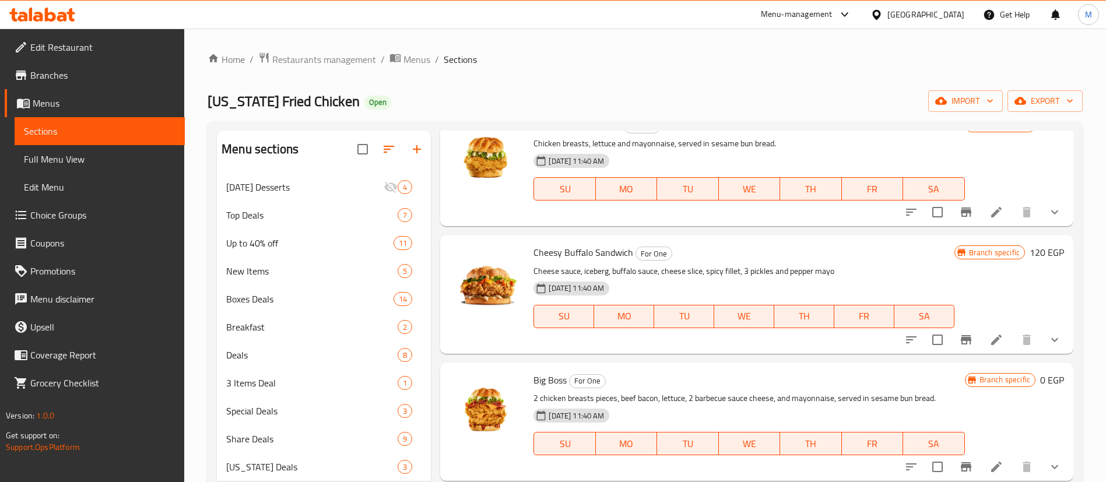
scroll to position [744, 0]
click at [1048, 220] on icon "show more" at bounding box center [1055, 213] width 14 height 14
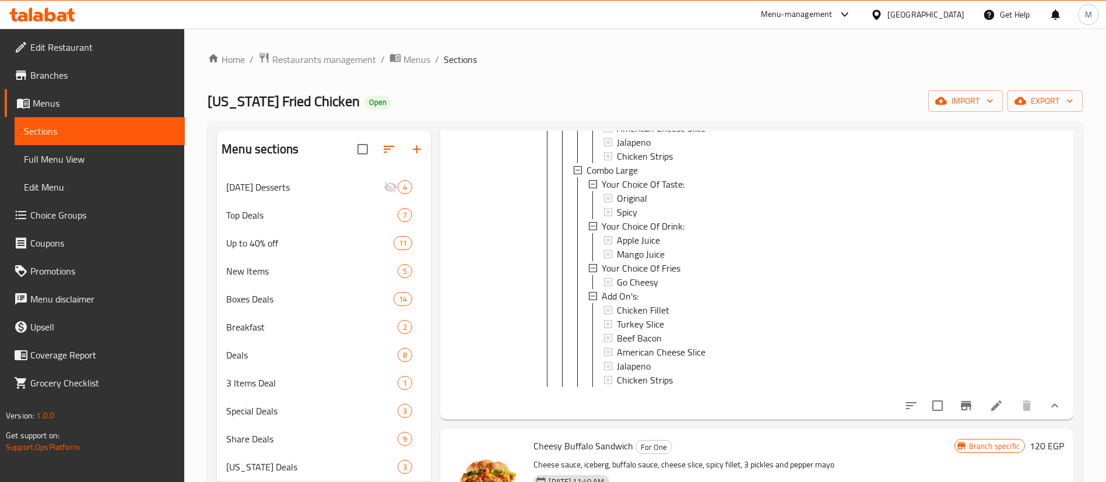
scroll to position [991, 0]
click at [318, 59] on span "Restaurants management" at bounding box center [324, 59] width 104 height 14
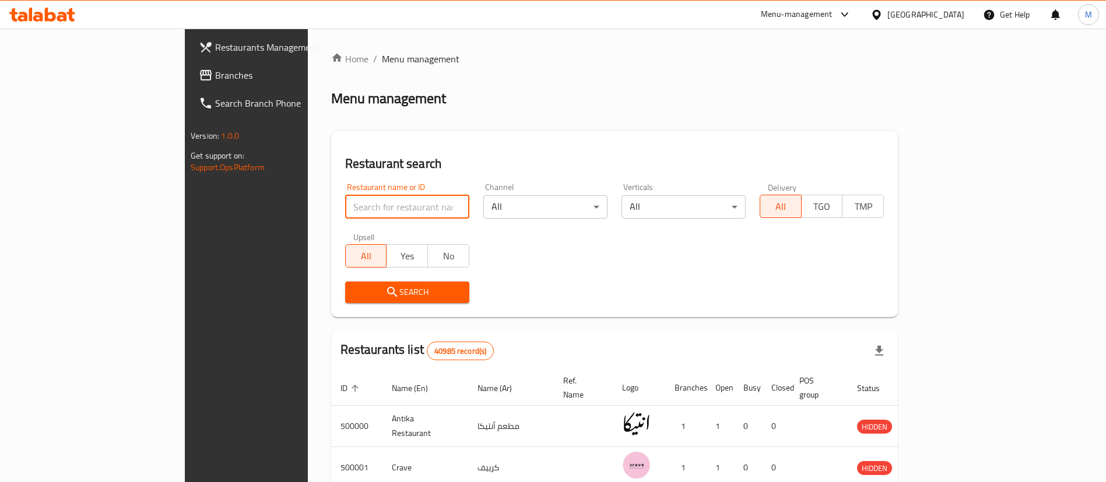
click at [346, 208] on input "search" at bounding box center [407, 206] width 124 height 23
type input "dushka"
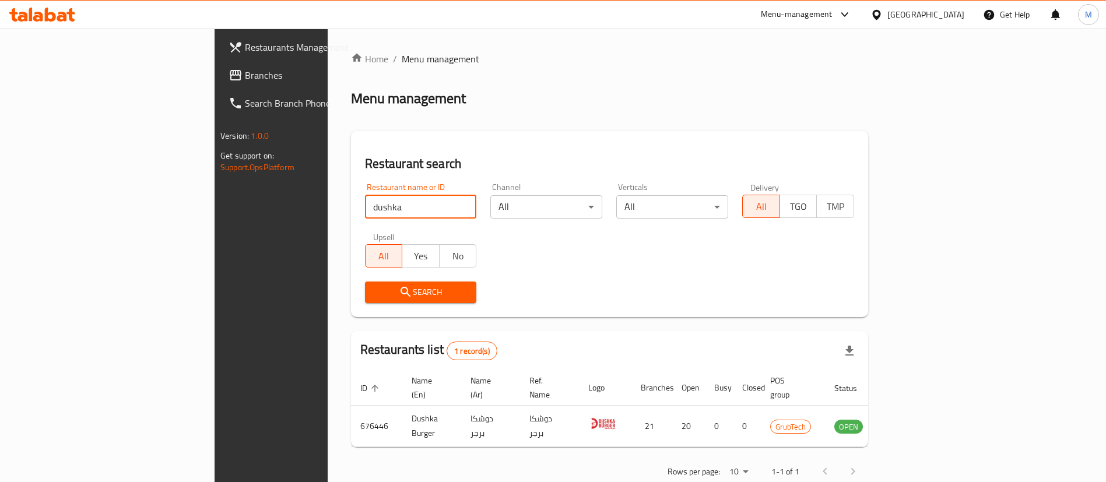
scroll to position [15, 0]
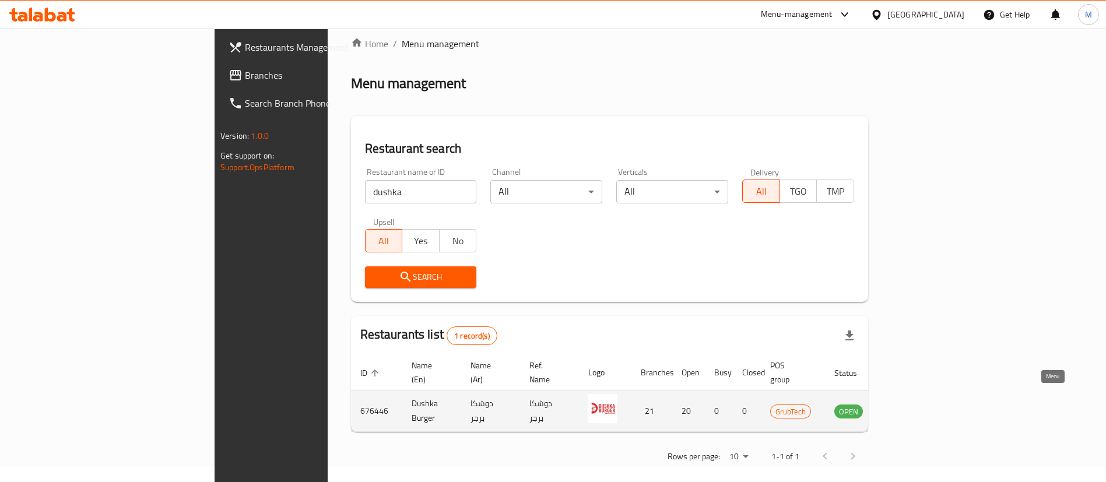
click at [910, 404] on icon "enhanced table" at bounding box center [903, 411] width 14 height 14
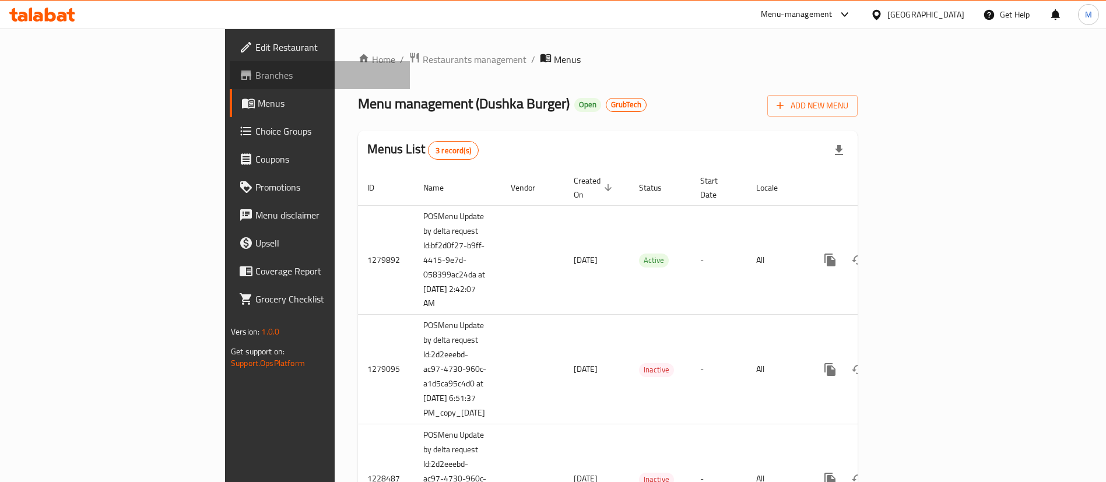
click at [255, 74] on span "Branches" at bounding box center [327, 75] width 145 height 14
